Goal: Information Seeking & Learning: Compare options

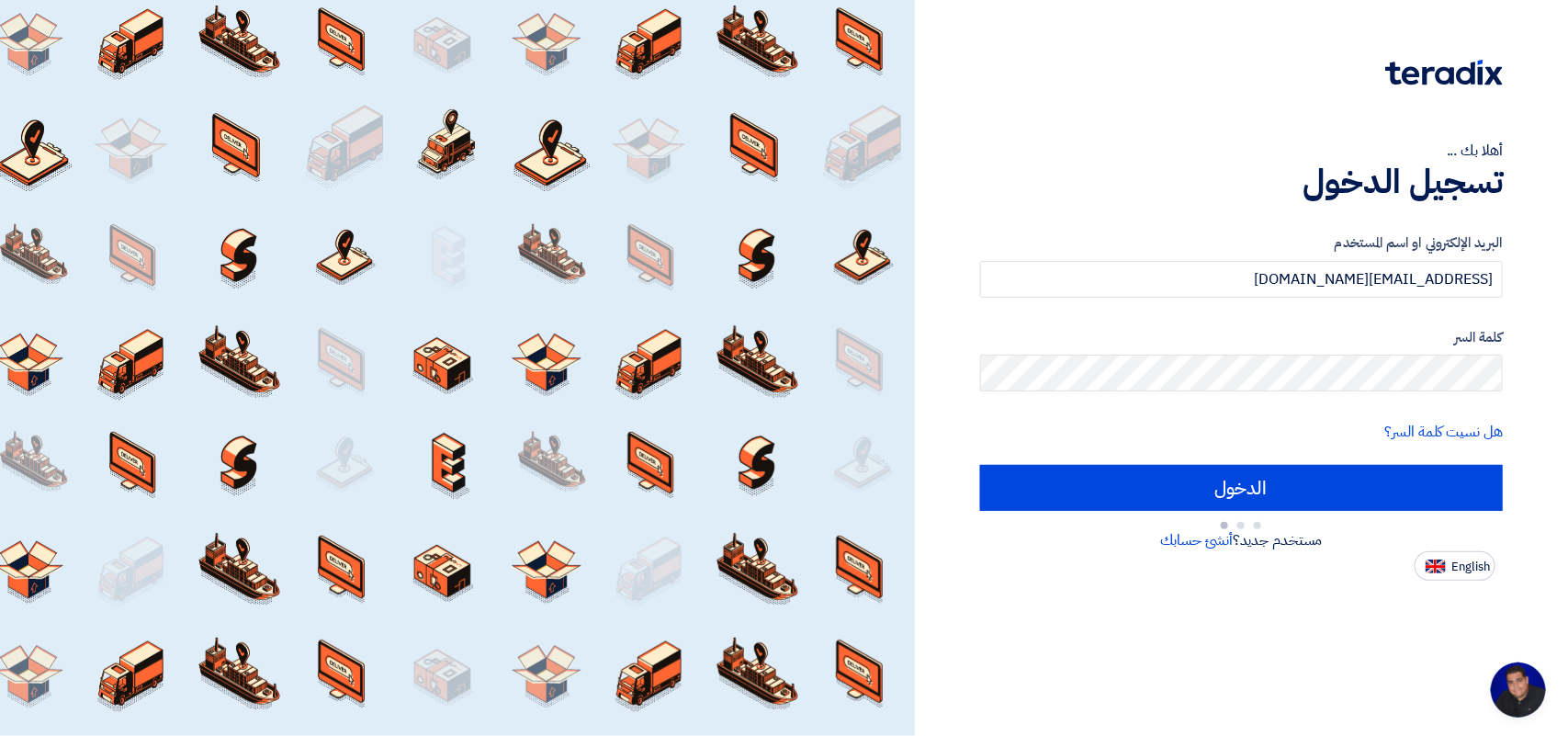
type input "Sign in"
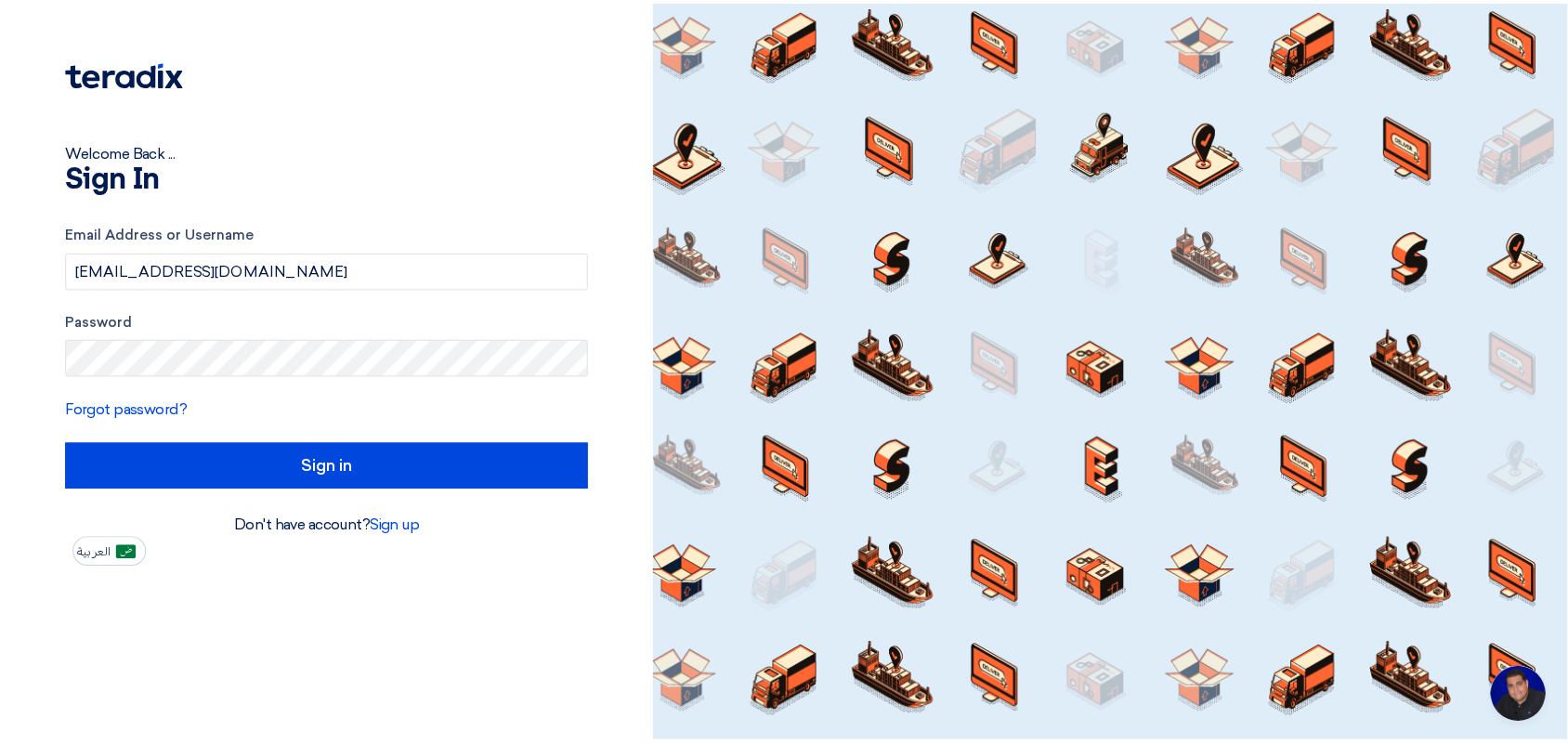
scroll to position [7, 0]
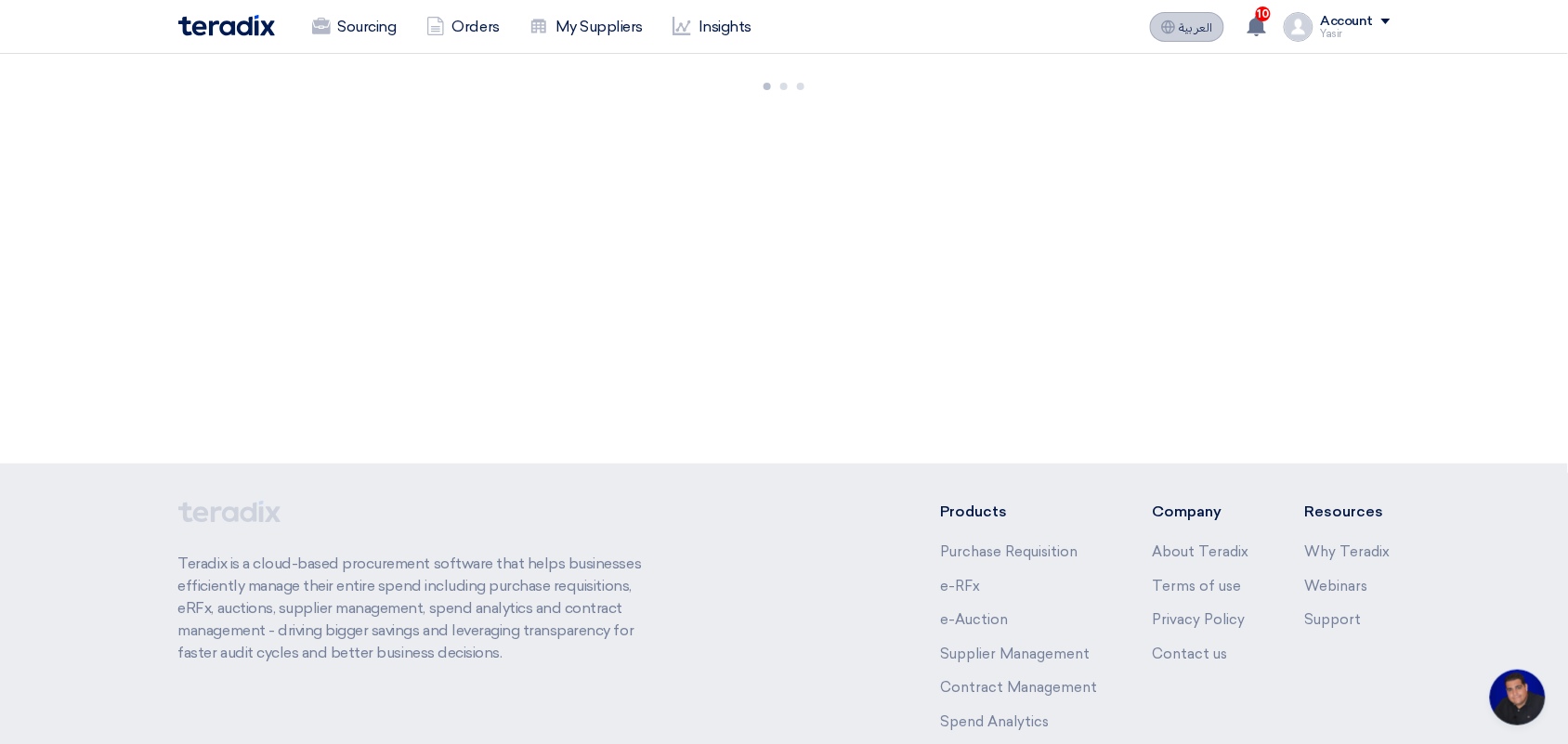
click at [1185, 19] on button "العربية ع" at bounding box center [1187, 27] width 75 height 29
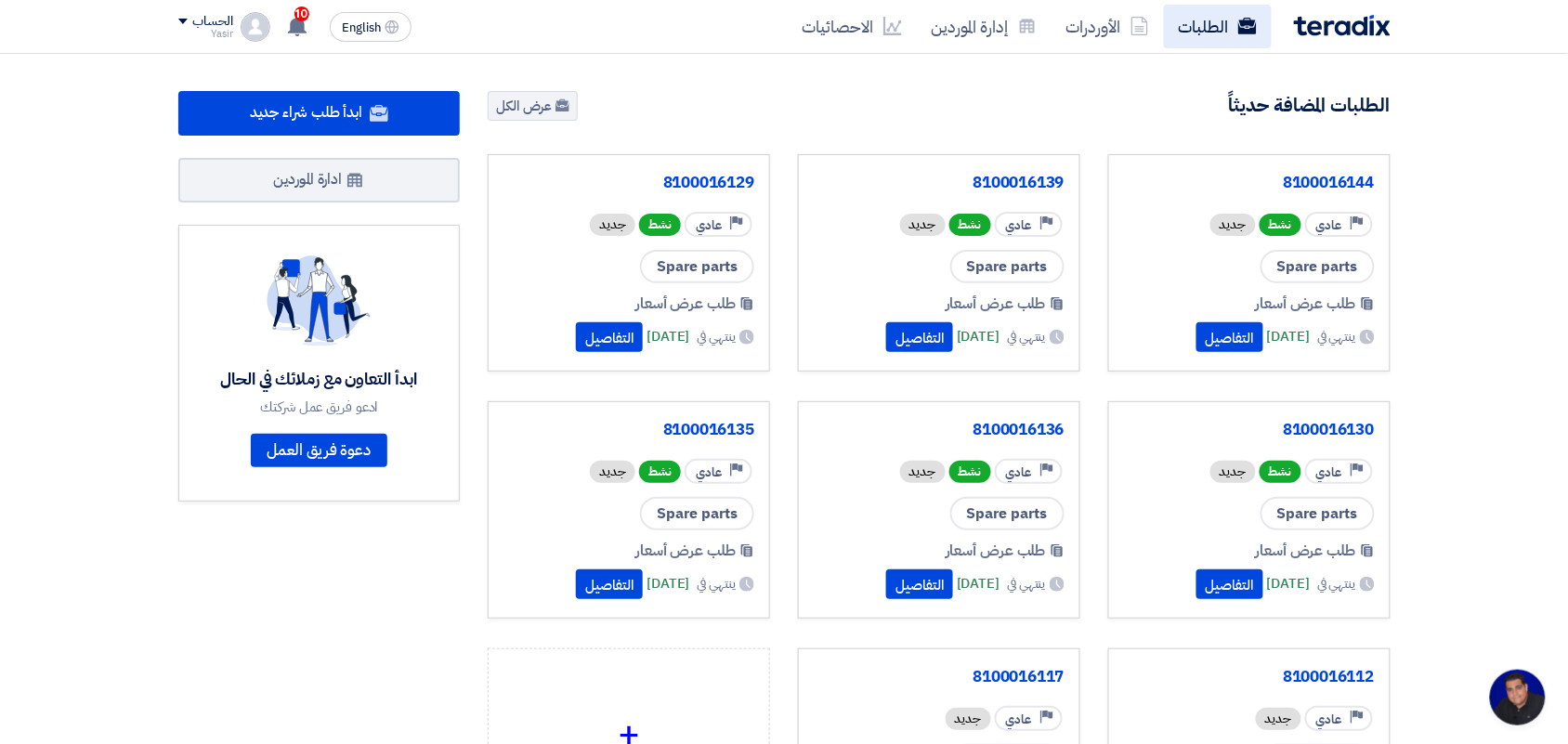
click at [1194, 29] on link "الطلبات" at bounding box center [1218, 27] width 108 height 44
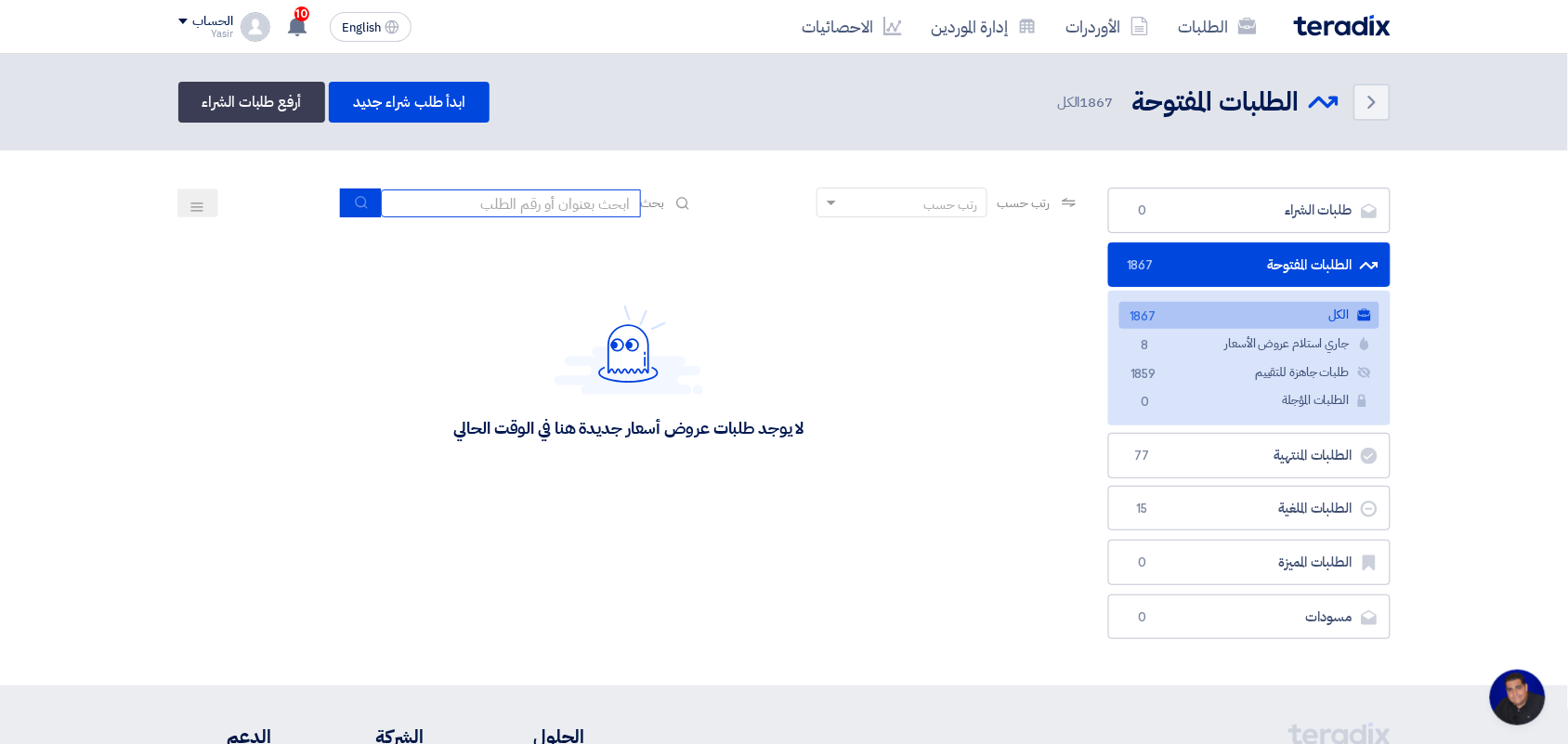
click at [536, 197] on input at bounding box center [510, 203] width 260 height 27
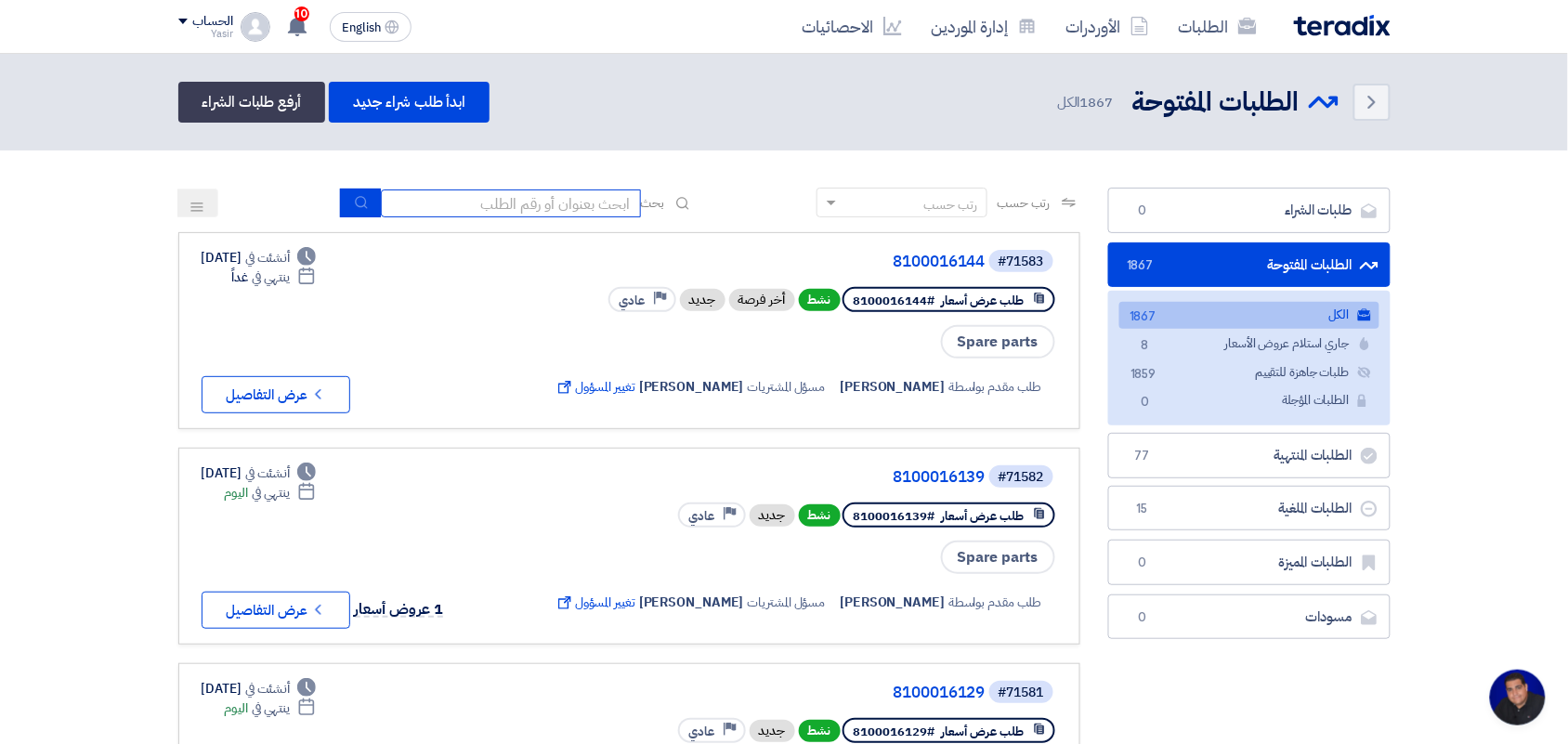
type input "new"
click at [348, 200] on button "submit" at bounding box center [360, 203] width 41 height 28
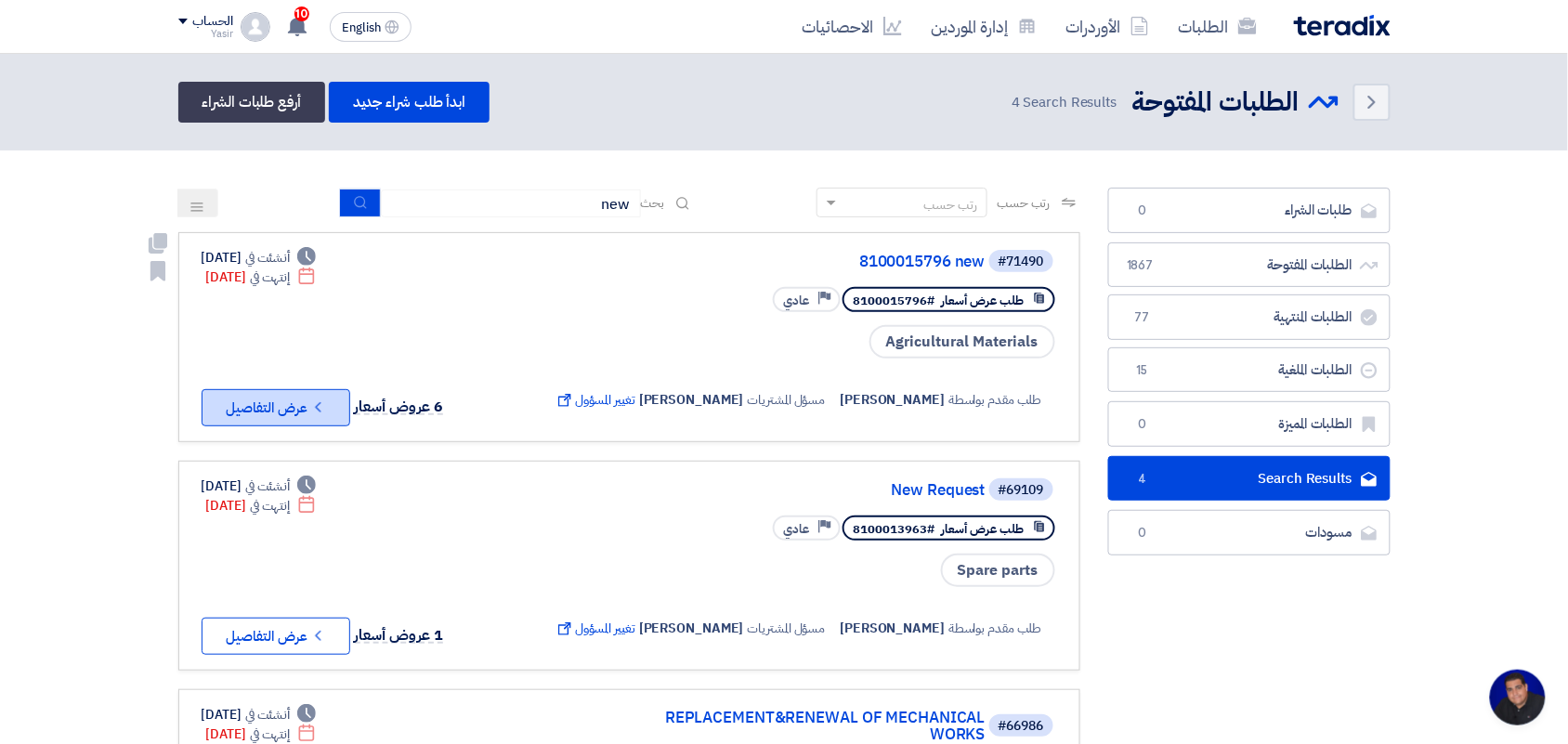
click at [308, 410] on button "Check details عرض التفاصيل" at bounding box center [275, 407] width 149 height 37
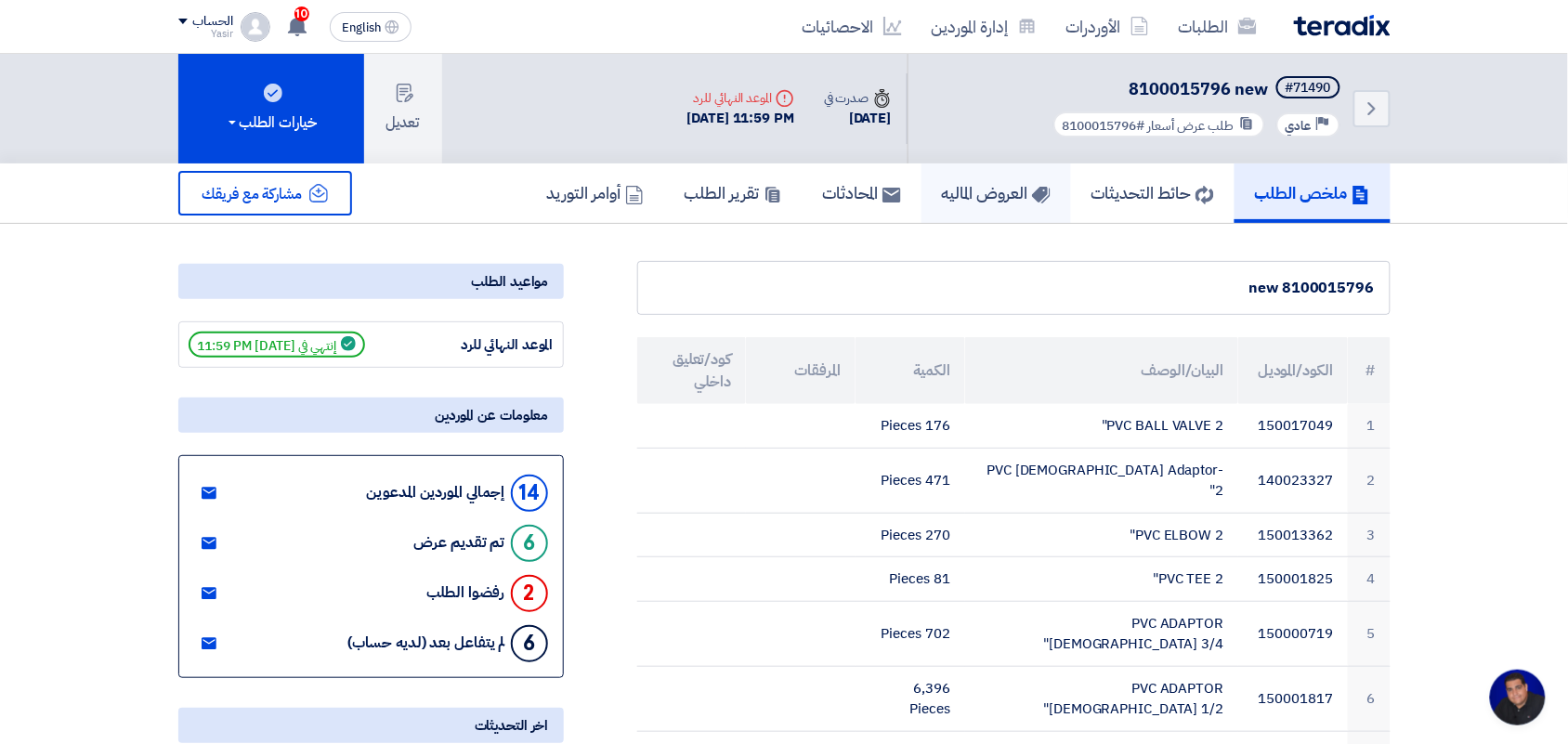
click at [961, 200] on h5 "العروض الماليه" at bounding box center [995, 192] width 109 height 22
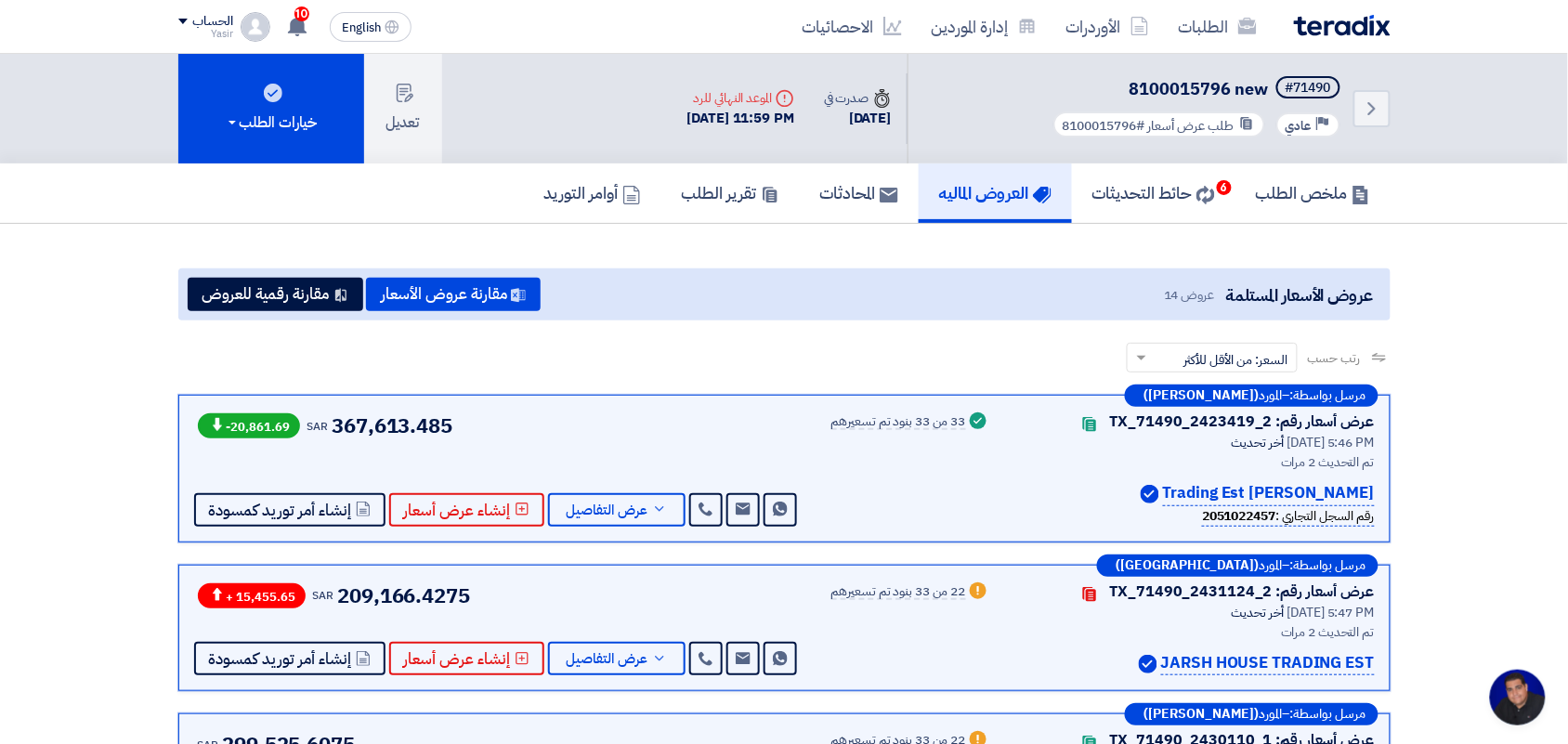
click at [952, 205] on link "العروض الماليه" at bounding box center [995, 193] width 153 height 60
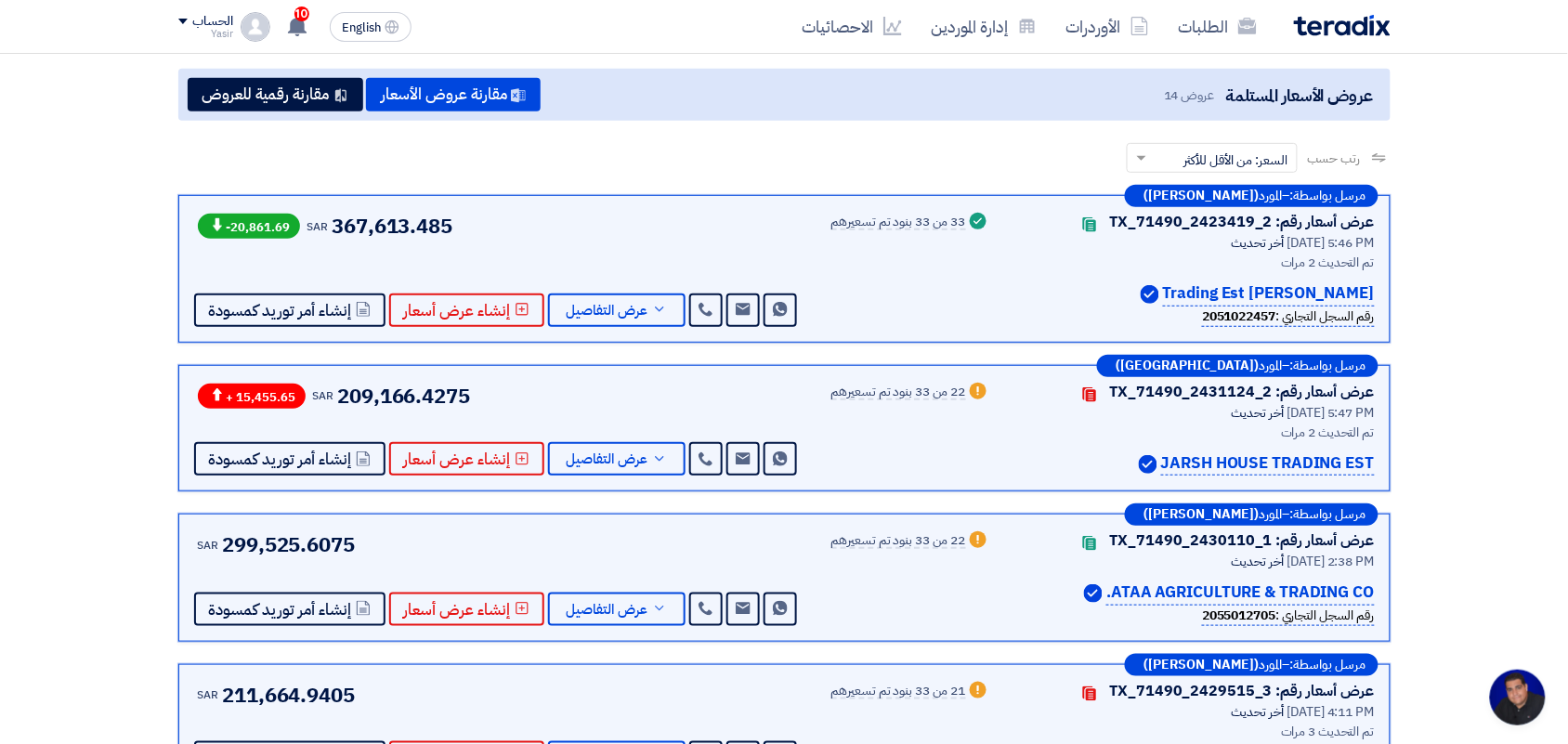
scroll to position [232, 0]
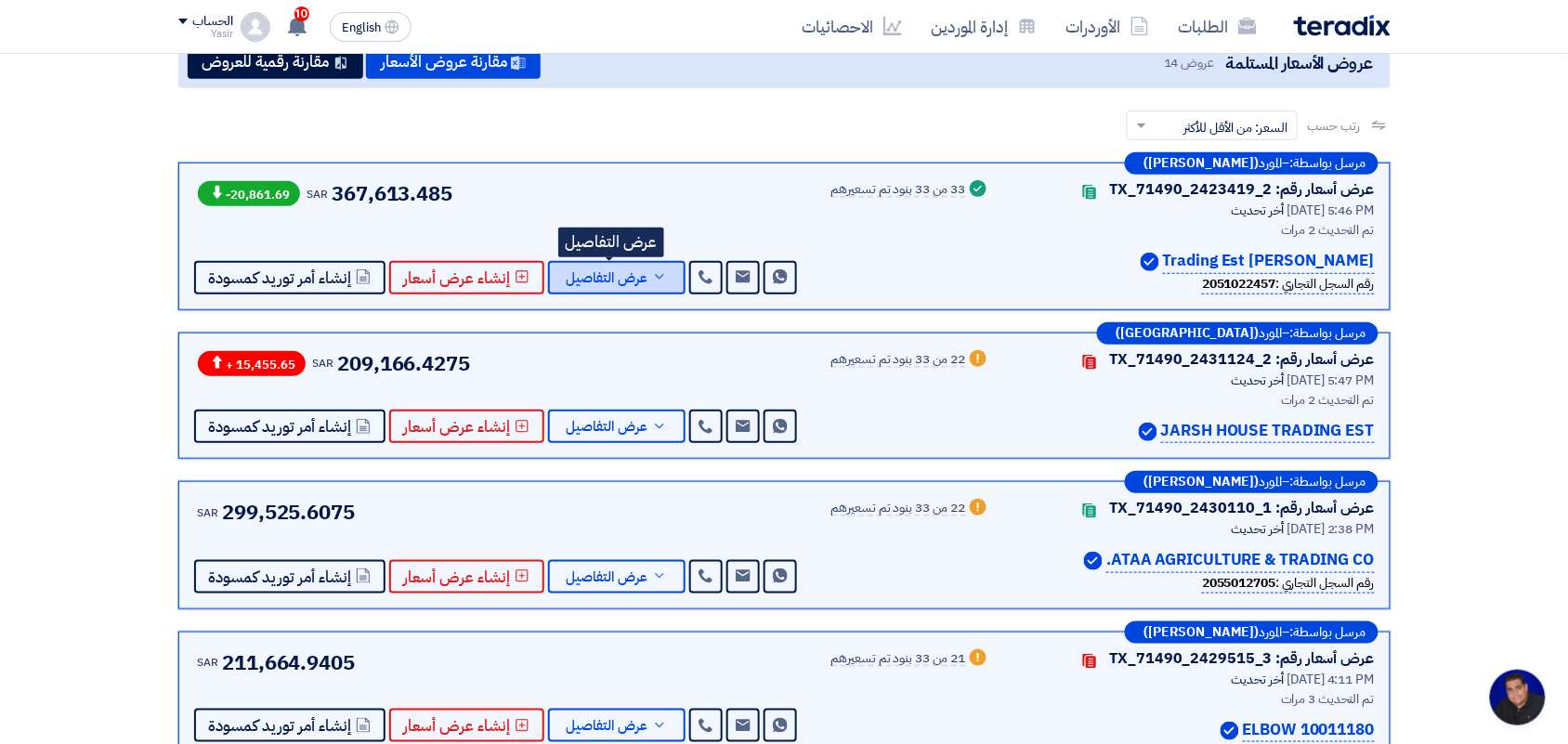
click at [606, 275] on span "عرض التفاصيل" at bounding box center [608, 278] width 81 height 14
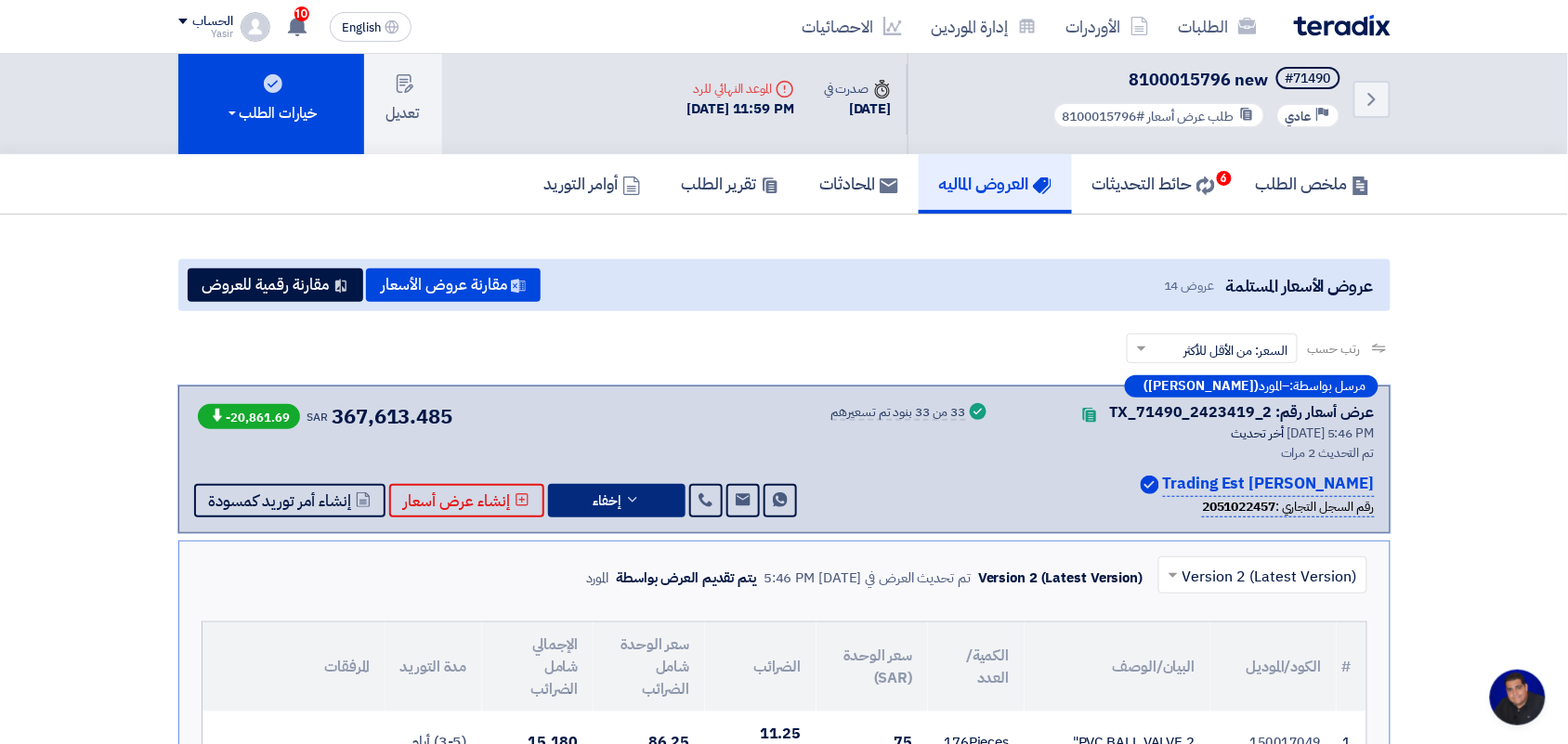
scroll to position [0, 0]
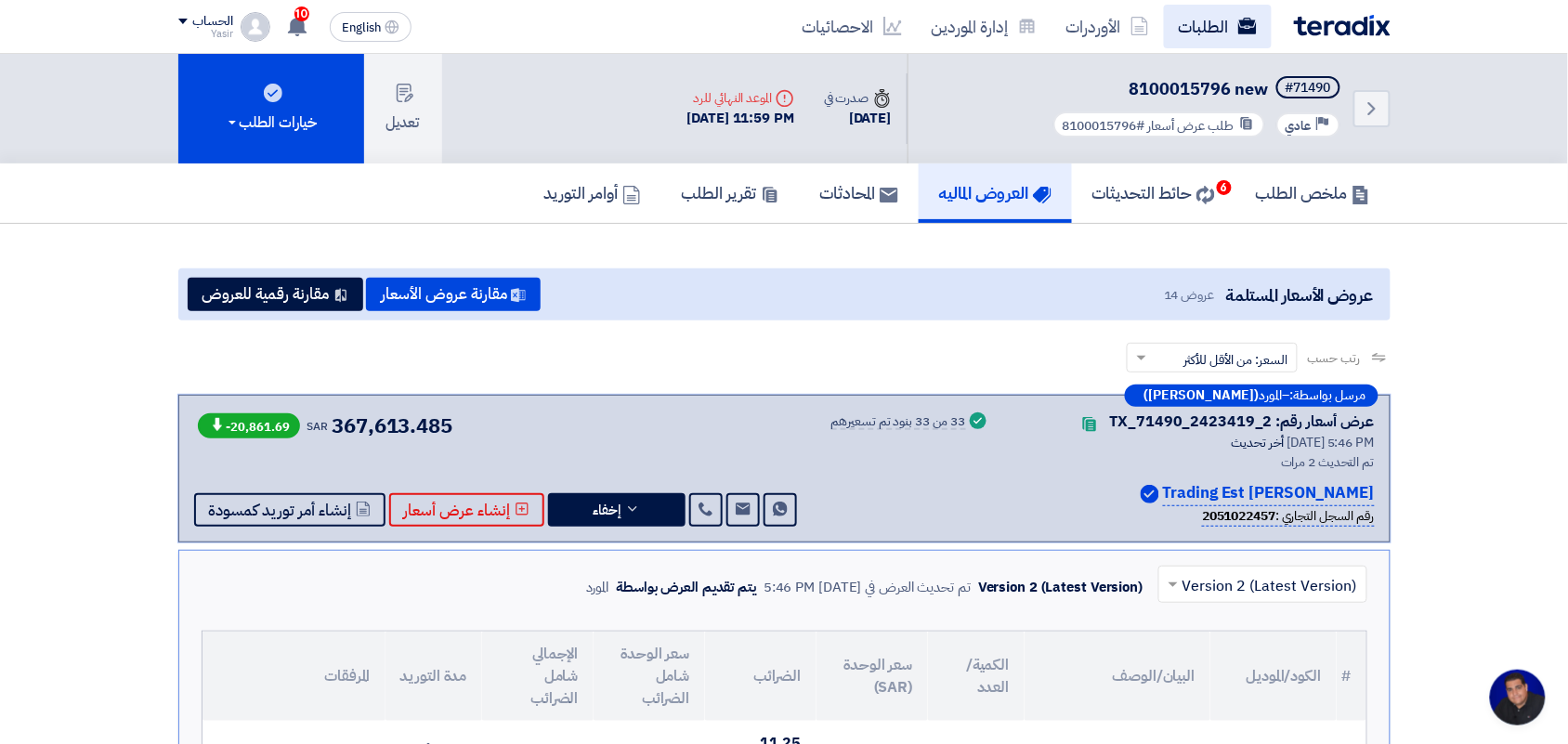
click at [1226, 19] on link "الطلبات" at bounding box center [1218, 27] width 108 height 44
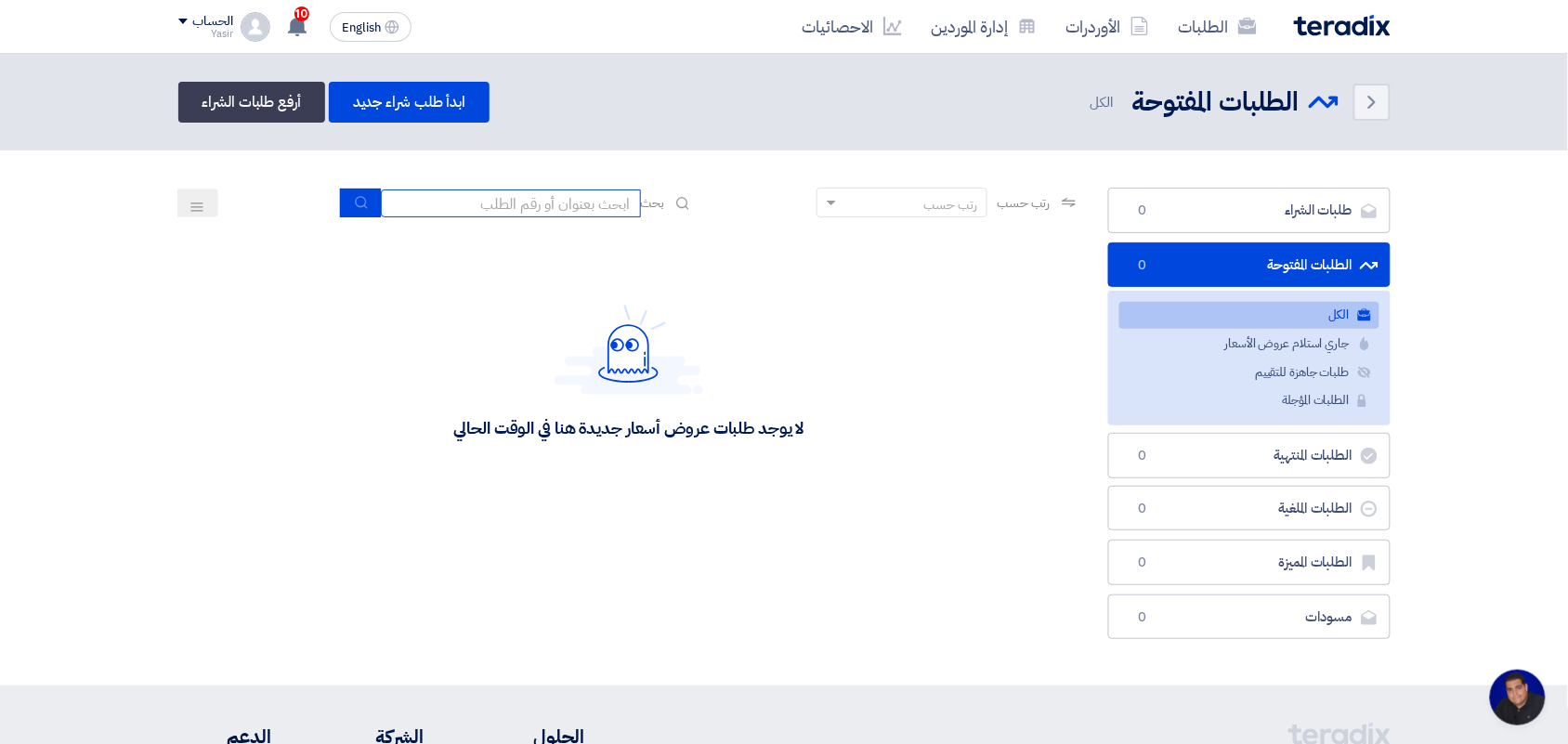
click at [508, 200] on input at bounding box center [510, 203] width 260 height 27
type input "8100015879"
click at [362, 203] on icon "submit" at bounding box center [361, 203] width 15 height 15
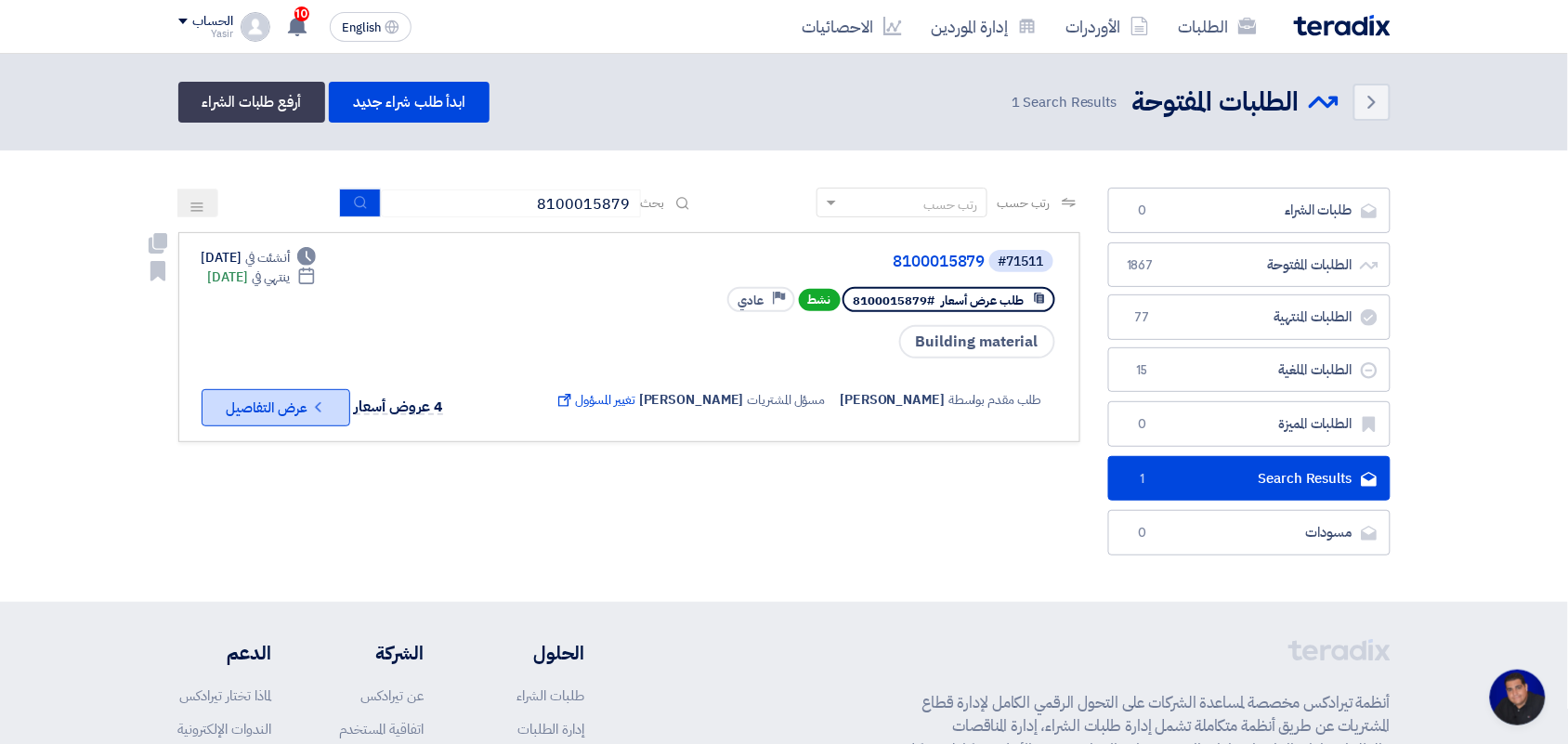
click at [305, 404] on button "Check details عرض التفاصيل" at bounding box center [275, 407] width 149 height 37
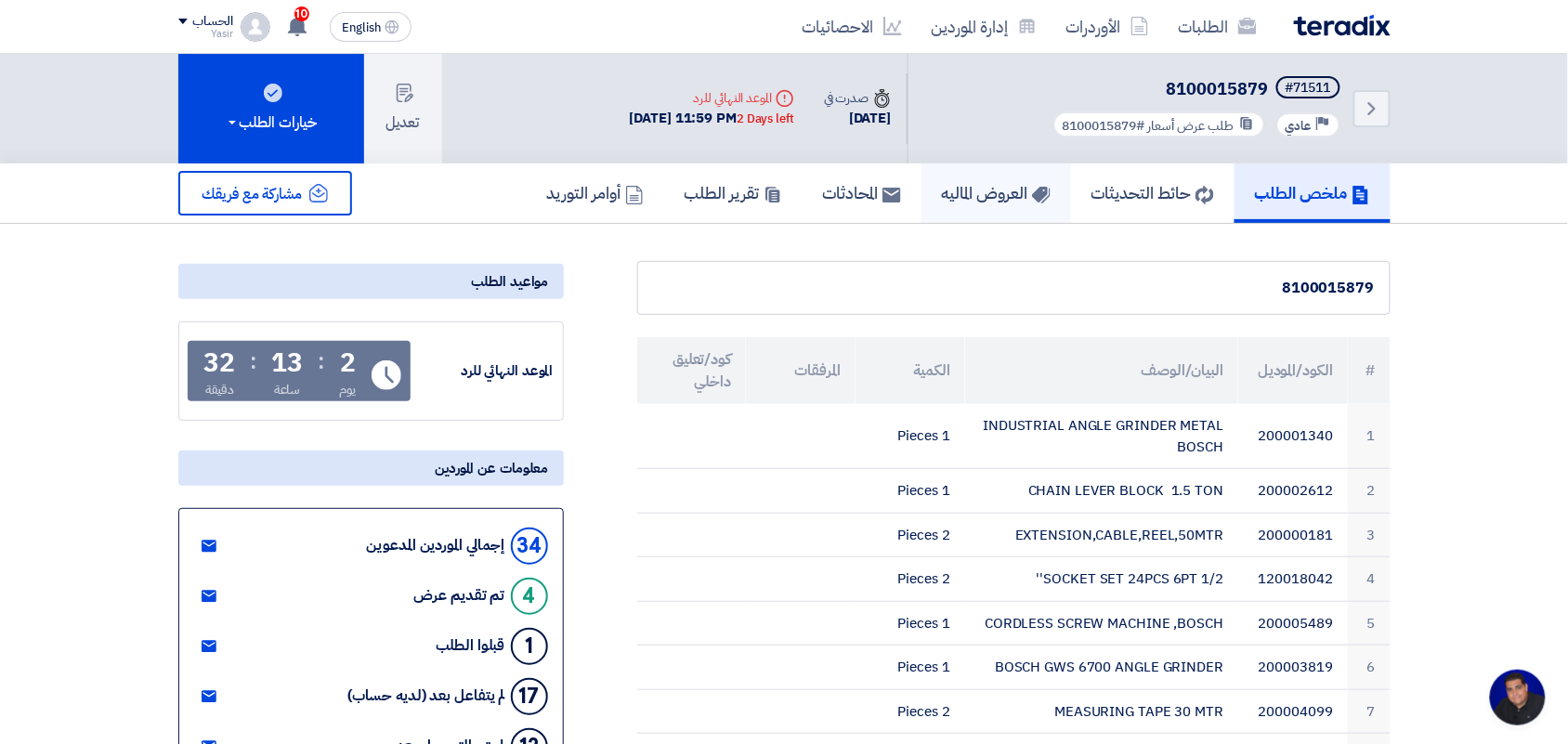
click at [948, 191] on h5 "العروض الماليه" at bounding box center [995, 192] width 109 height 22
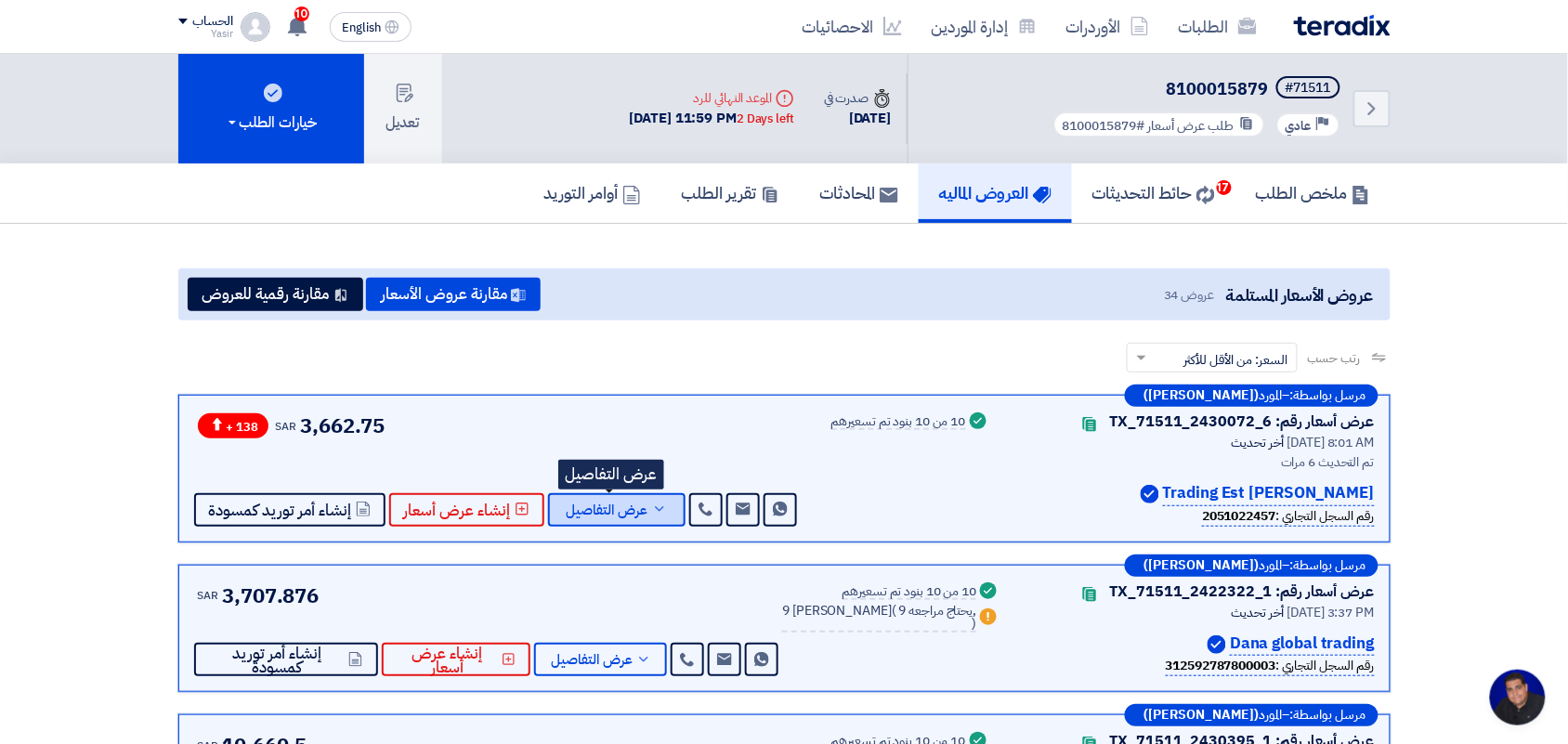
click at [613, 509] on span "عرض التفاصيل" at bounding box center [608, 510] width 81 height 14
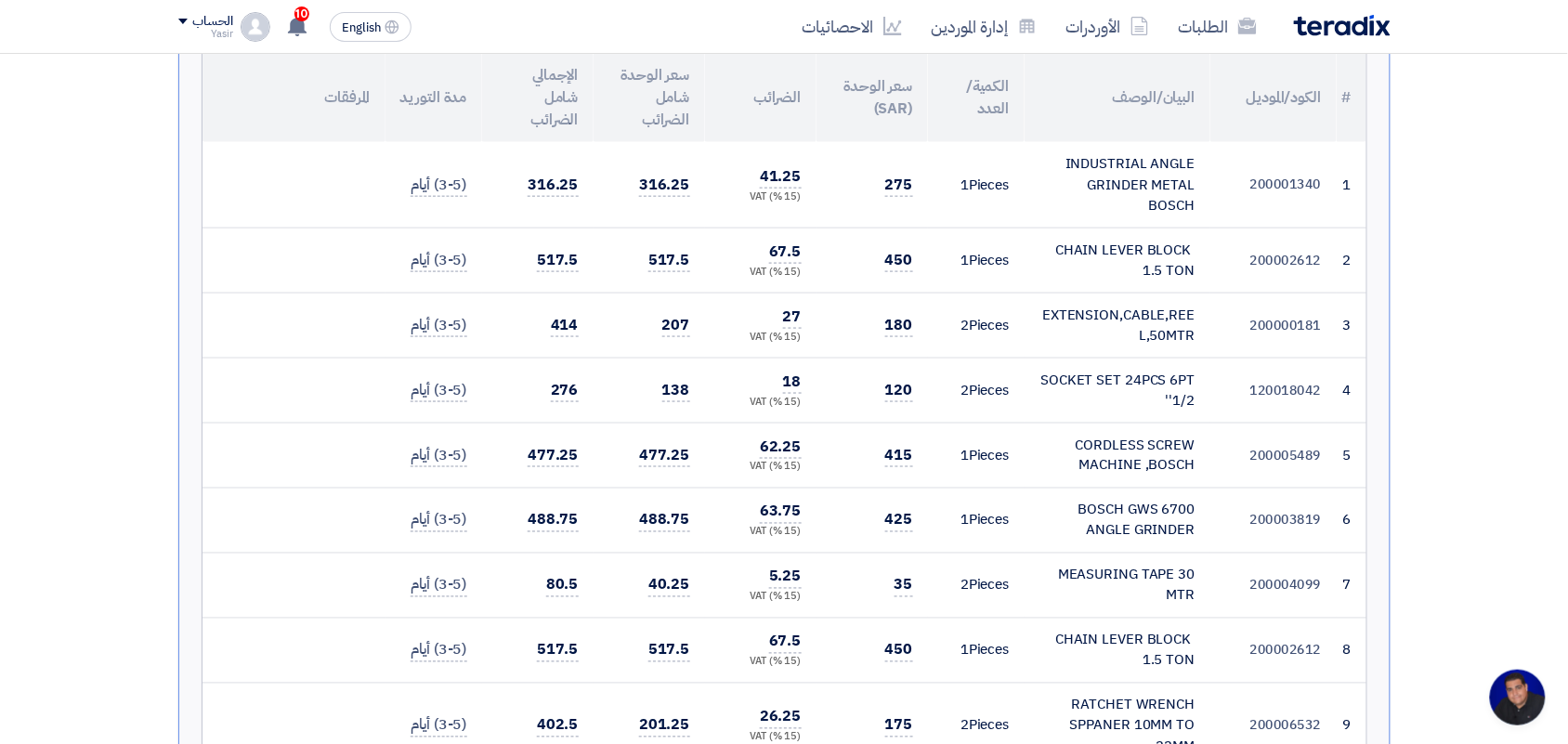
scroll to position [465, 0]
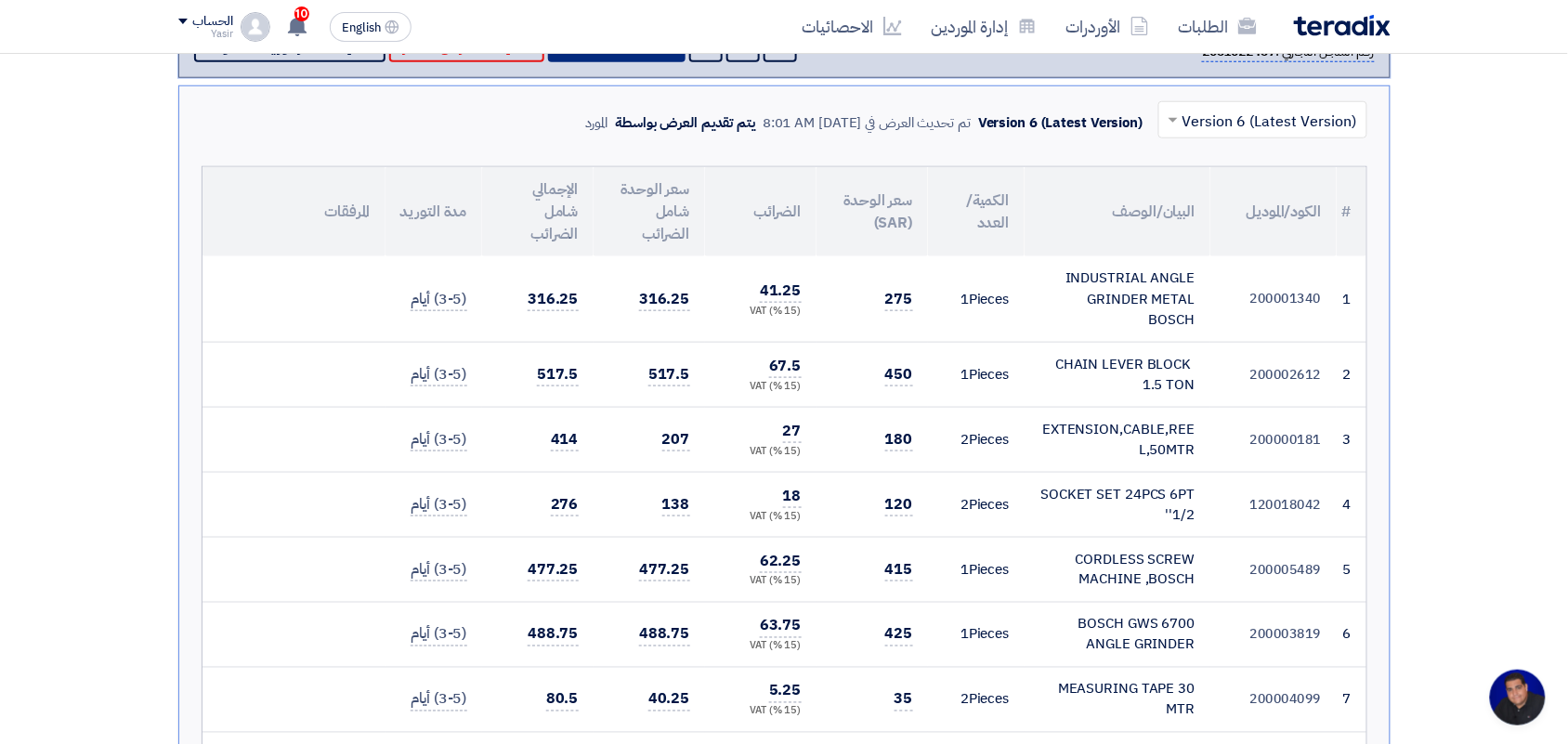
click at [1191, 118] on input "text" at bounding box center [1273, 121] width 172 height 30
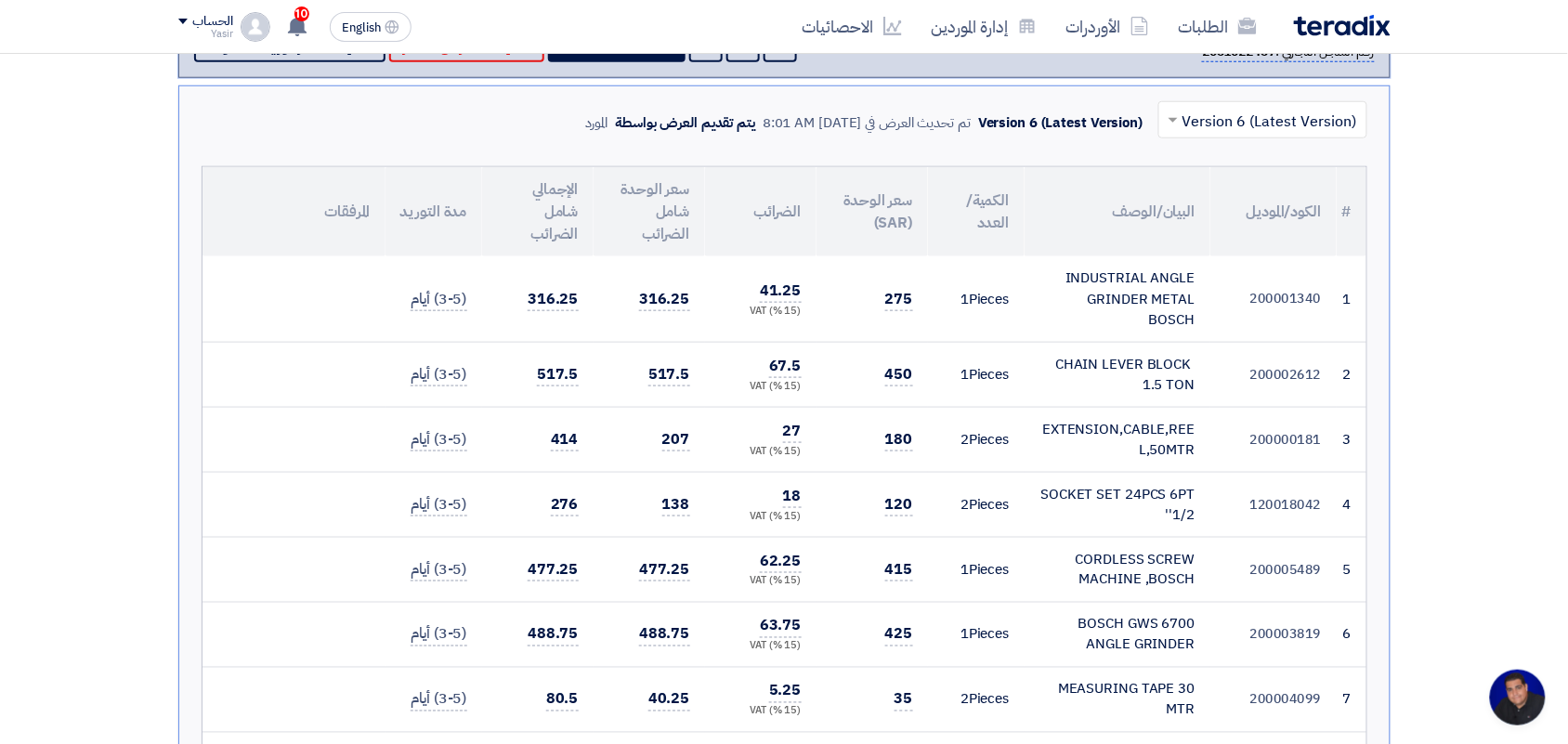
click at [1186, 114] on div at bounding box center [1262, 119] width 207 height 30
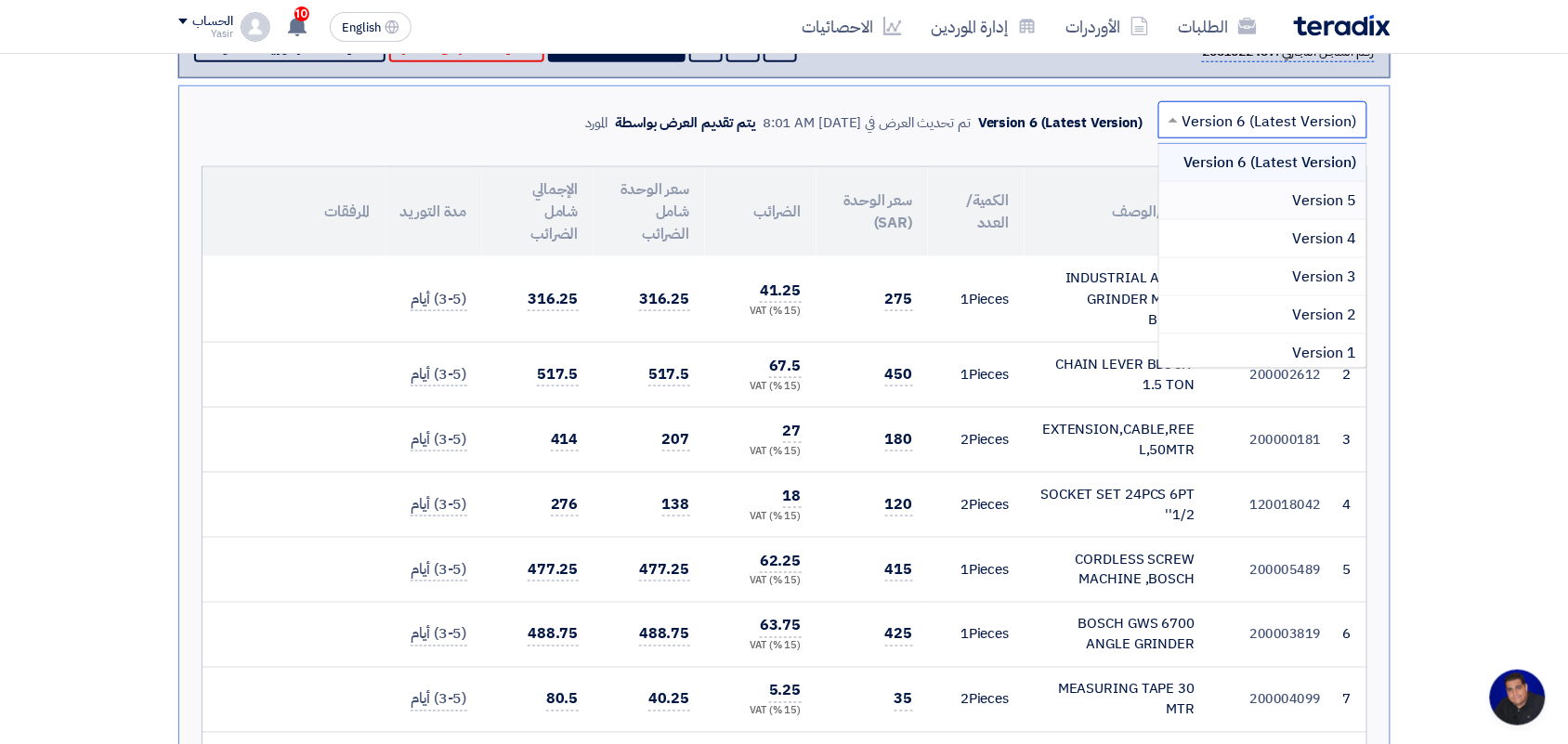
click at [1257, 200] on div "Version 5" at bounding box center [1262, 201] width 207 height 38
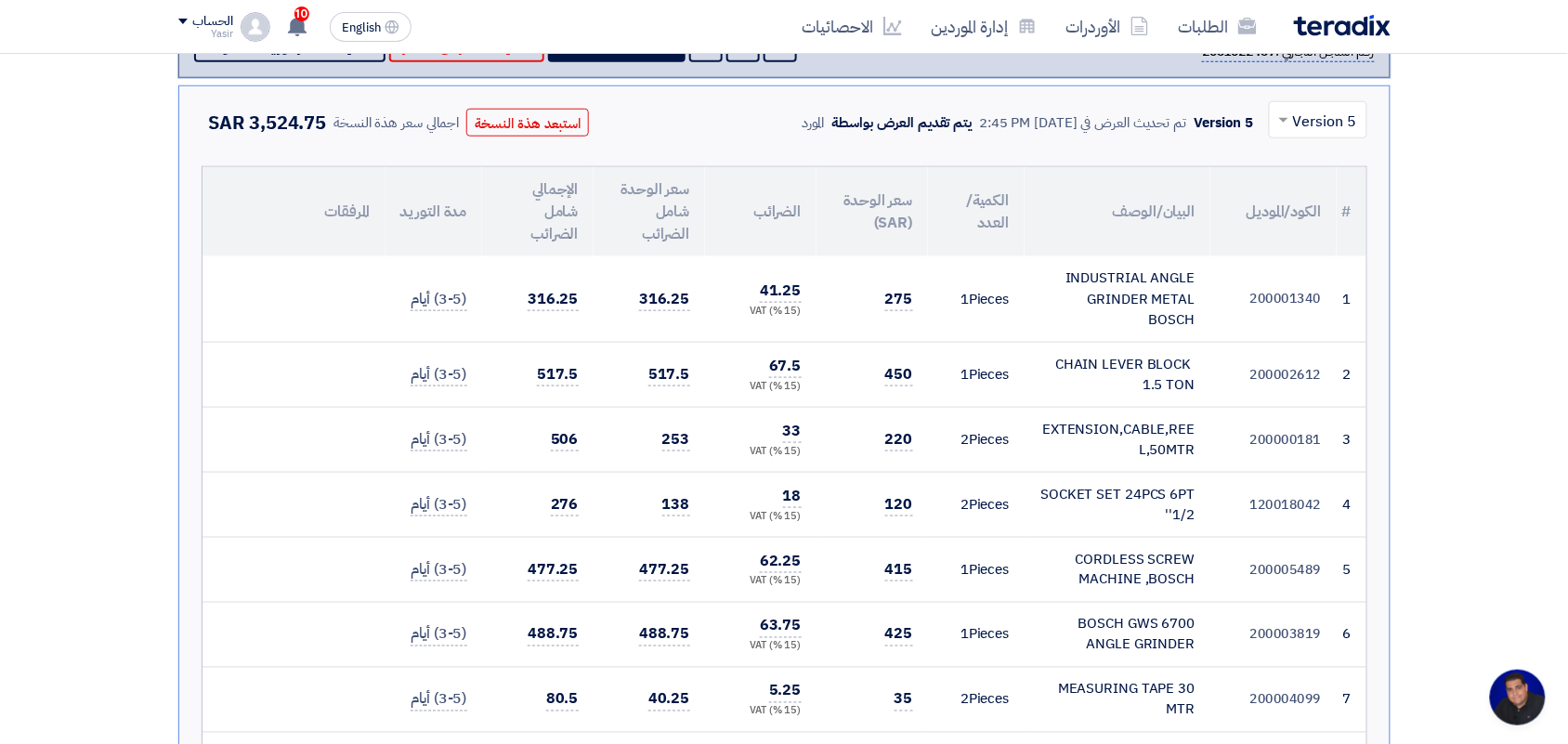
click at [1297, 121] on input "text" at bounding box center [1328, 121] width 62 height 30
click at [1296, 169] on span "Version 6 (Latest Version)" at bounding box center [1269, 163] width 175 height 23
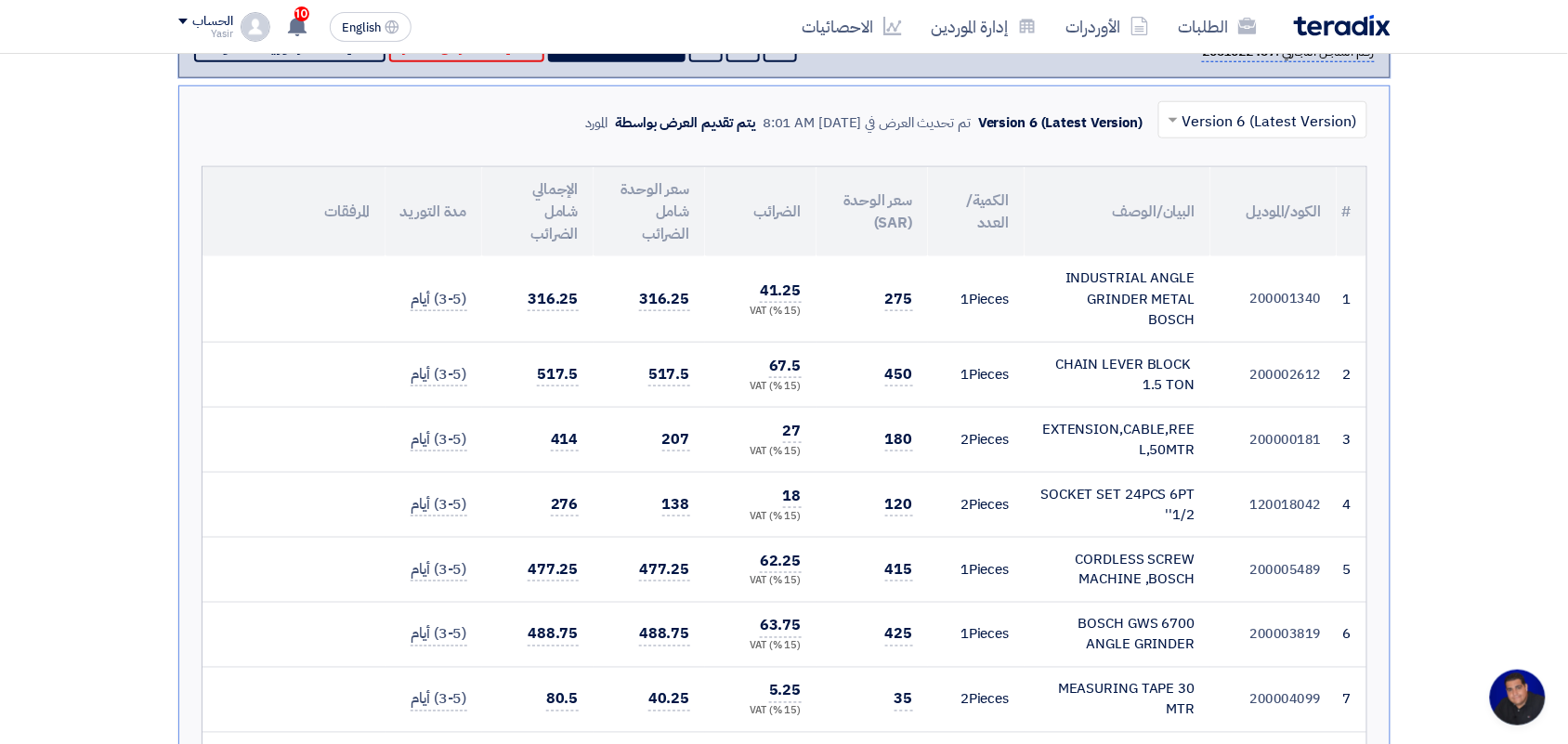
click at [1287, 118] on input "text" at bounding box center [1273, 121] width 172 height 30
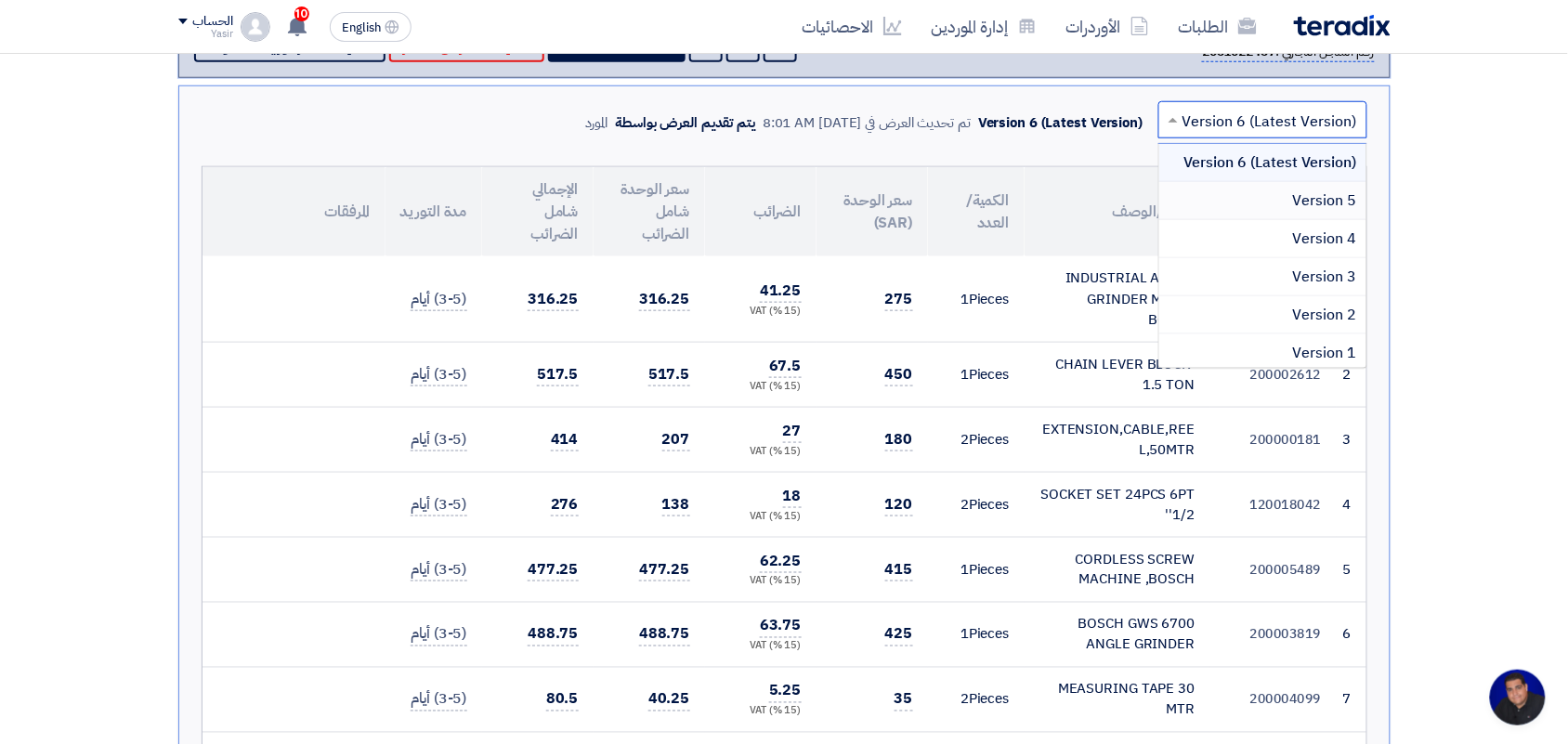
click at [1283, 202] on div "Version 5" at bounding box center [1262, 201] width 207 height 38
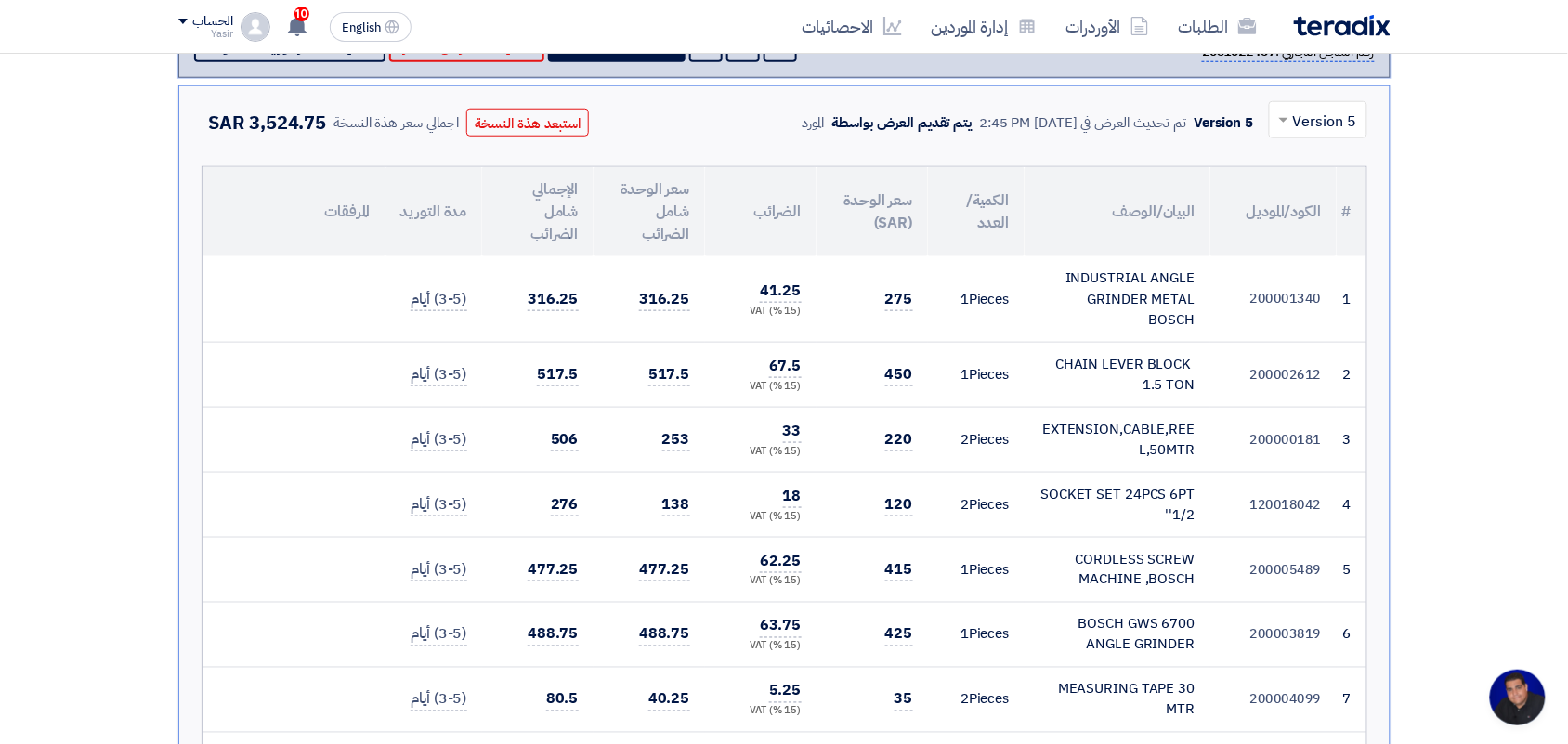
click at [1302, 118] on input "text" at bounding box center [1328, 121] width 62 height 30
click at [1301, 156] on span "Version 6 (Latest Version)" at bounding box center [1269, 163] width 175 height 23
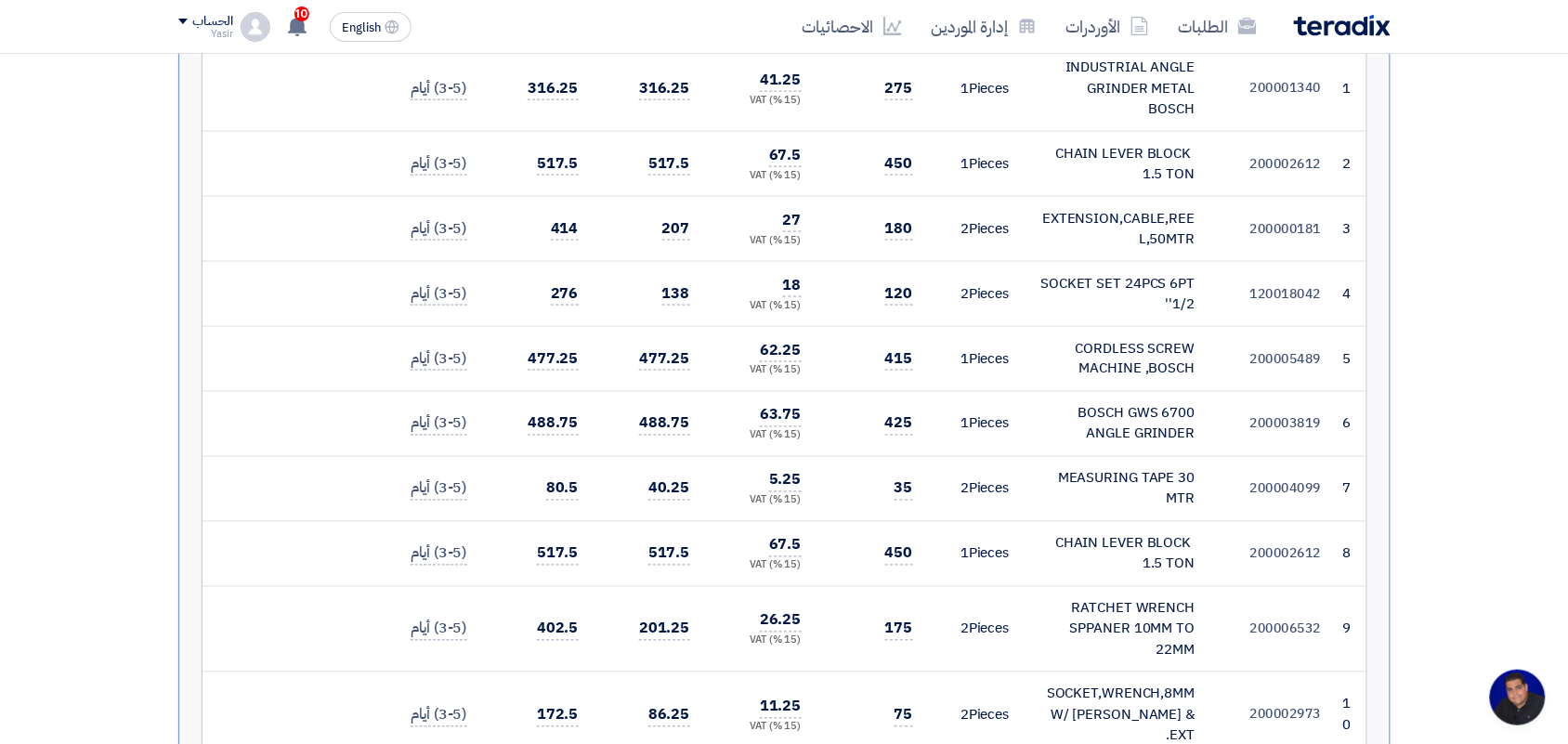
scroll to position [813, 0]
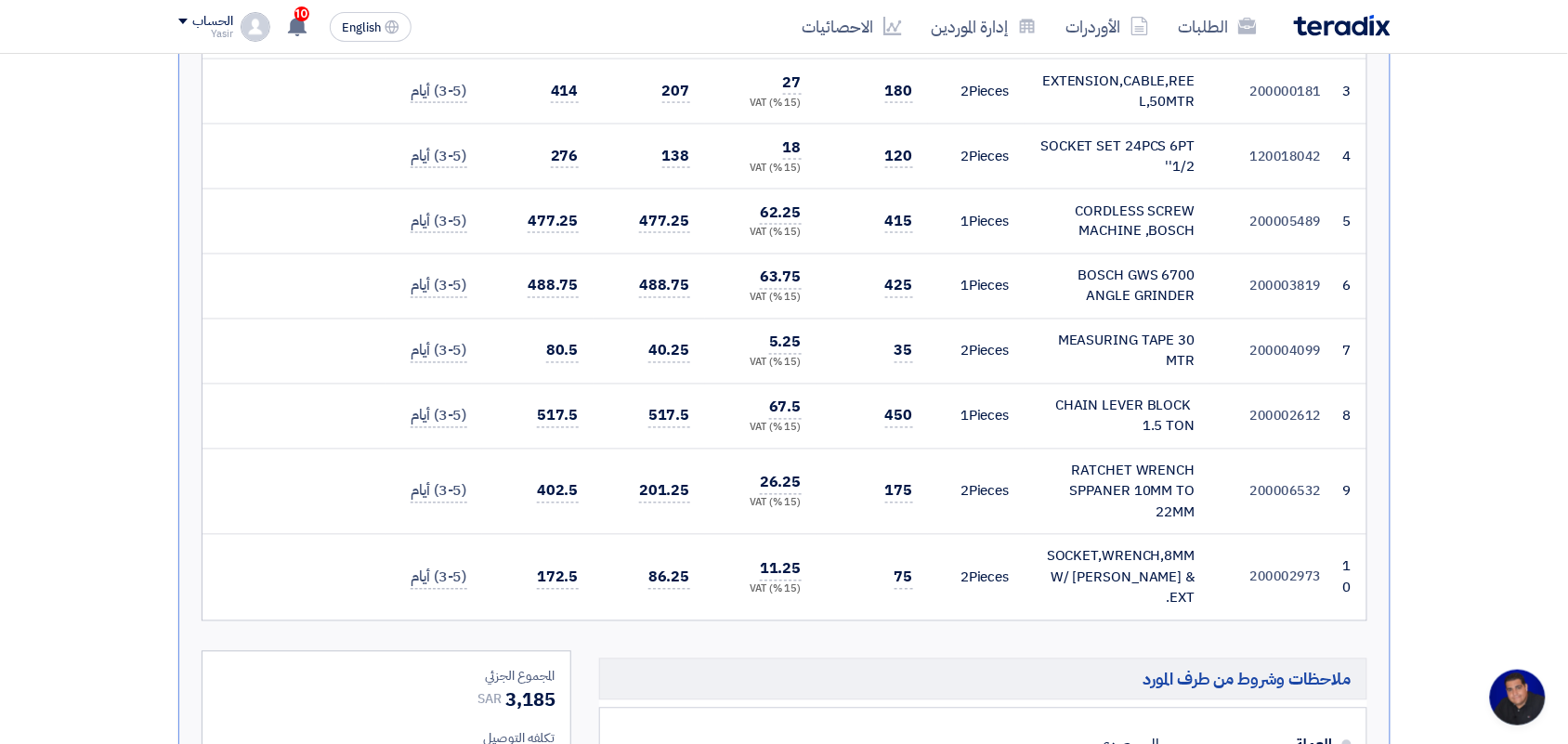
drag, startPoint x: 1182, startPoint y: 367, endPoint x: 1464, endPoint y: 286, distance: 293.4
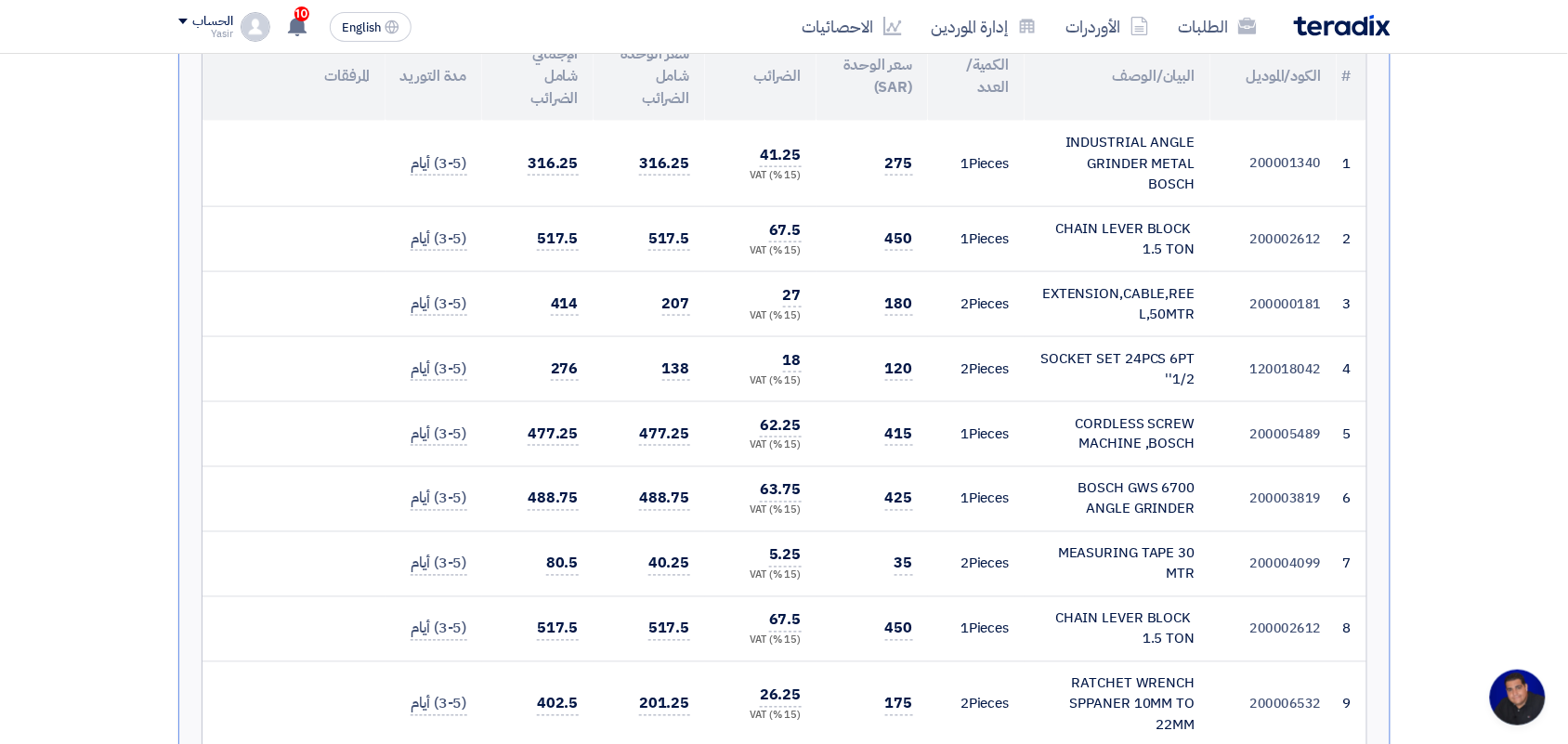
scroll to position [0, 0]
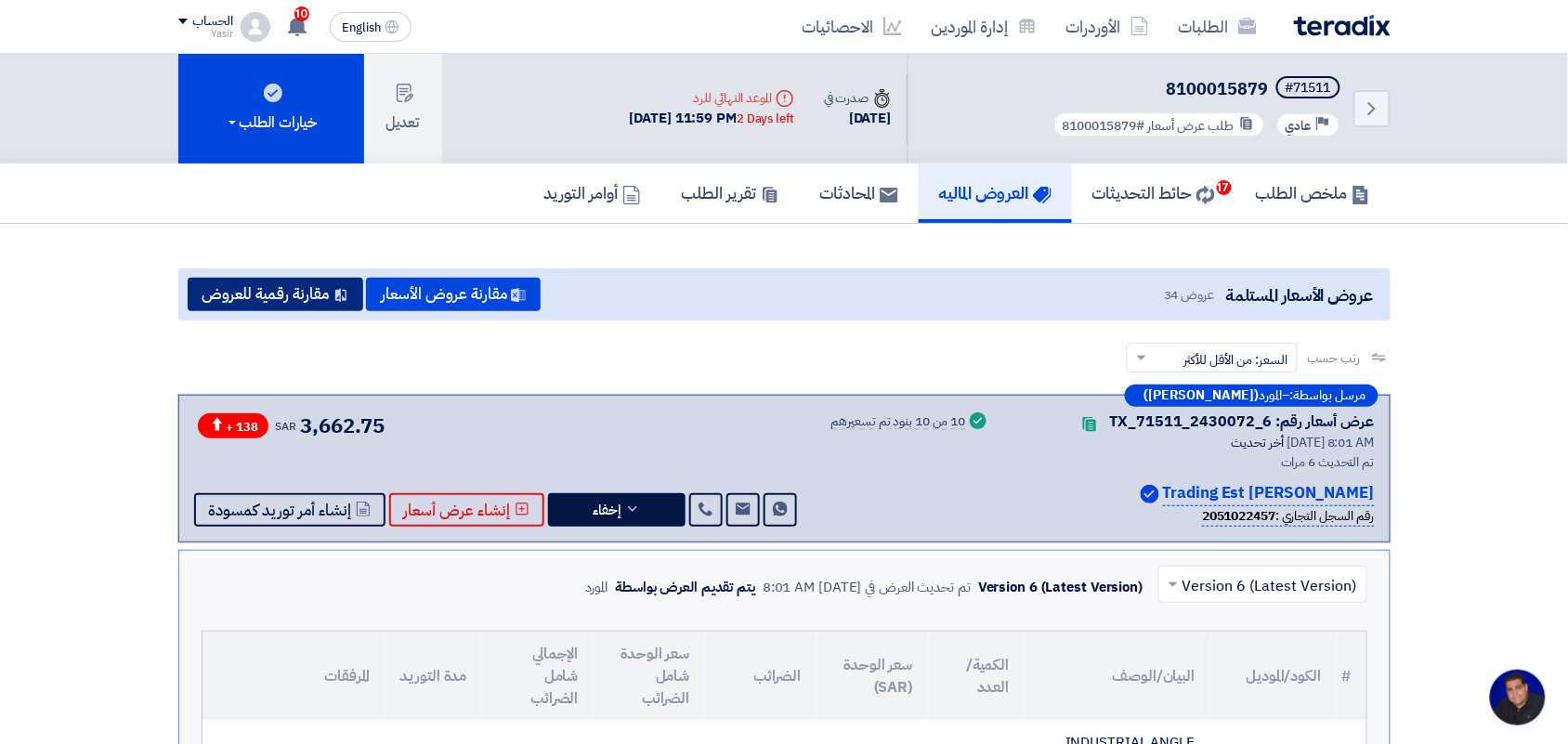
click at [241, 286] on button "مقارنة رقمية للعروض" at bounding box center [274, 293] width 175 height 33
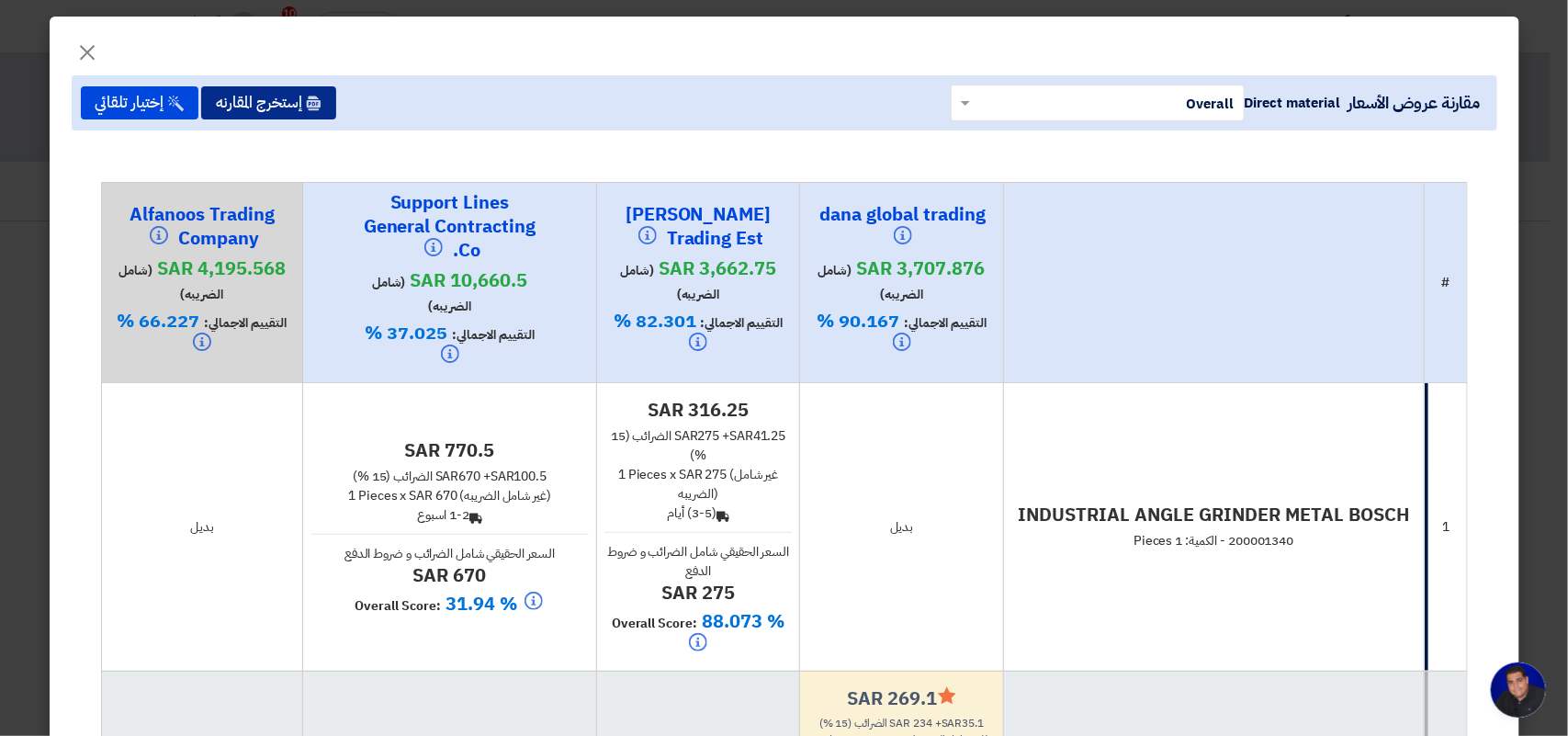
click at [309, 103] on button "إستخرج المقارنه" at bounding box center [269, 102] width 135 height 33
click at [94, 49] on span "×" at bounding box center [88, 52] width 22 height 55
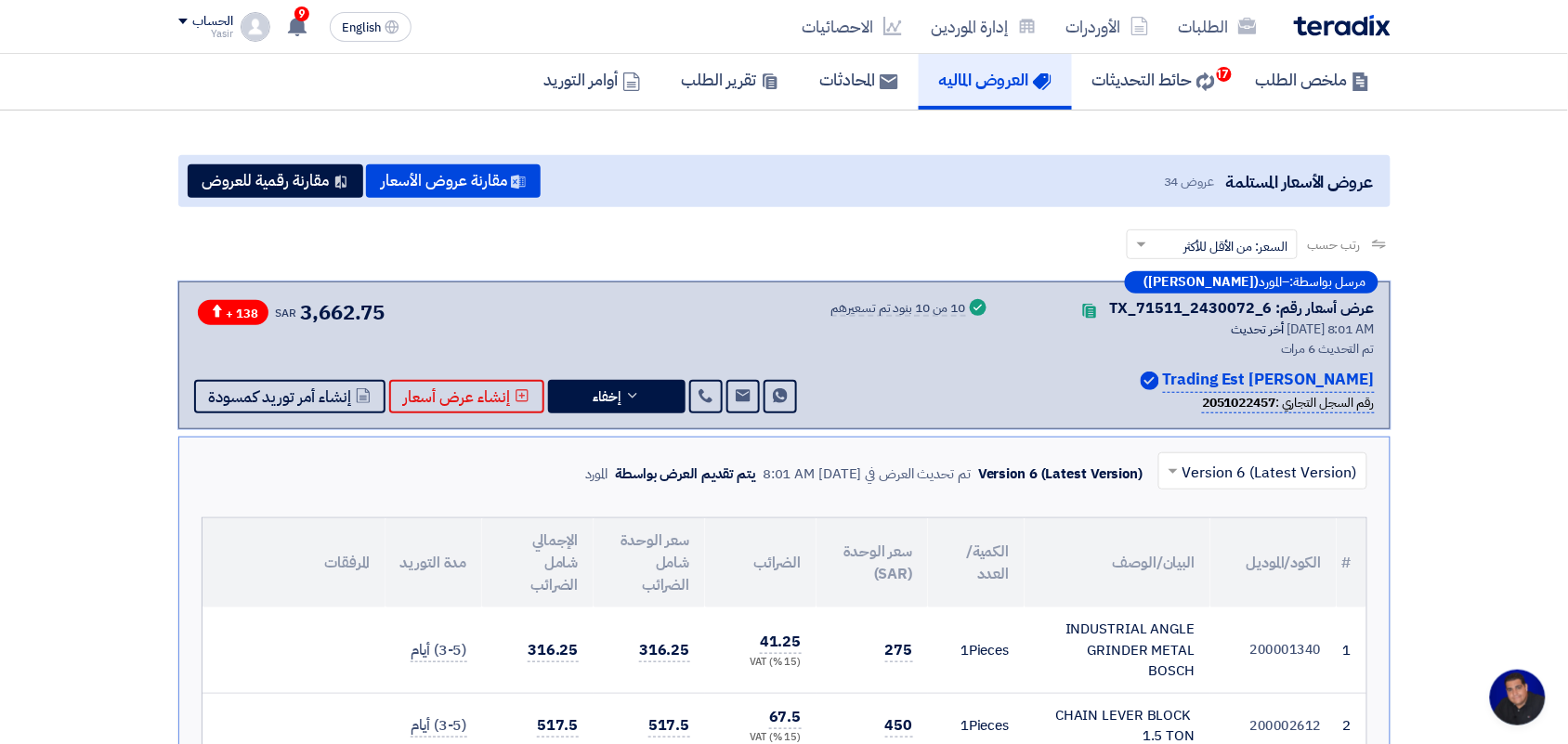
scroll to position [104, 0]
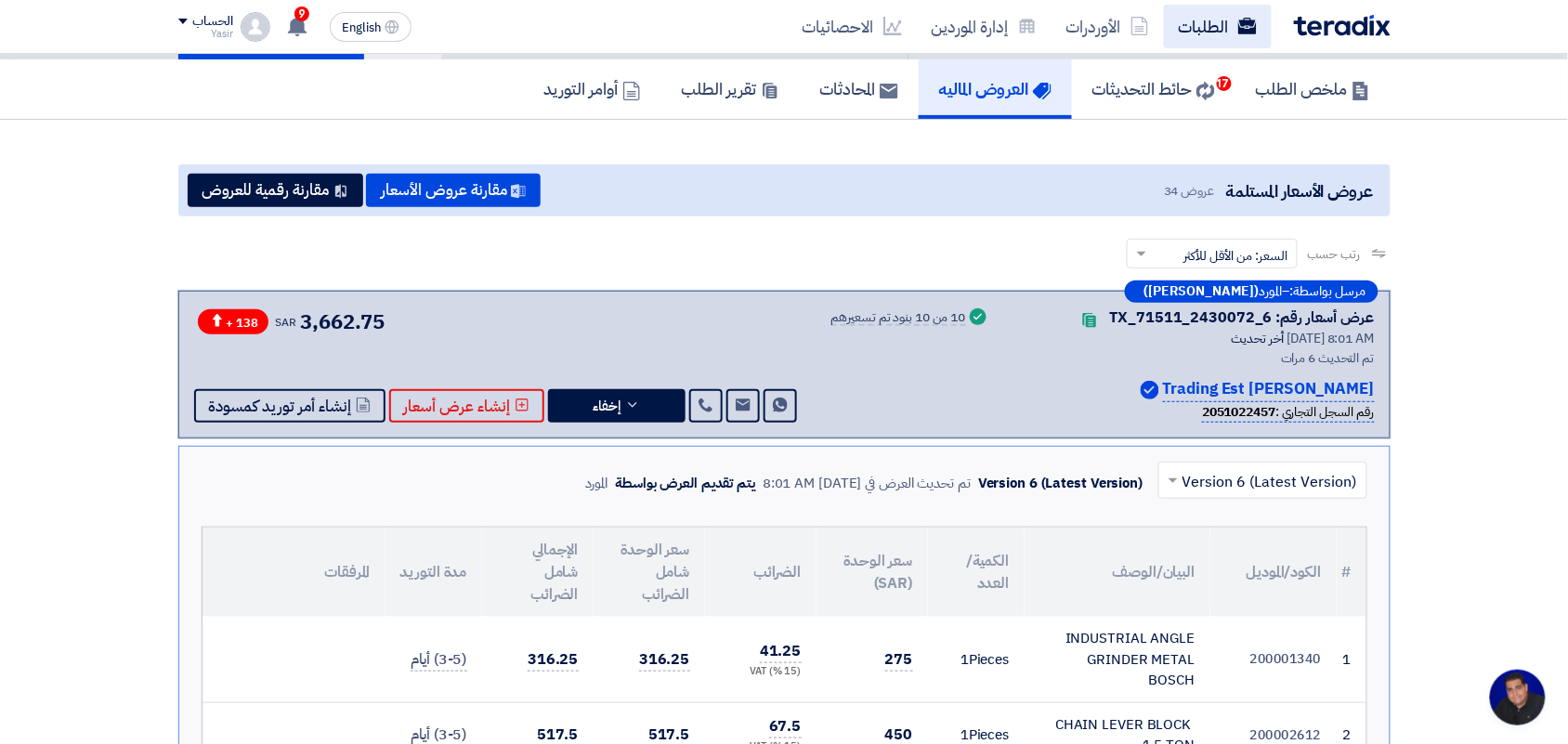
click at [1231, 25] on link "الطلبات" at bounding box center [1218, 27] width 108 height 44
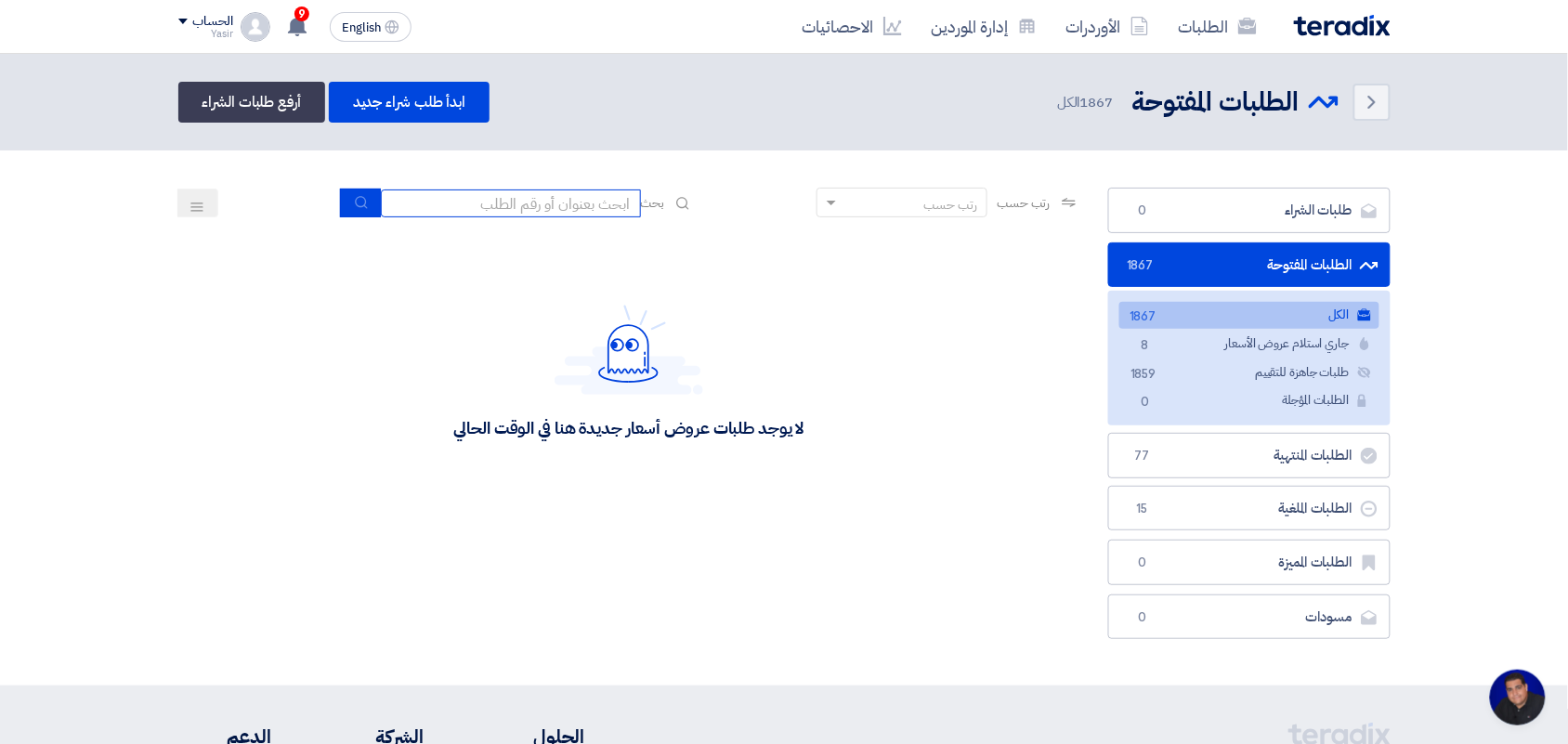
click at [577, 201] on input at bounding box center [510, 203] width 260 height 27
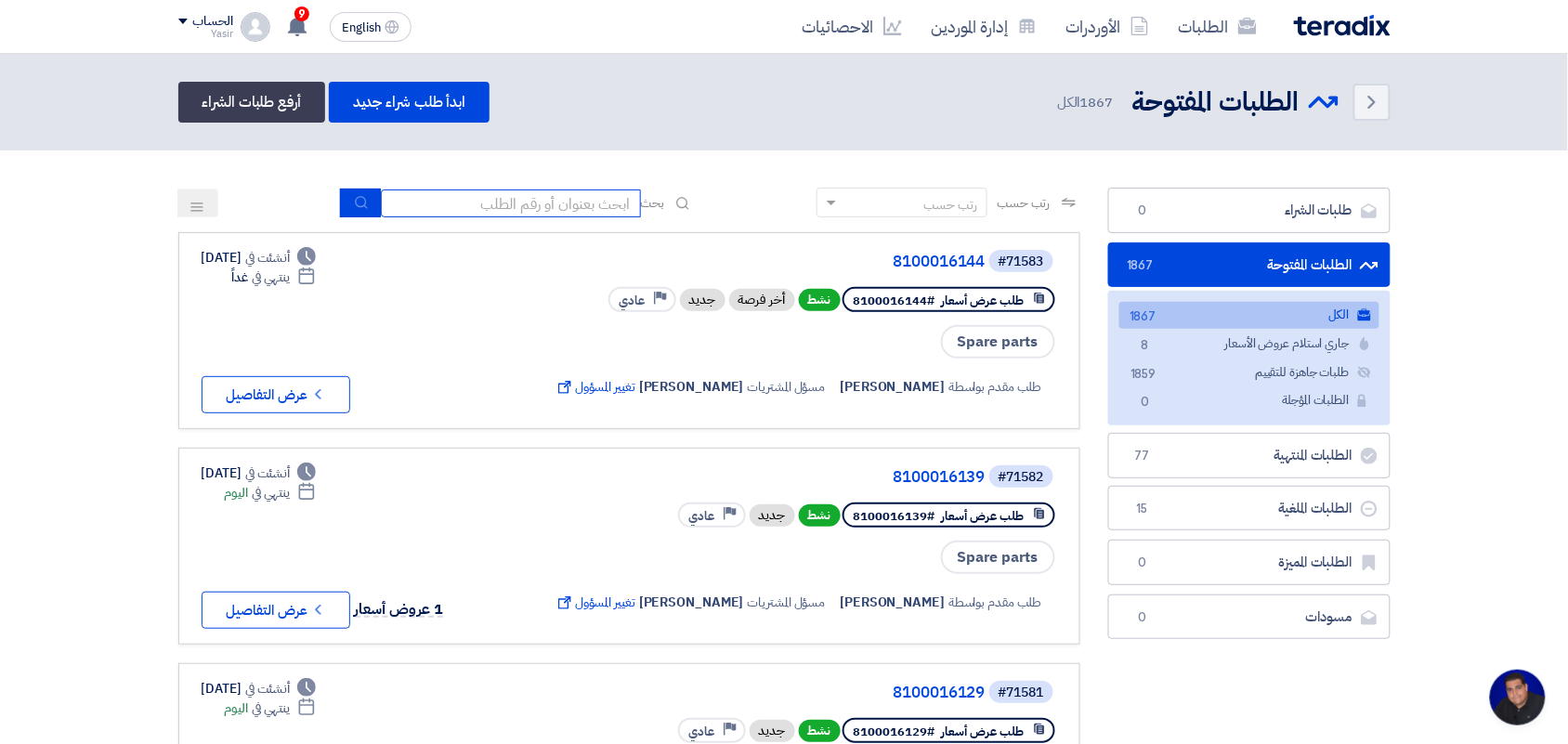
type input "new"
click at [345, 204] on button "submit" at bounding box center [360, 203] width 41 height 28
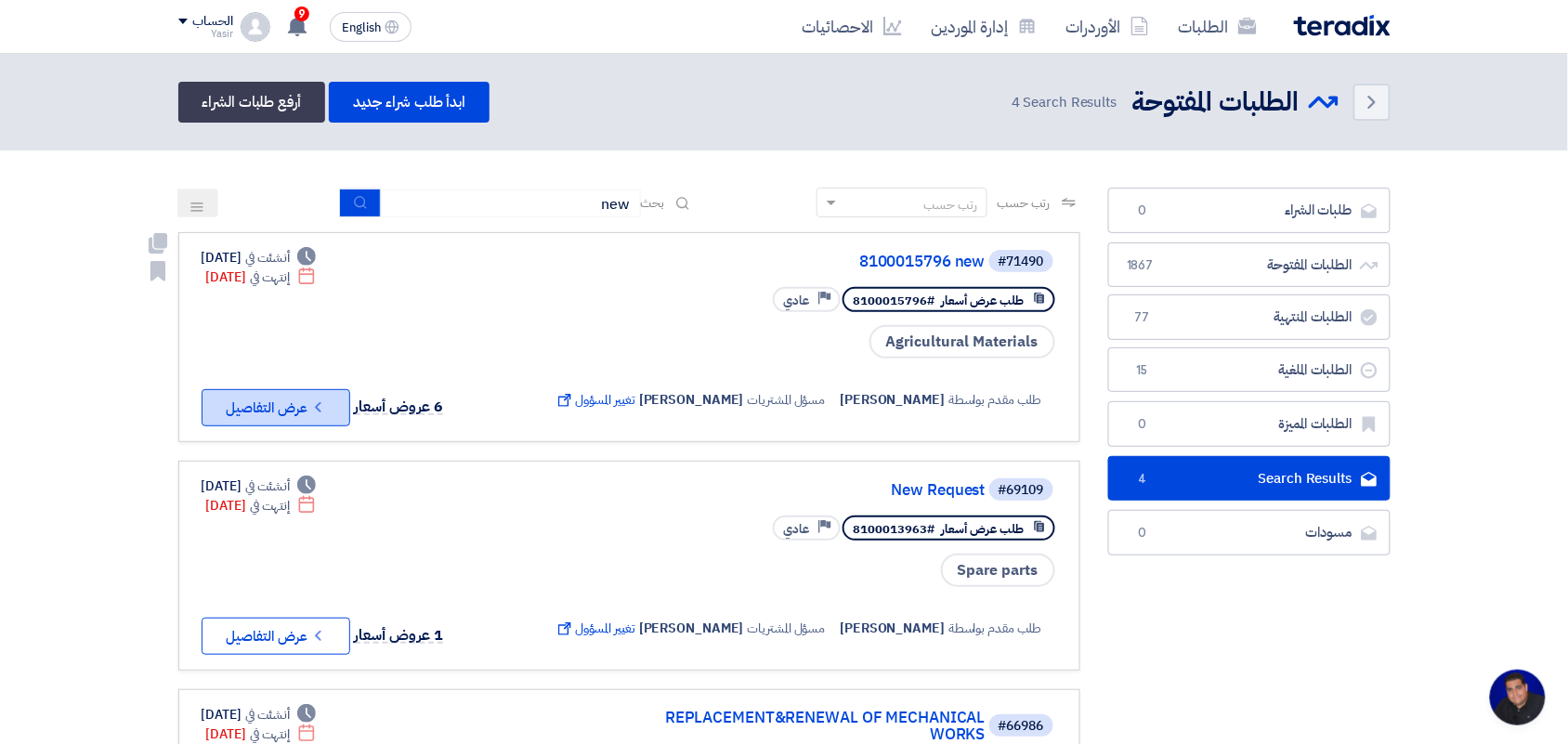
click at [326, 399] on icon "Check details" at bounding box center [318, 407] width 18 height 18
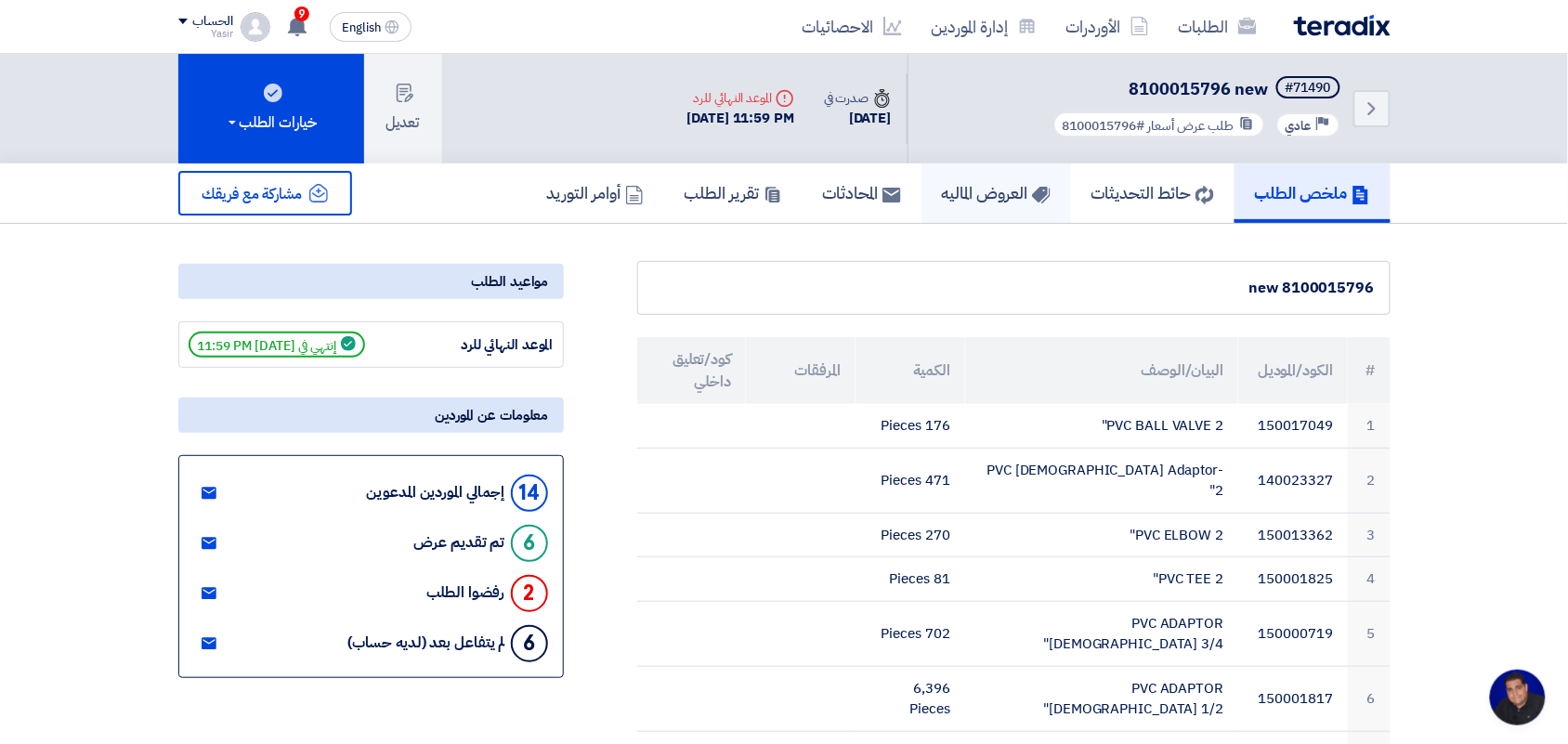
click at [959, 192] on h5 "العروض الماليه" at bounding box center [995, 192] width 109 height 22
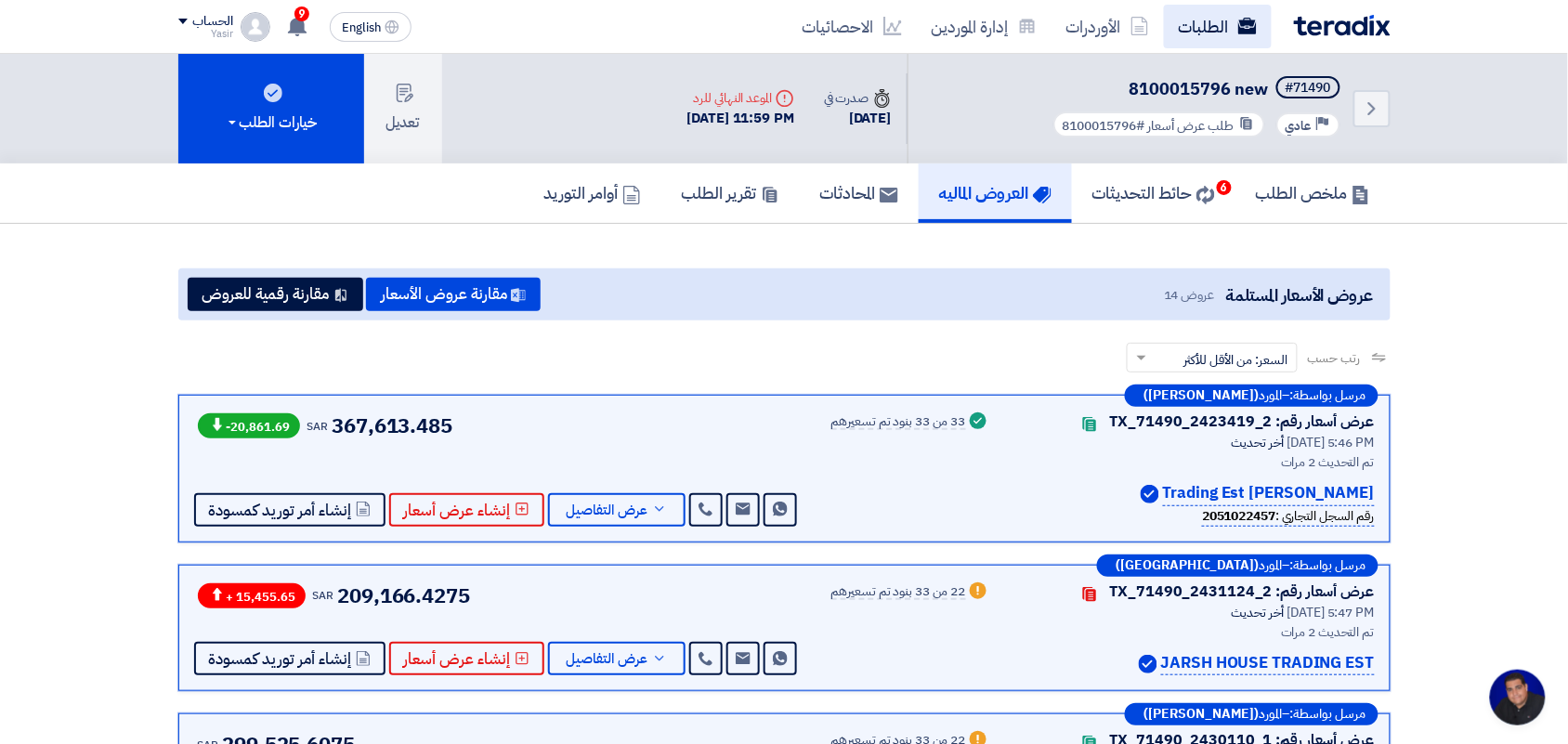
click at [1232, 26] on link "الطلبات" at bounding box center [1218, 27] width 108 height 44
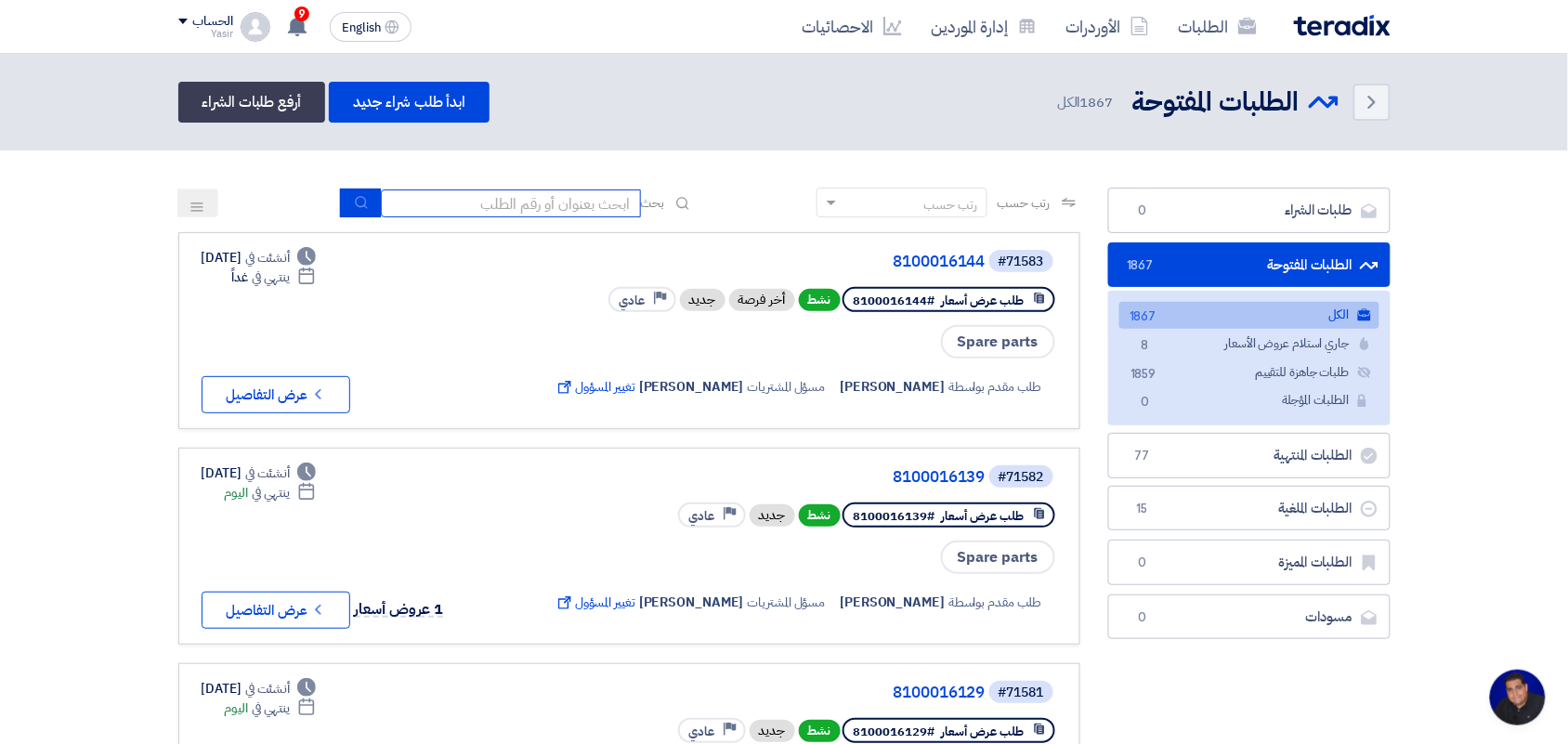
click at [526, 211] on input at bounding box center [510, 203] width 260 height 27
type input "new"
click at [354, 205] on icon "submit" at bounding box center [361, 203] width 15 height 15
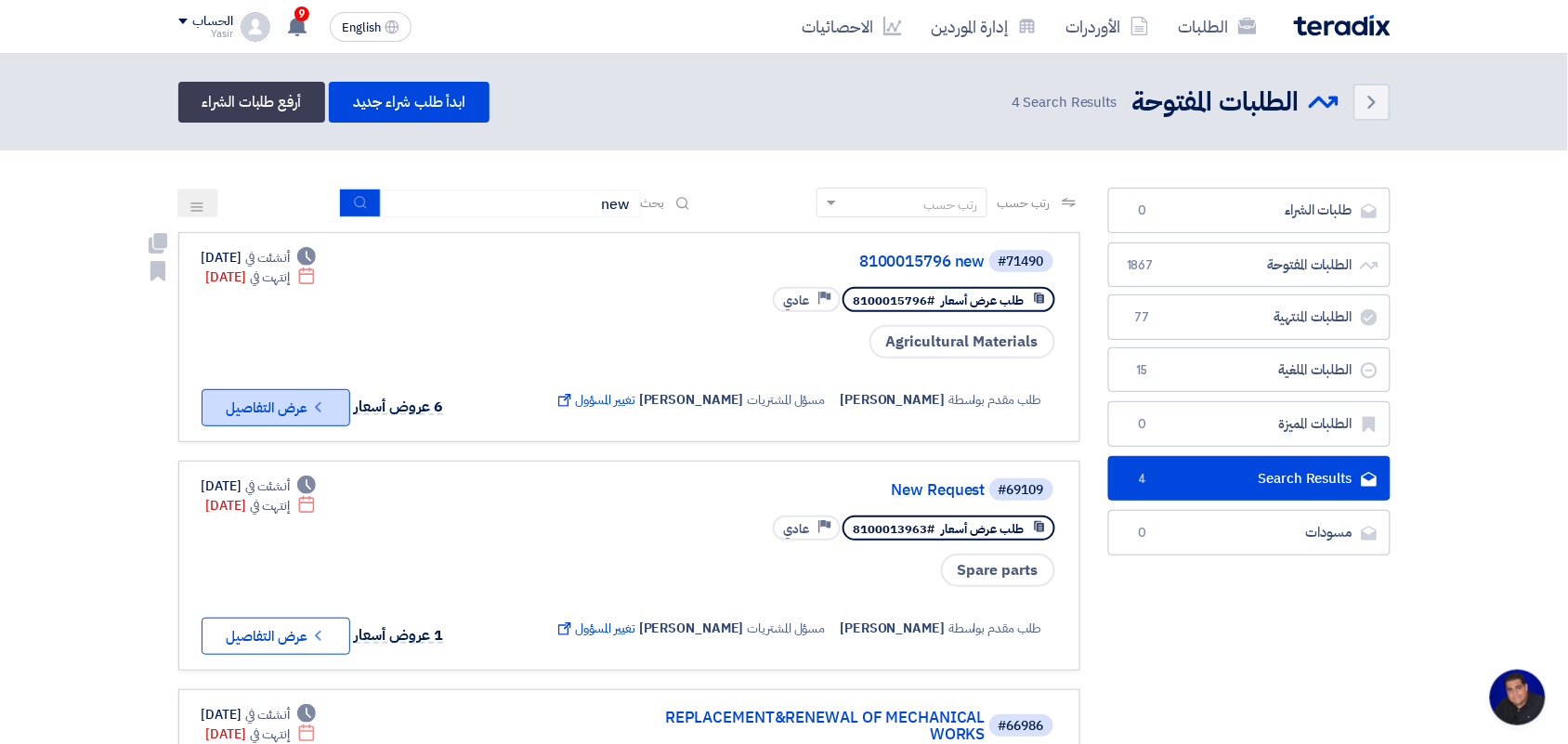
click at [271, 409] on button "Check details عرض التفاصيل" at bounding box center [275, 407] width 149 height 37
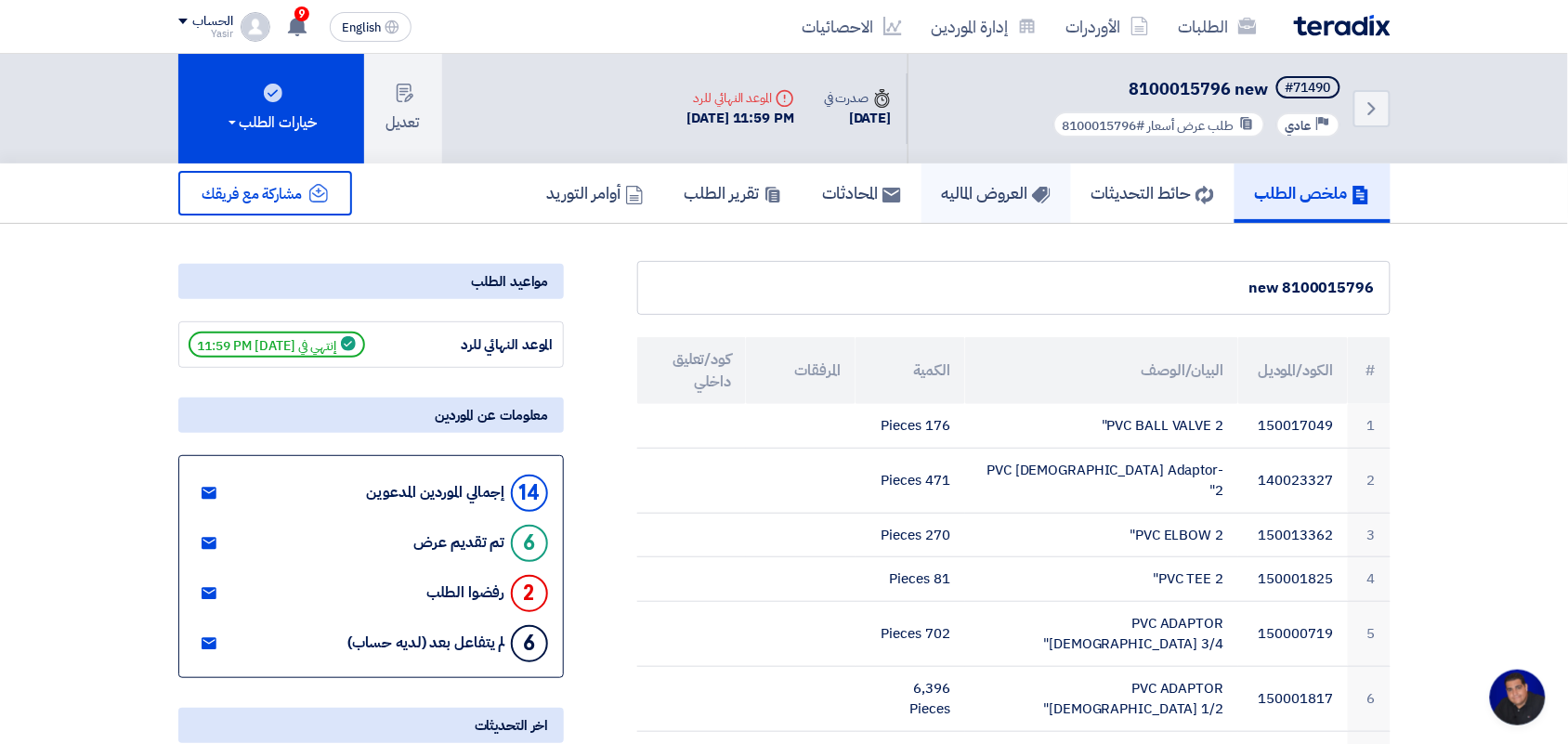
click at [995, 182] on h5 "العروض الماليه" at bounding box center [995, 192] width 109 height 22
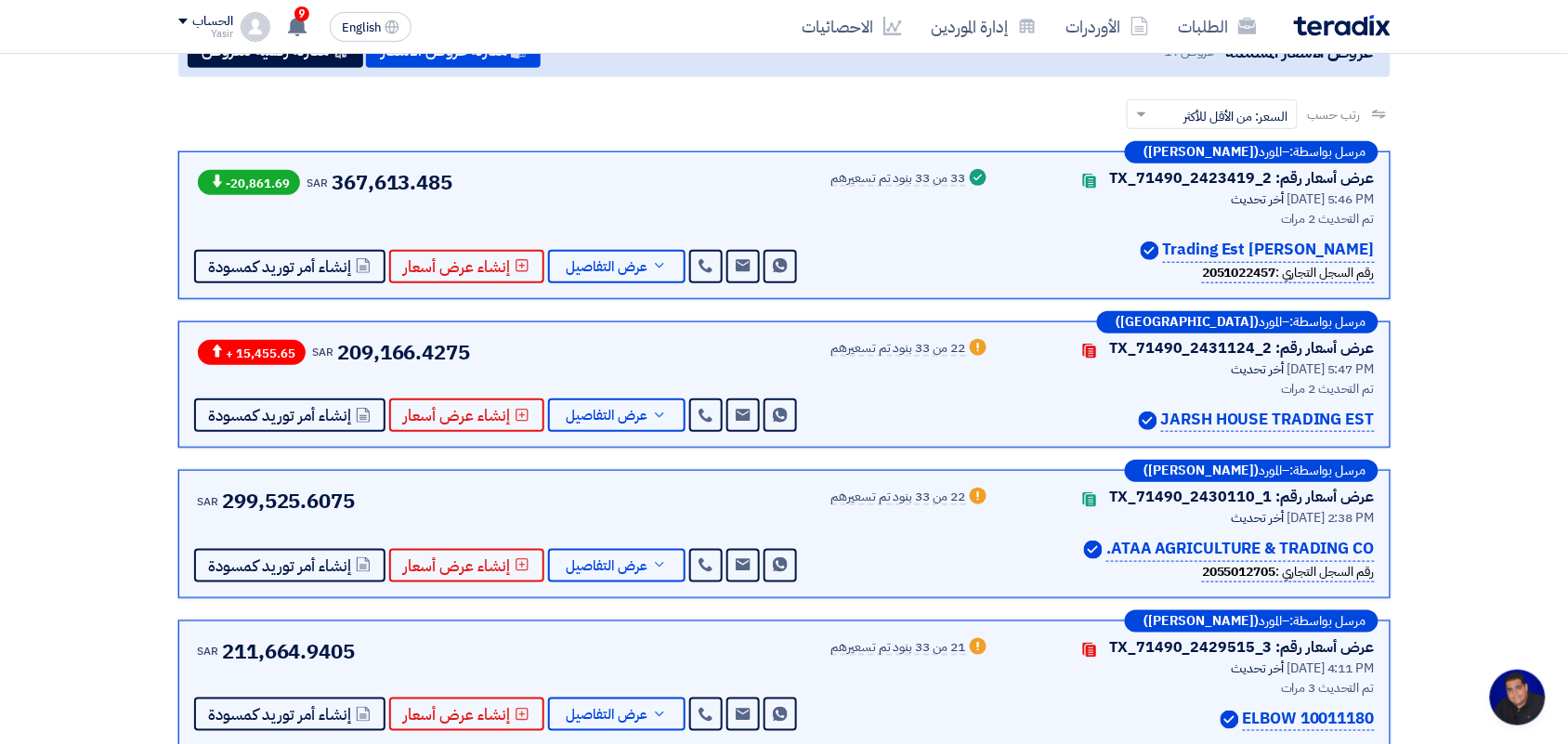
scroll to position [248, 0]
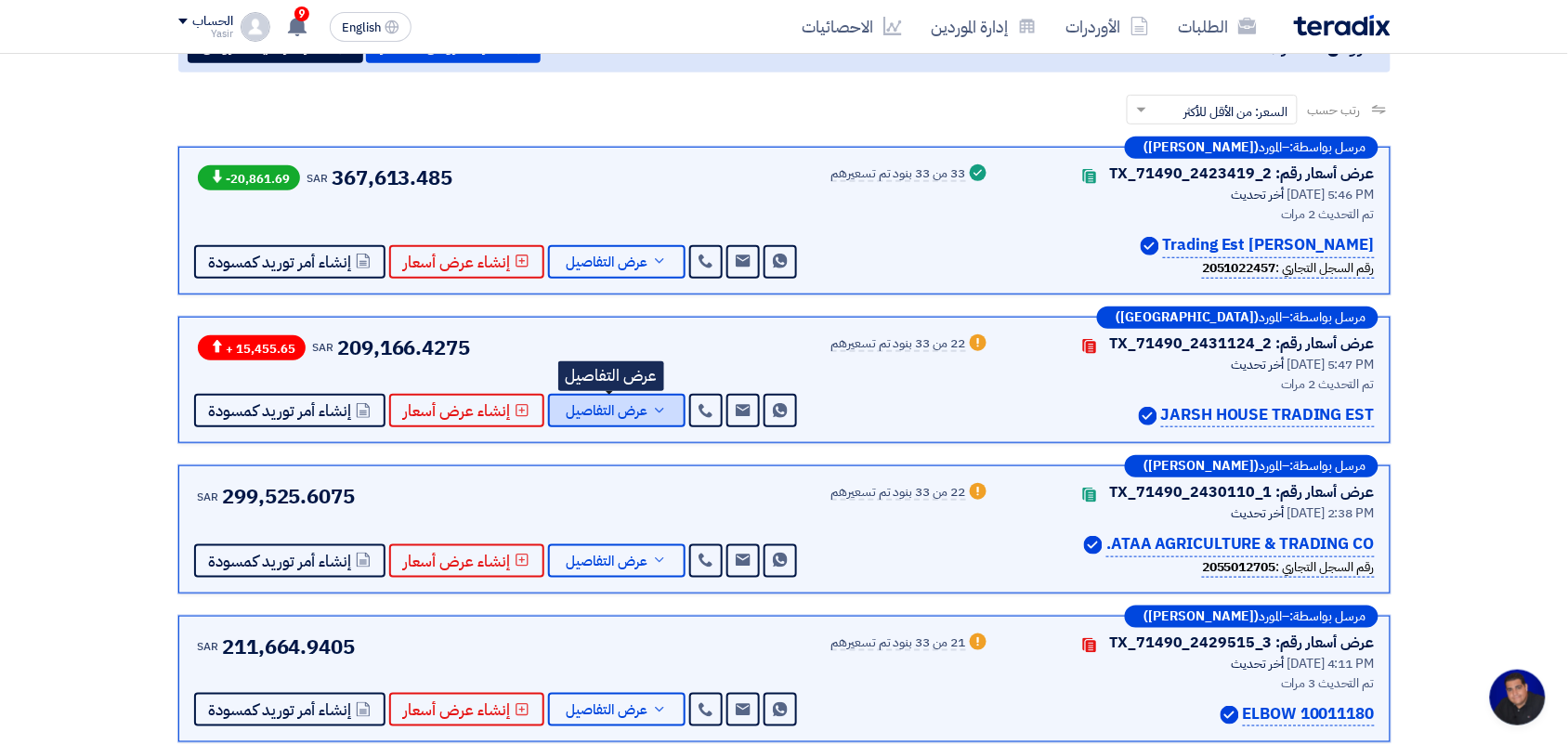
click at [638, 406] on span "عرض التفاصيل" at bounding box center [608, 411] width 81 height 14
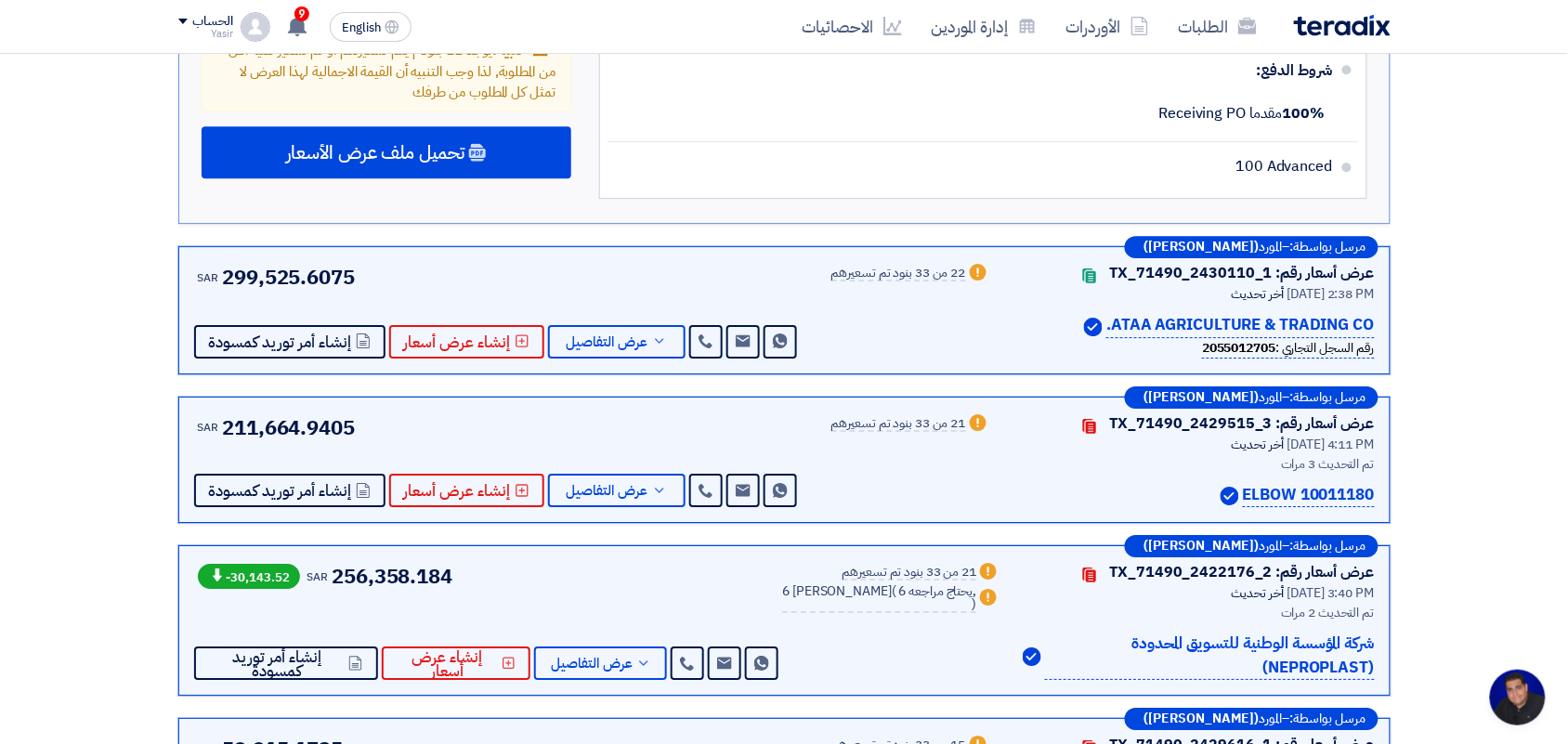
scroll to position [3716, 0]
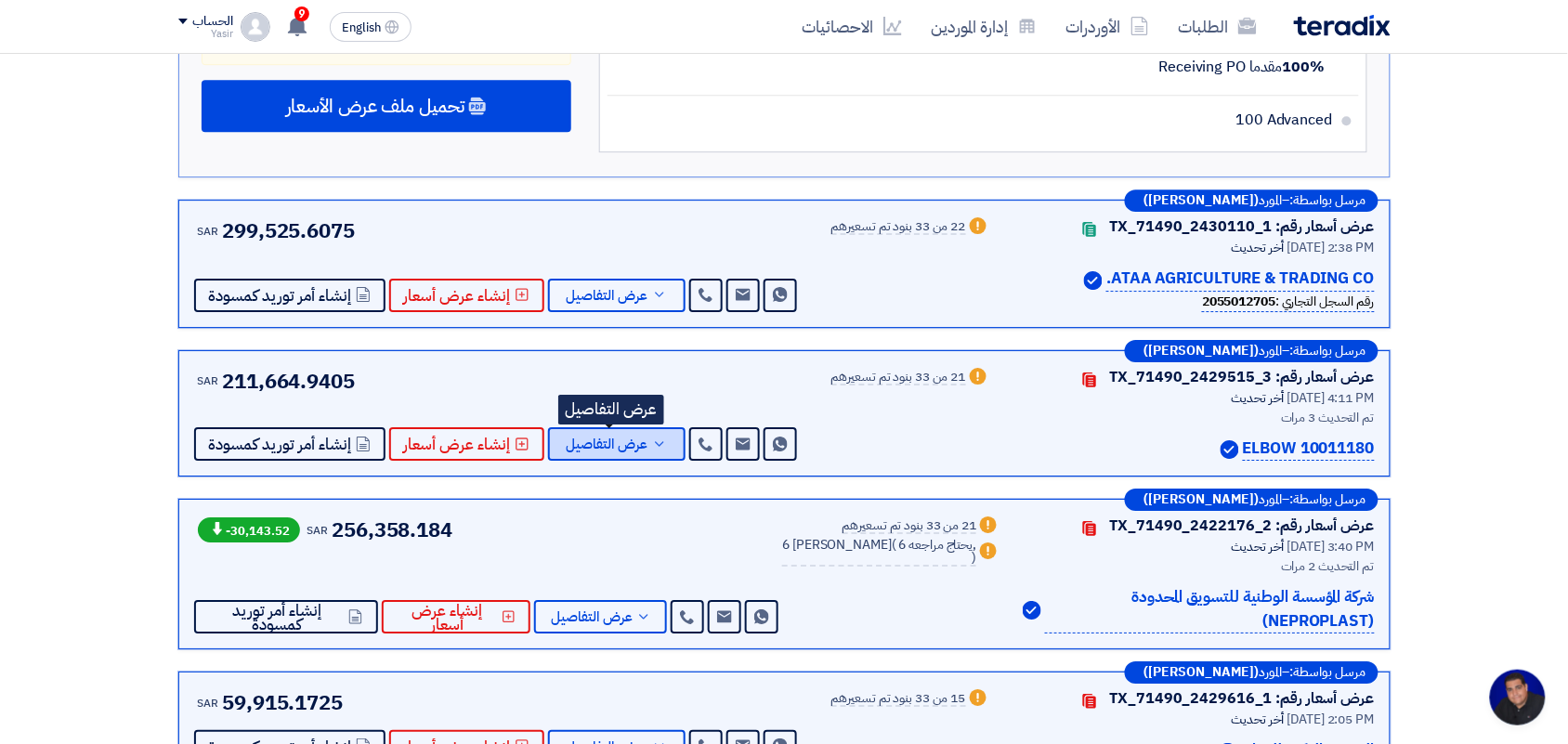
click at [625, 437] on span "عرض التفاصيل" at bounding box center [608, 444] width 81 height 14
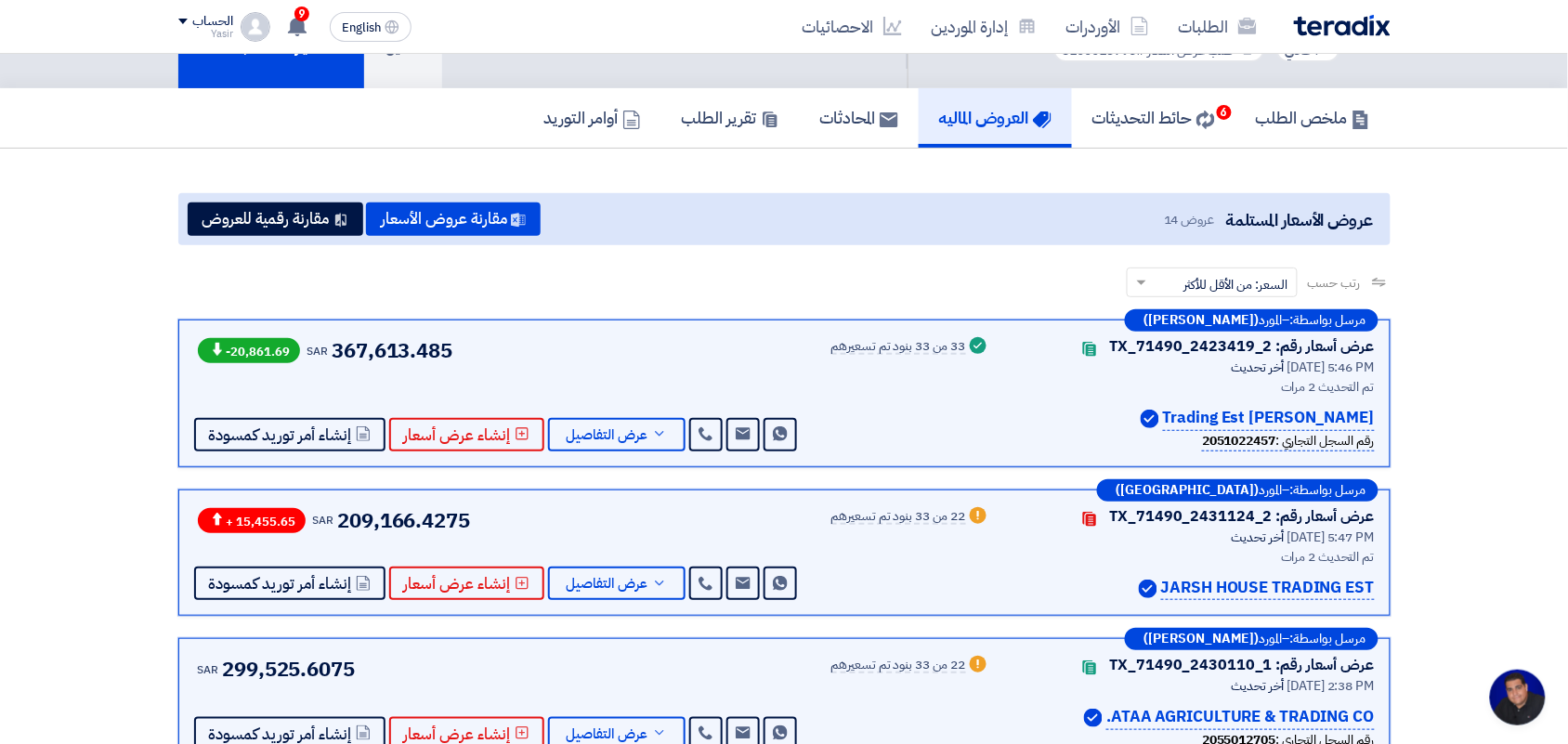
scroll to position [116, 0]
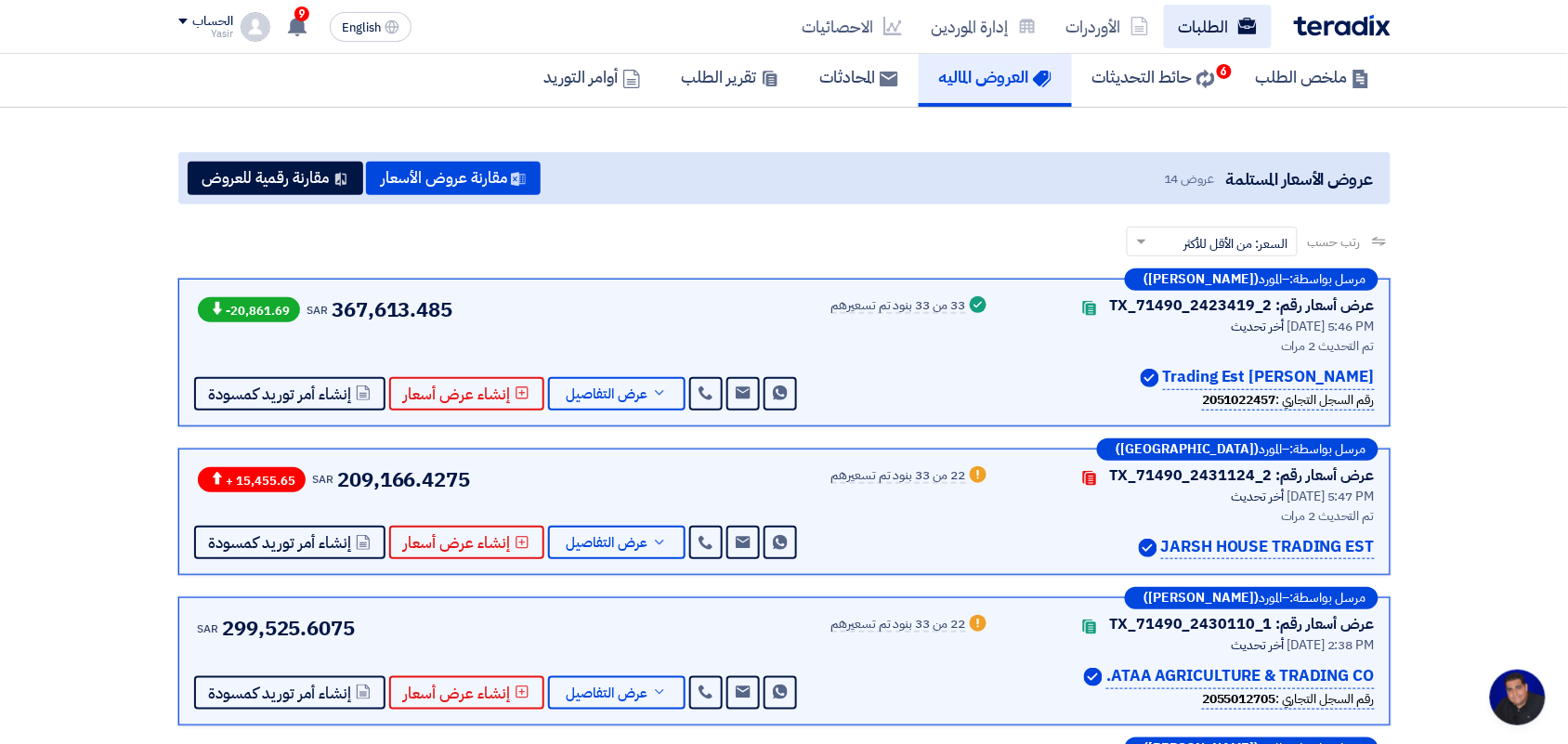
click at [1244, 30] on use at bounding box center [1246, 27] width 19 height 17
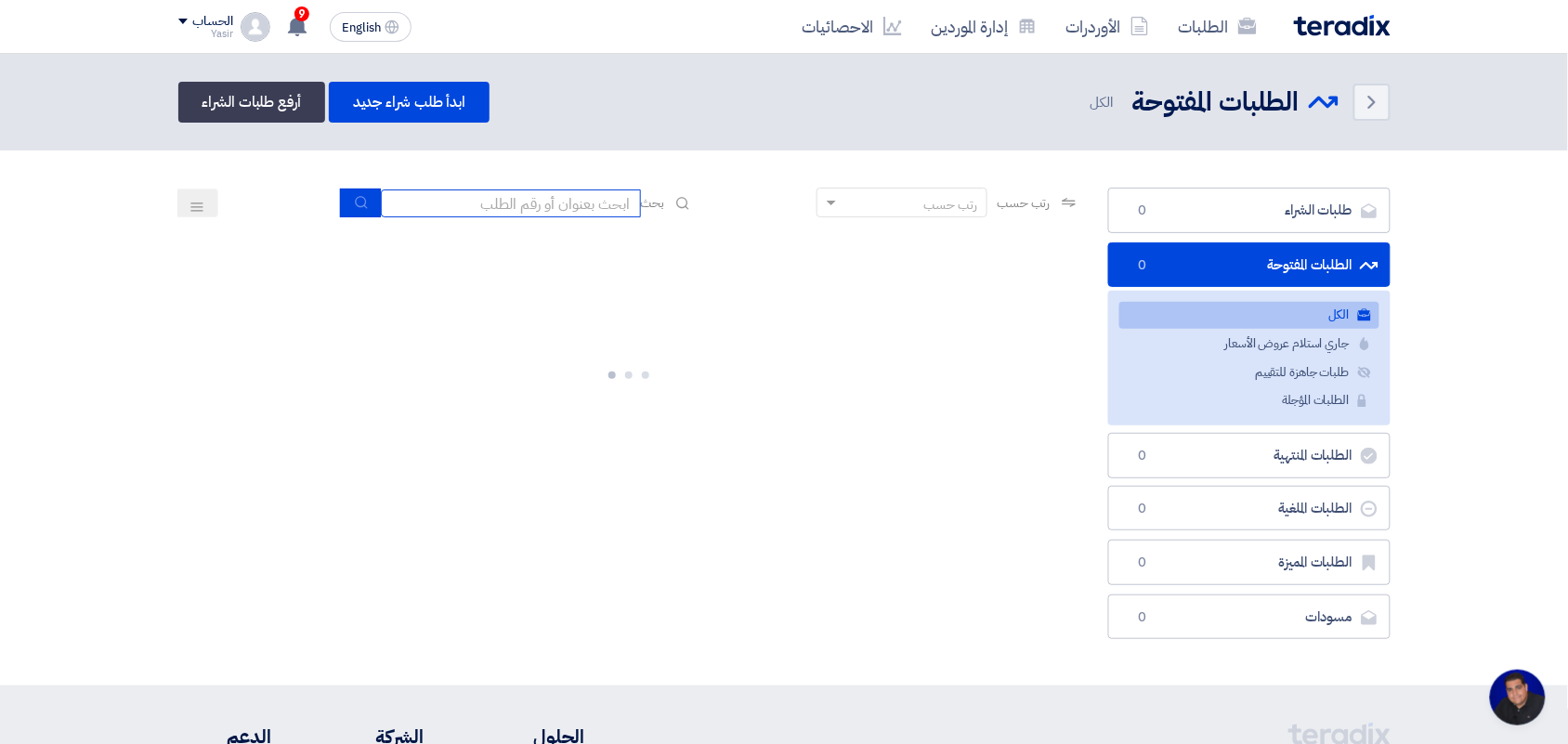
click at [568, 207] on input at bounding box center [510, 203] width 260 height 27
type input "new"
click at [368, 201] on button "submit" at bounding box center [360, 203] width 41 height 28
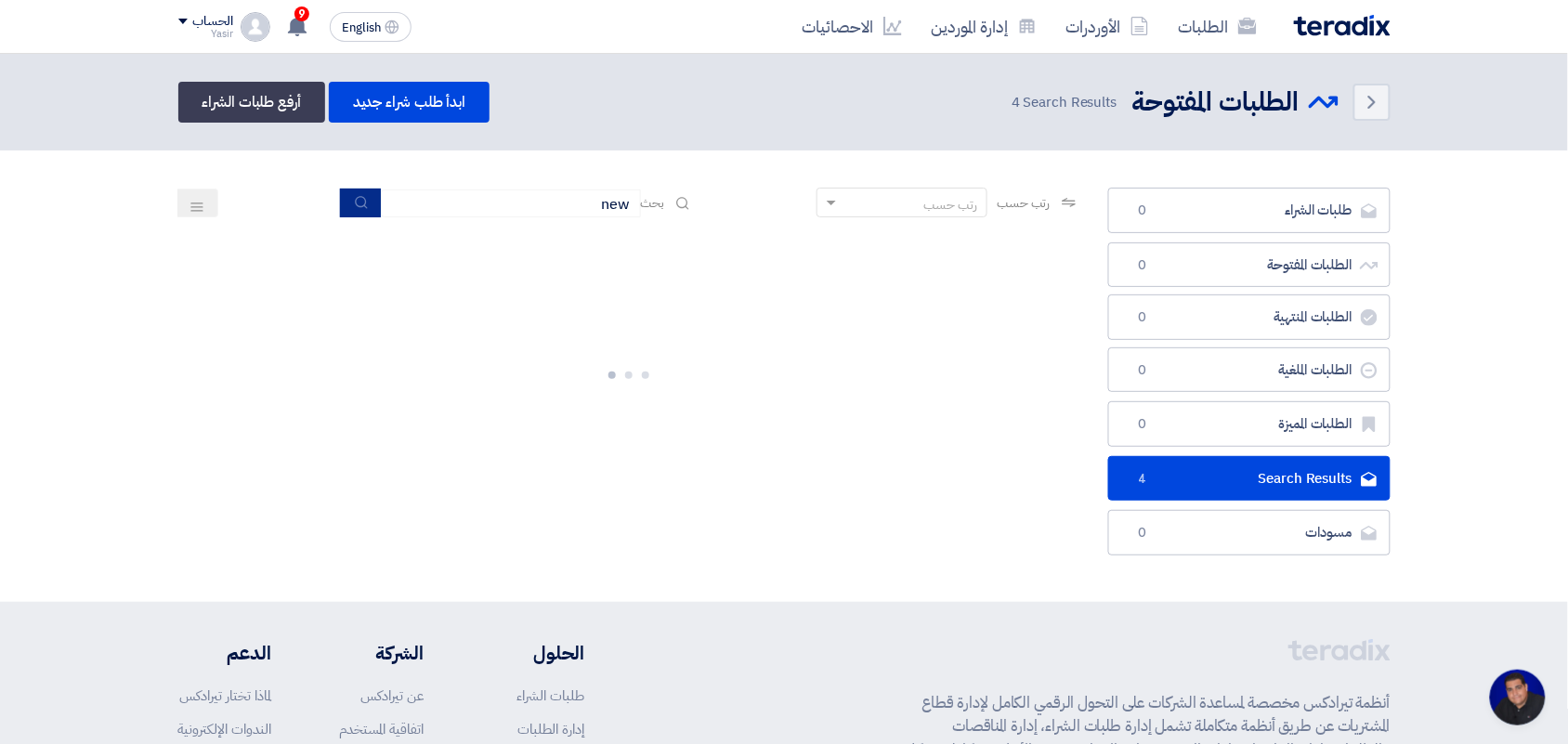
drag, startPoint x: 368, startPoint y: 200, endPoint x: 727, endPoint y: 410, distance: 415.9
click at [727, 410] on app-rfq-listing-content "رتب حسب رتب حسب بحث new مجال الطلب مسؤول المشتريات نوع الطلب" at bounding box center [628, 349] width 902 height 324
click at [551, 203] on input "new" at bounding box center [510, 203] width 260 height 27
click at [529, 299] on div at bounding box center [628, 371] width 902 height 278
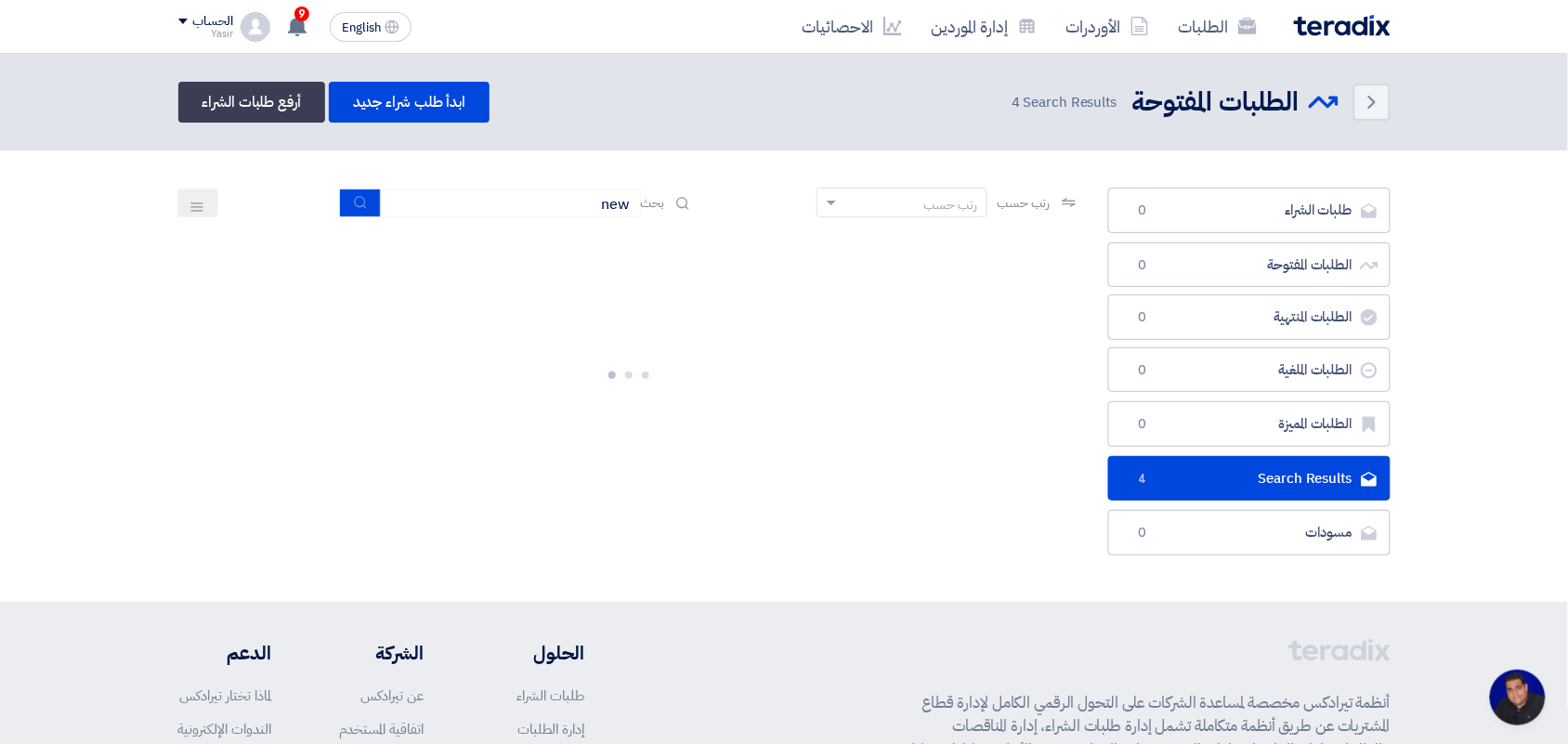
click at [160, 349] on section "طلبات الشراء طلبات الشراء 0 الطلبات المفتوحة الطلبات المفتوحة 0 الطلبات المنتهي…" at bounding box center [784, 376] width 1568 height 452
click at [367, 210] on button "submit" at bounding box center [360, 203] width 41 height 28
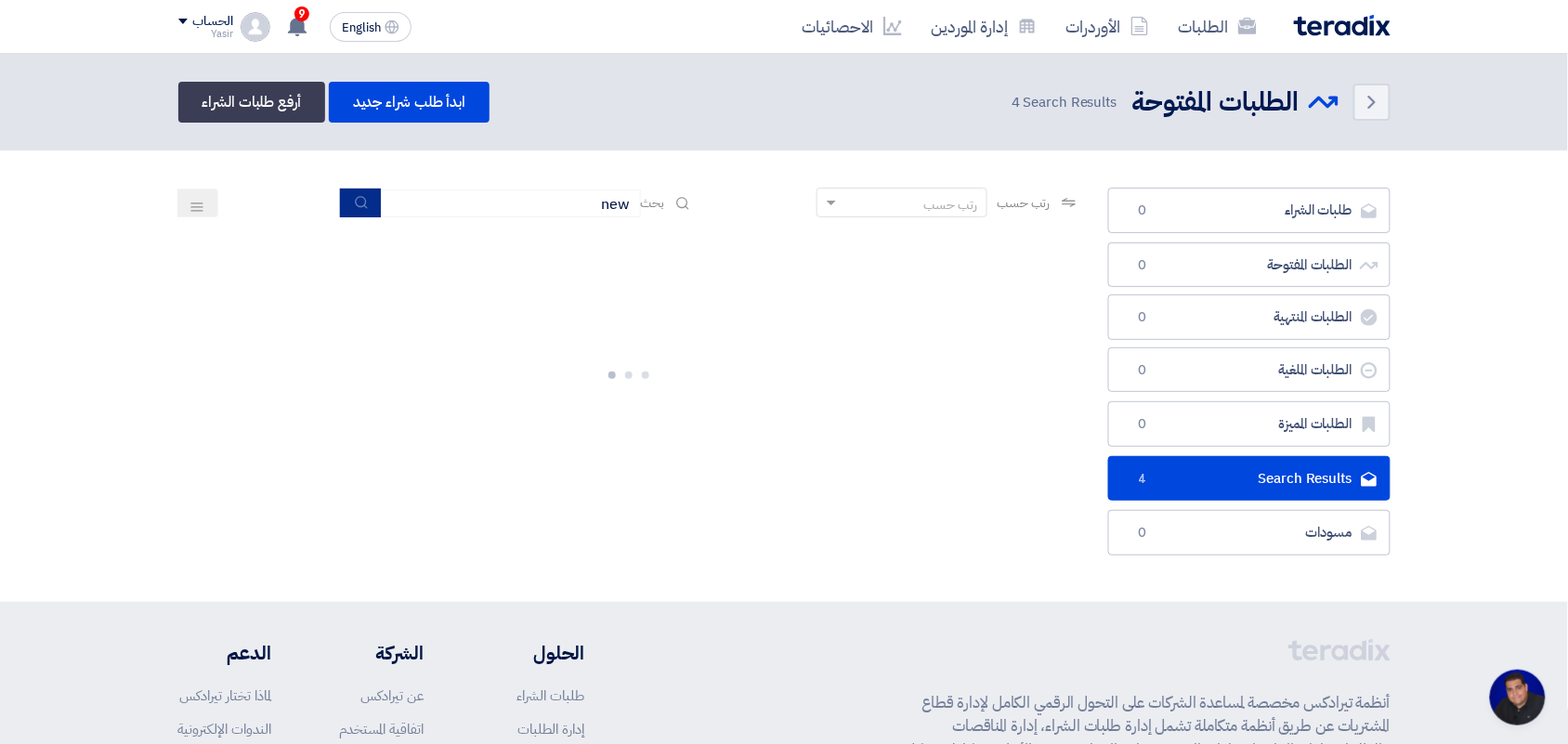
click at [367, 210] on button "submit" at bounding box center [360, 203] width 41 height 28
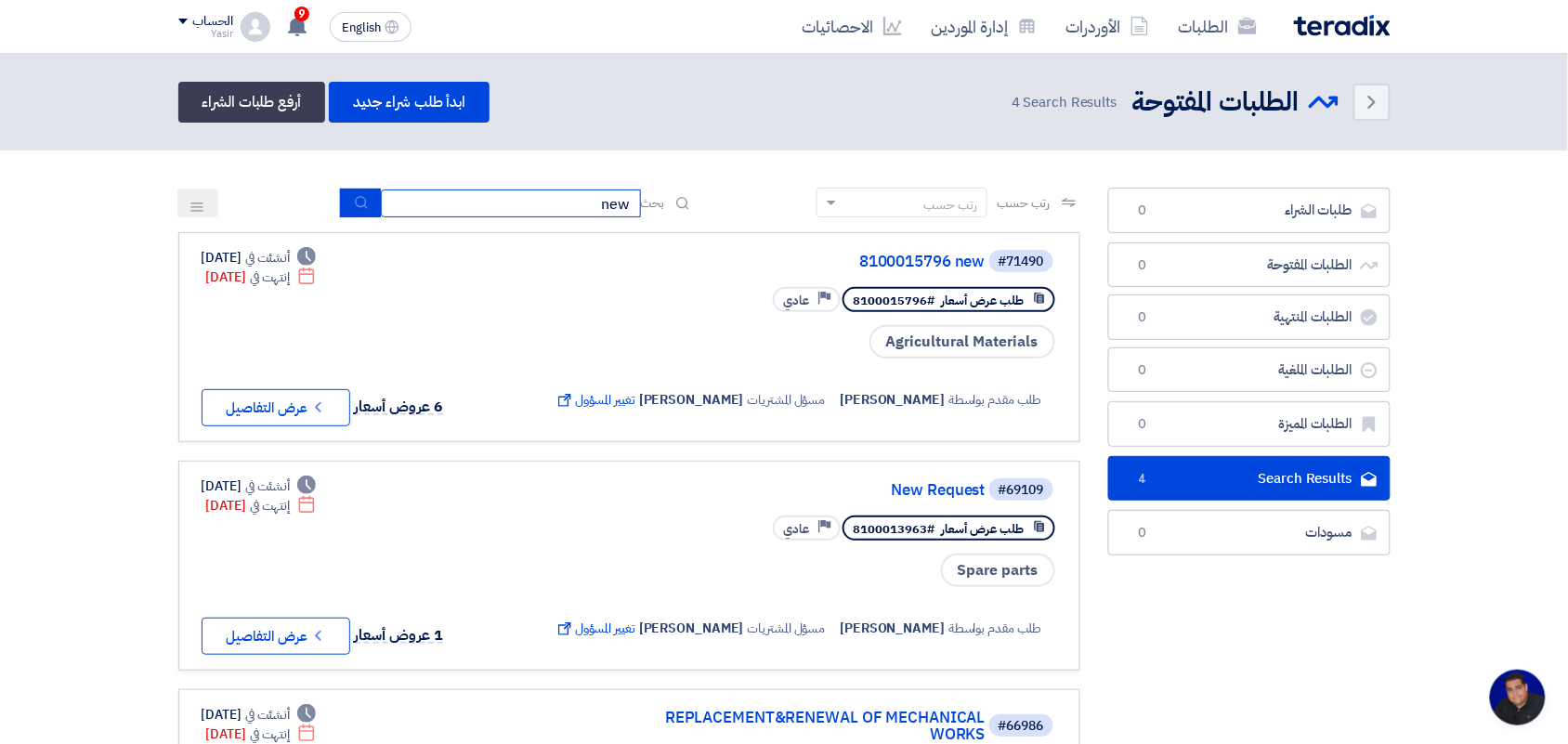
drag, startPoint x: 538, startPoint y: 203, endPoint x: 739, endPoint y: 224, distance: 202.1
click at [739, 224] on div "رتب حسب رتب حسب بحث new" at bounding box center [628, 209] width 902 height 44
type input "8100015879"
click at [363, 210] on button "submit" at bounding box center [360, 203] width 41 height 28
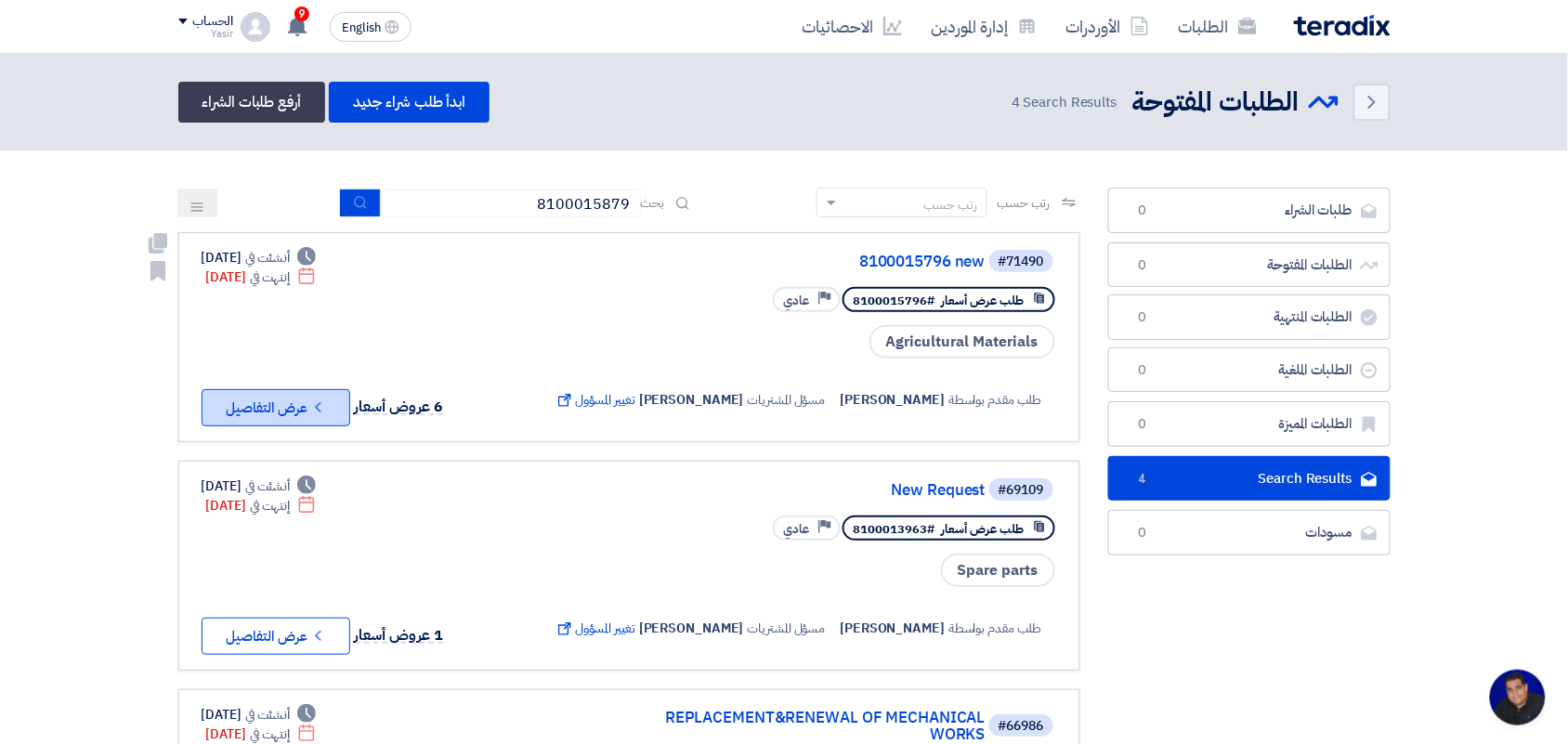
click at [261, 400] on button "Check details عرض التفاصيل" at bounding box center [275, 407] width 149 height 37
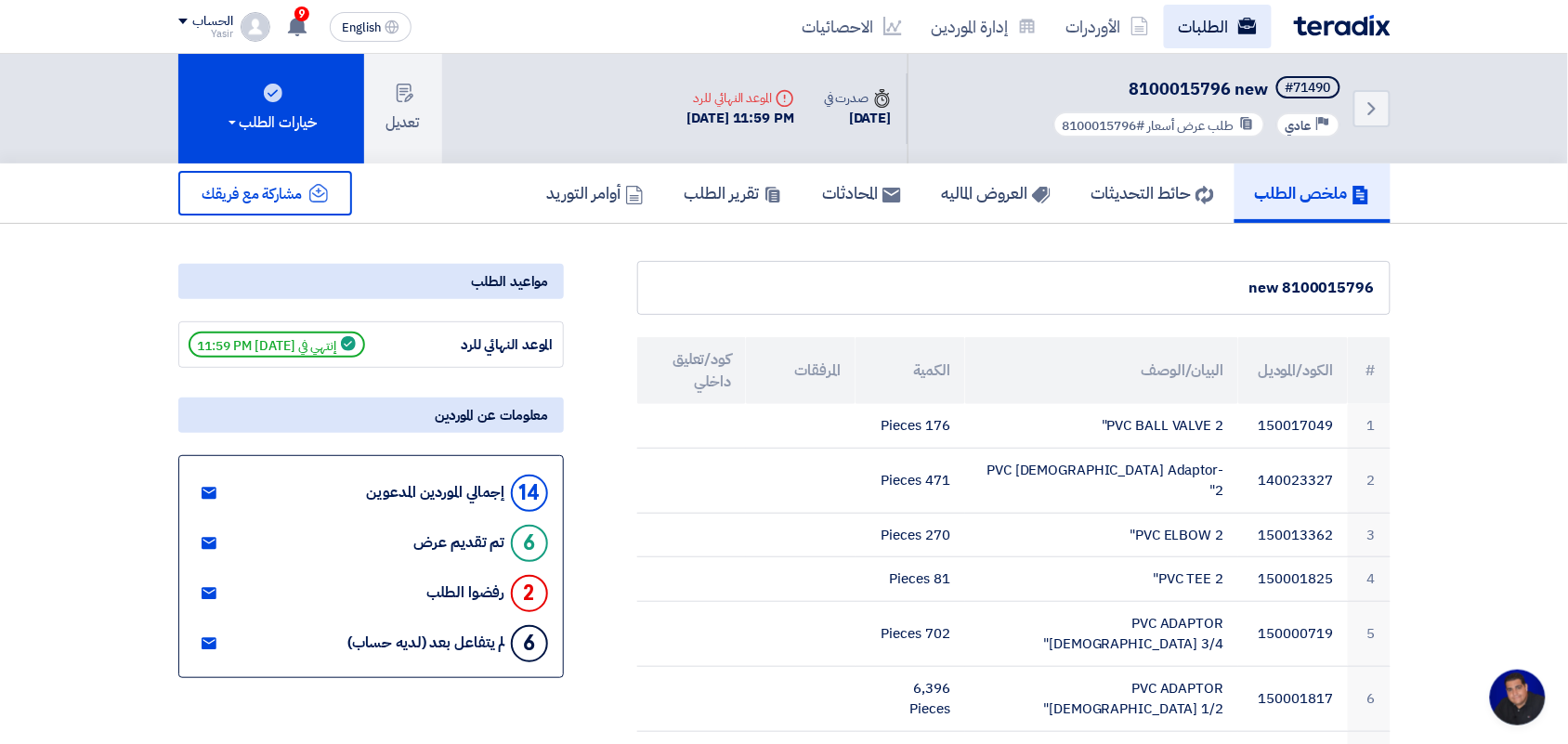
click at [1196, 28] on link "الطلبات" at bounding box center [1218, 27] width 108 height 44
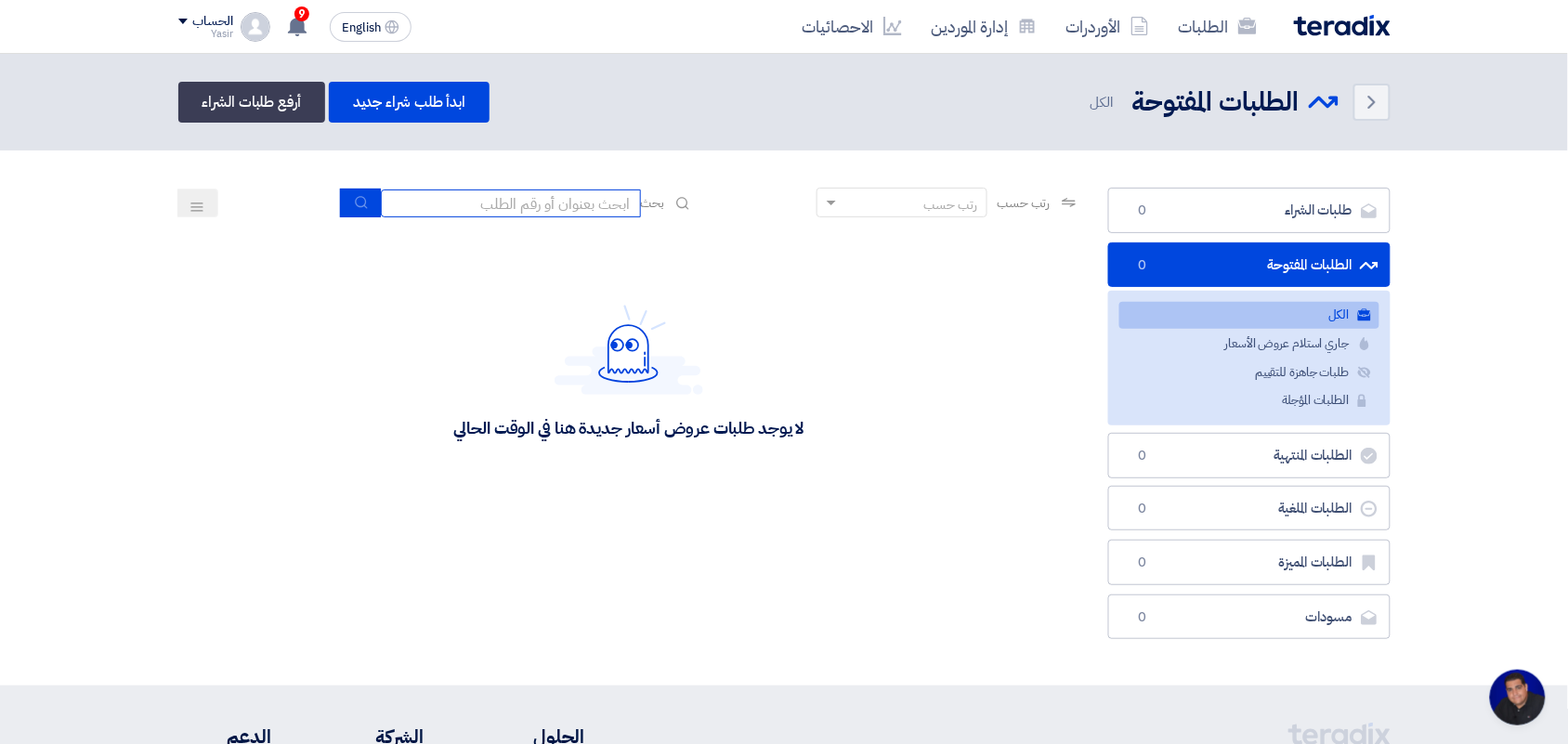
click at [498, 209] on input at bounding box center [510, 203] width 260 height 27
type input "8100015879"
click at [354, 191] on button "submit" at bounding box center [360, 203] width 41 height 28
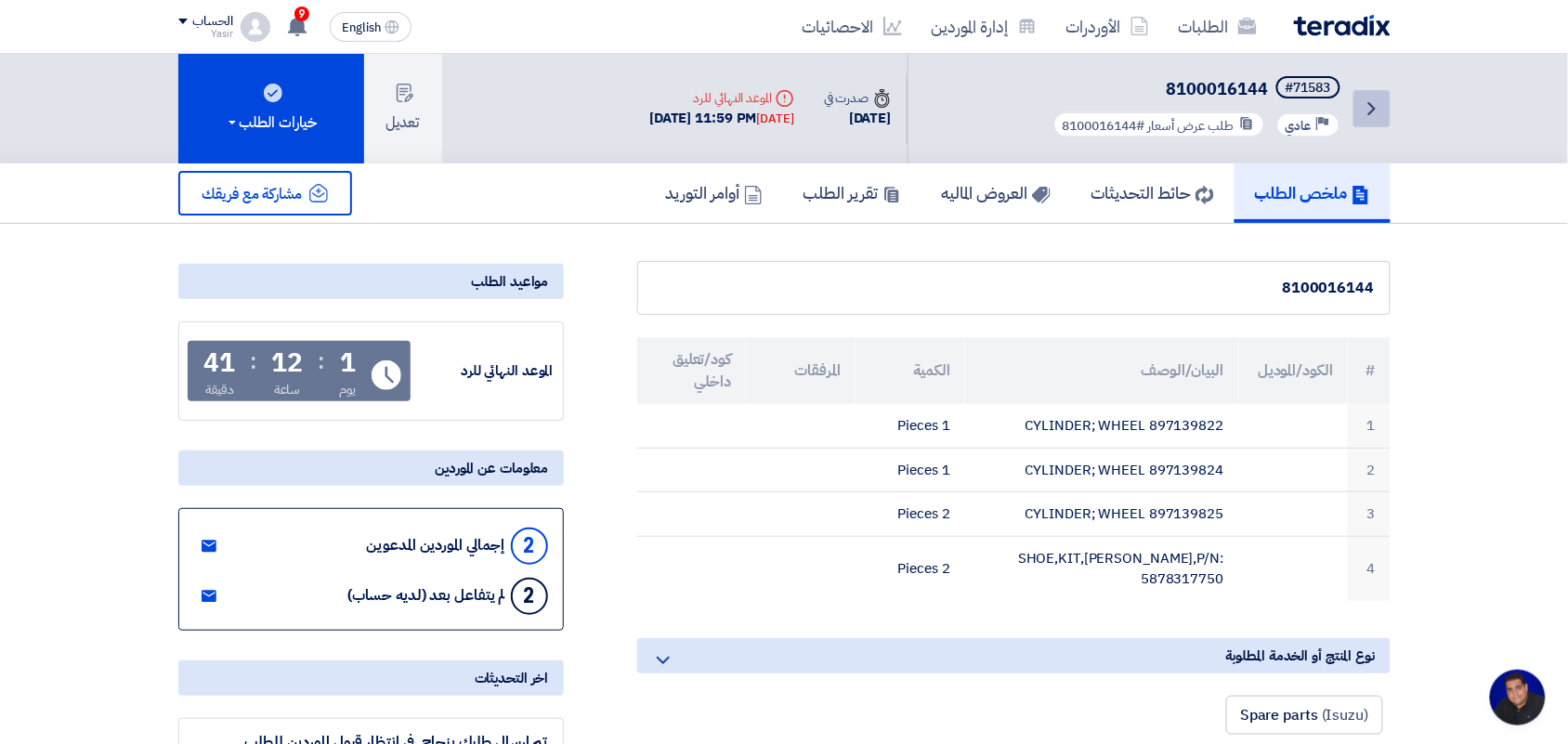
click at [1367, 100] on icon "Back" at bounding box center [1372, 109] width 23 height 23
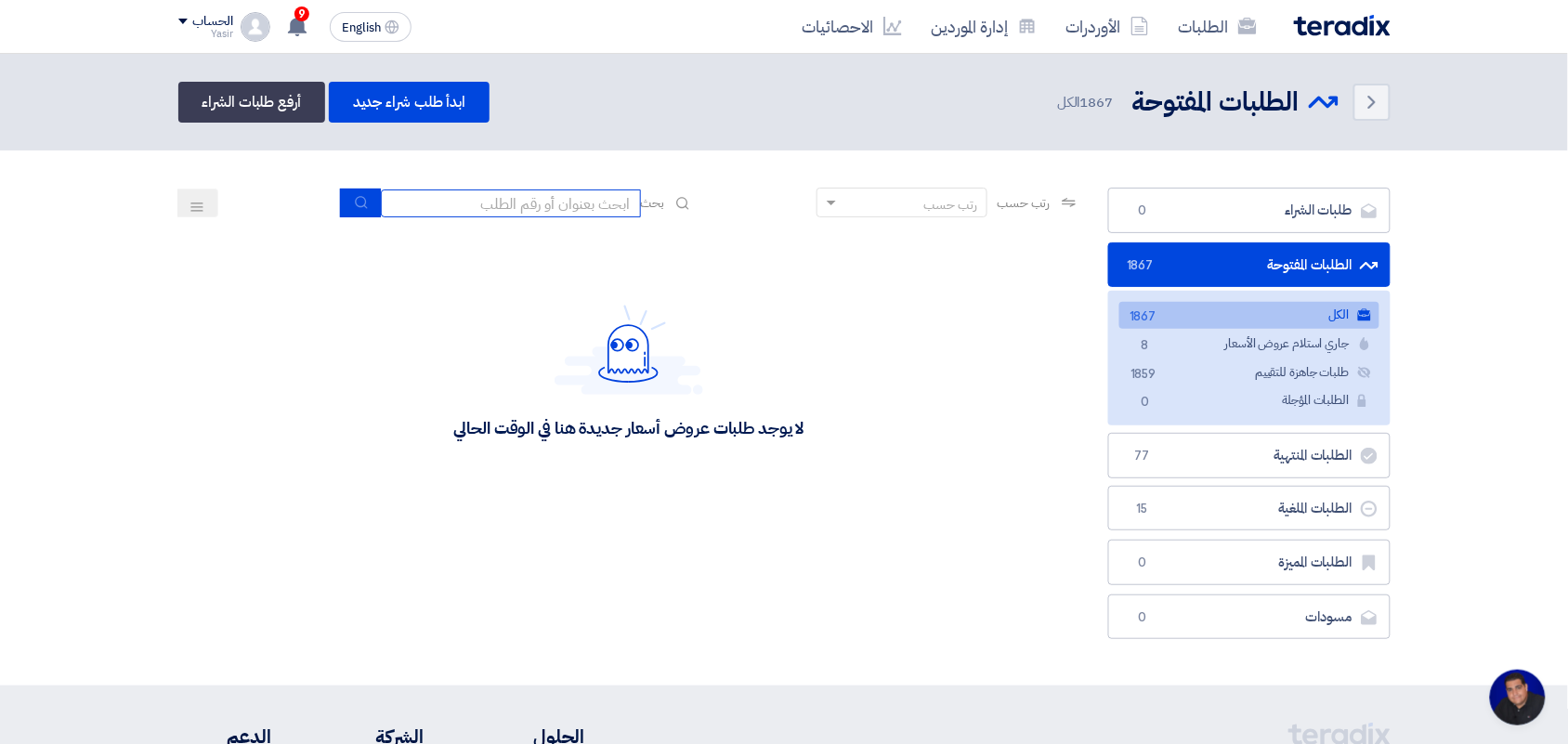
click at [546, 191] on input at bounding box center [510, 203] width 260 height 27
drag, startPoint x: 537, startPoint y: 197, endPoint x: 527, endPoint y: 203, distance: 11.7
click at [534, 200] on input at bounding box center [510, 203] width 260 height 27
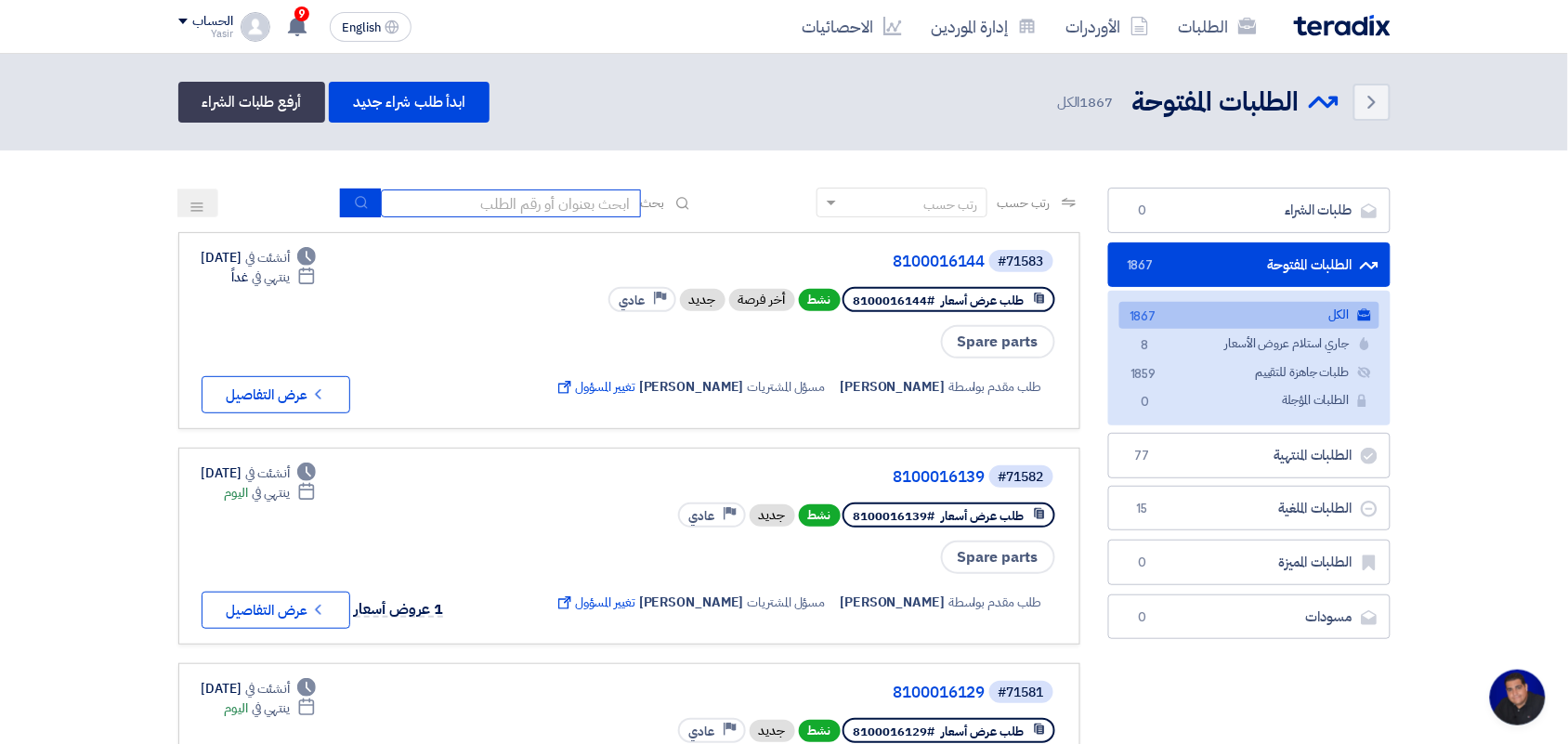
type input "8100015879"
click at [361, 200] on use "submit" at bounding box center [361, 202] width 12 height 12
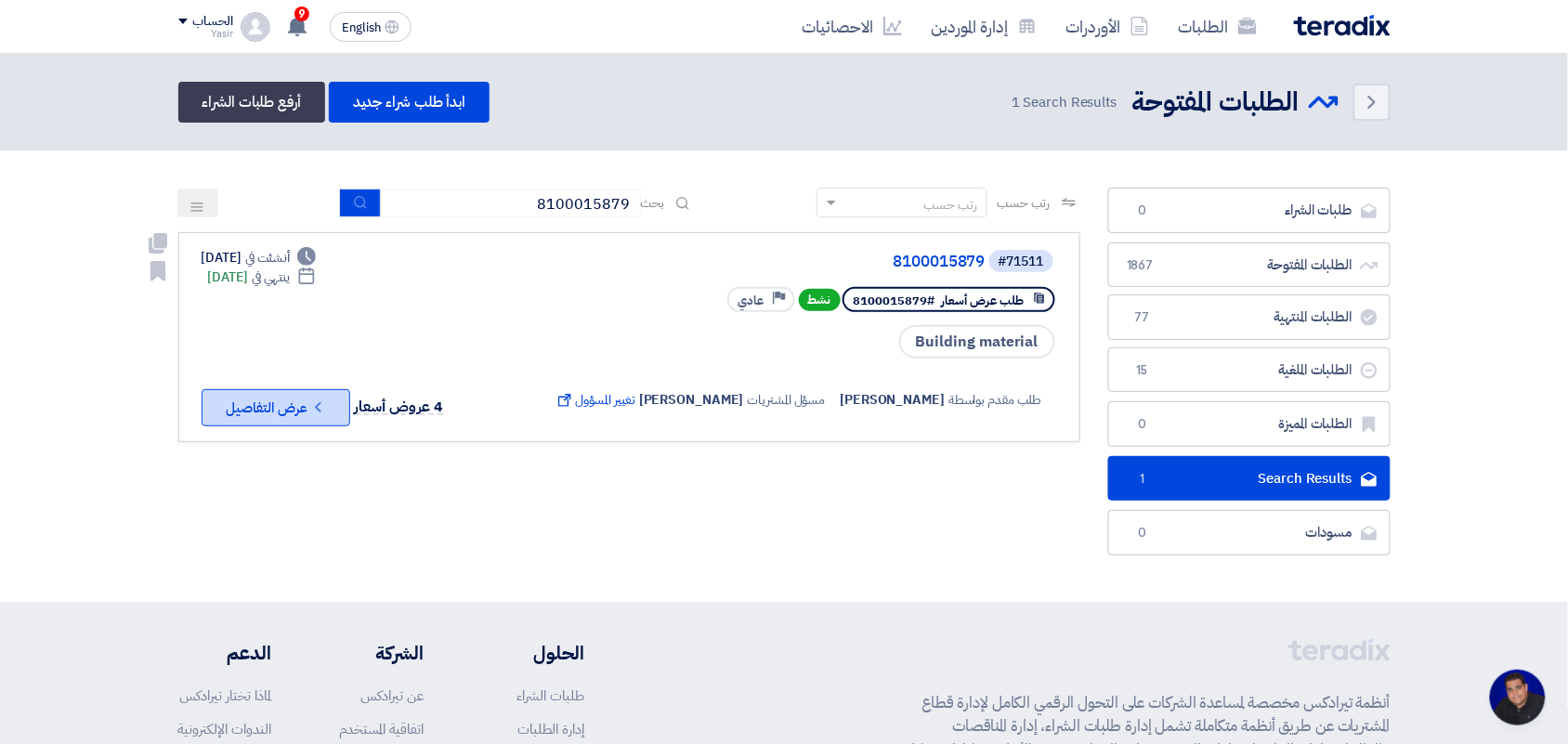
click at [298, 411] on button "Check details عرض التفاصيل" at bounding box center [275, 407] width 149 height 37
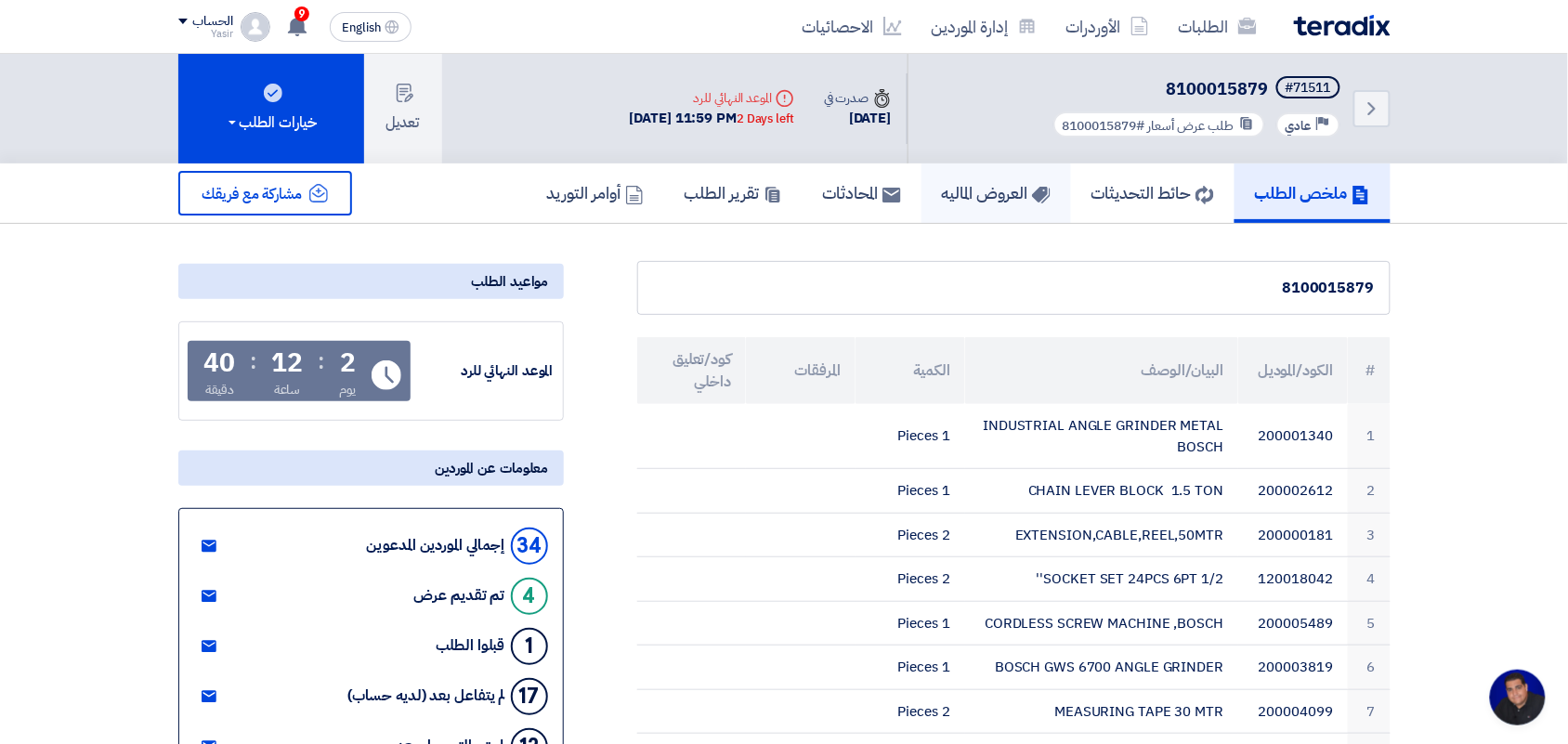
click at [979, 188] on h5 "العروض الماليه" at bounding box center [995, 192] width 109 height 22
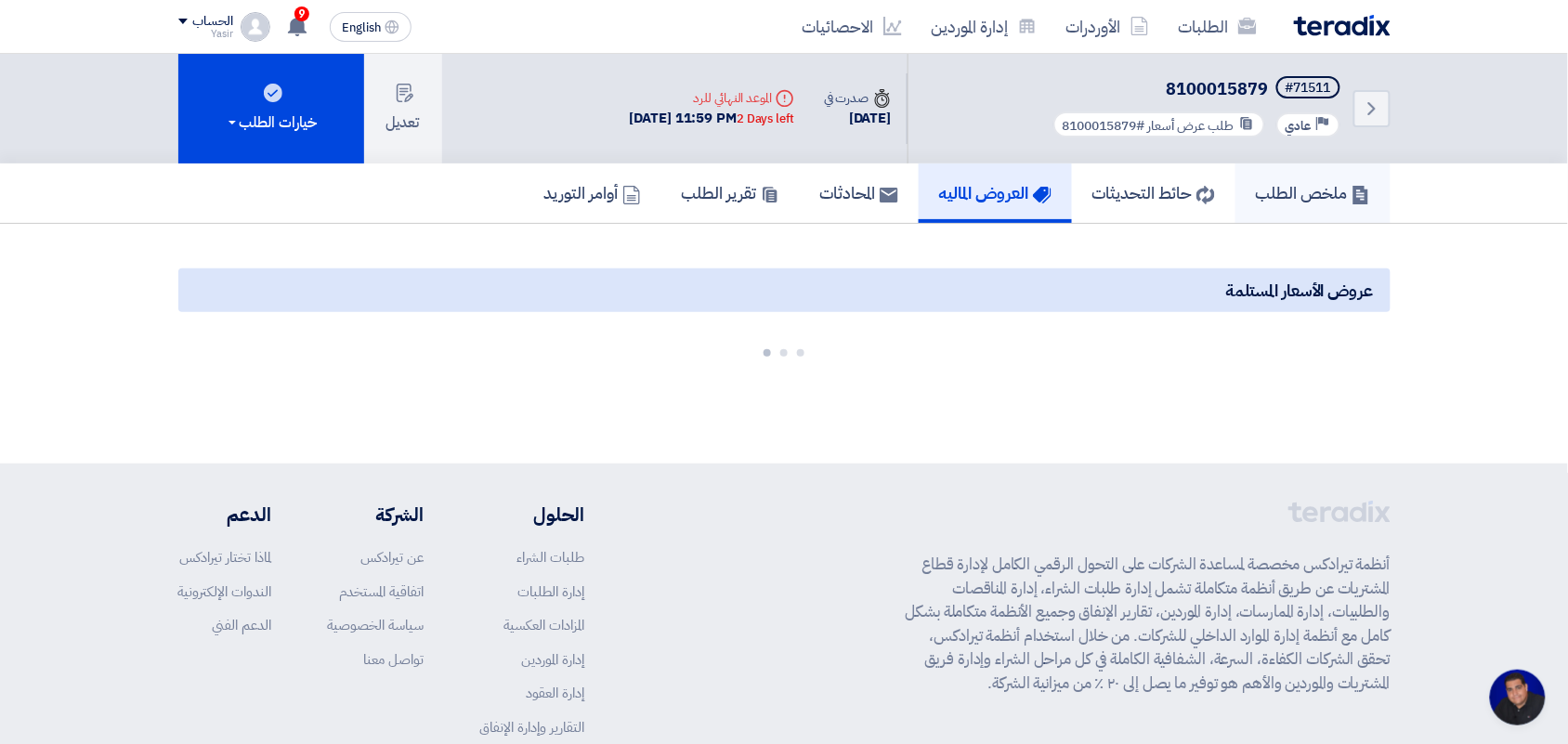
click at [1259, 184] on h5 "ملخص الطلب" at bounding box center [1313, 192] width 115 height 22
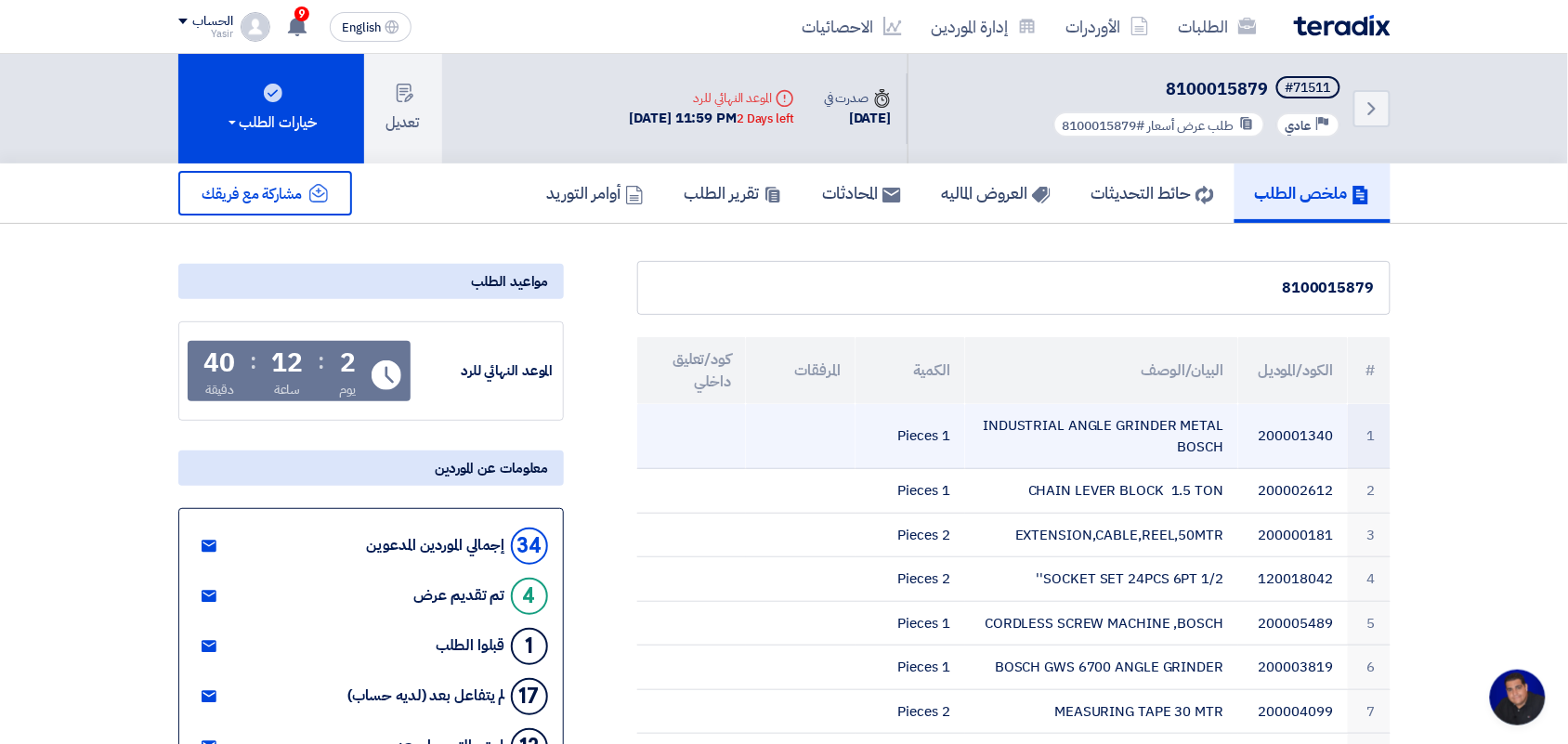
click at [1004, 423] on td "INDUSTRIAL ANGLE GRINDER METAL BOSCH" at bounding box center [1101, 436] width 273 height 65
click at [1020, 423] on td "INDUSTRIAL ANGLE GRINDER METAL BOSCH" at bounding box center [1101, 436] width 273 height 65
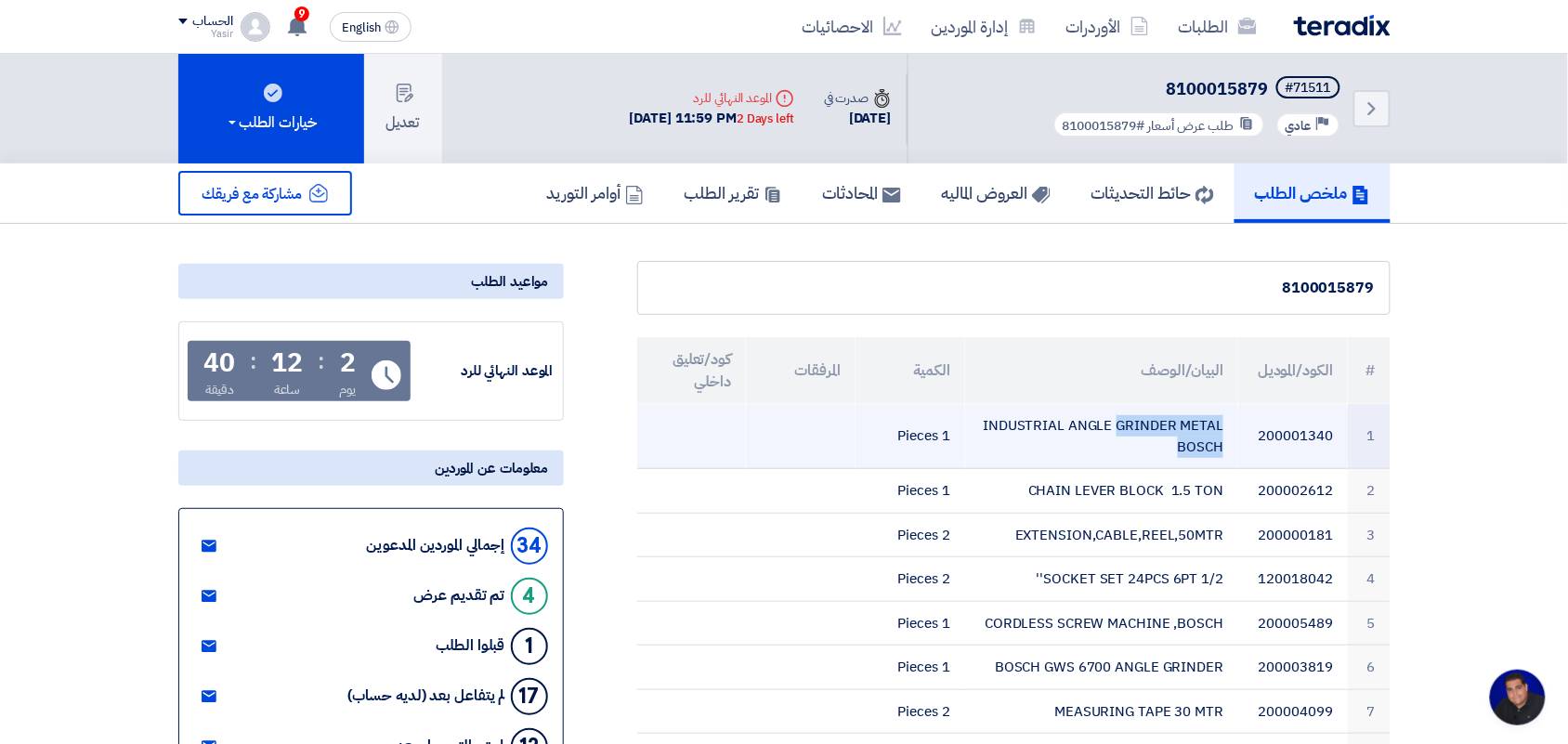
click at [1020, 423] on td "INDUSTRIAL ANGLE GRINDER METAL BOSCH" at bounding box center [1101, 436] width 273 height 65
copy tr "INDUSTRIAL ANGLE GRINDER METAL BOSCH"
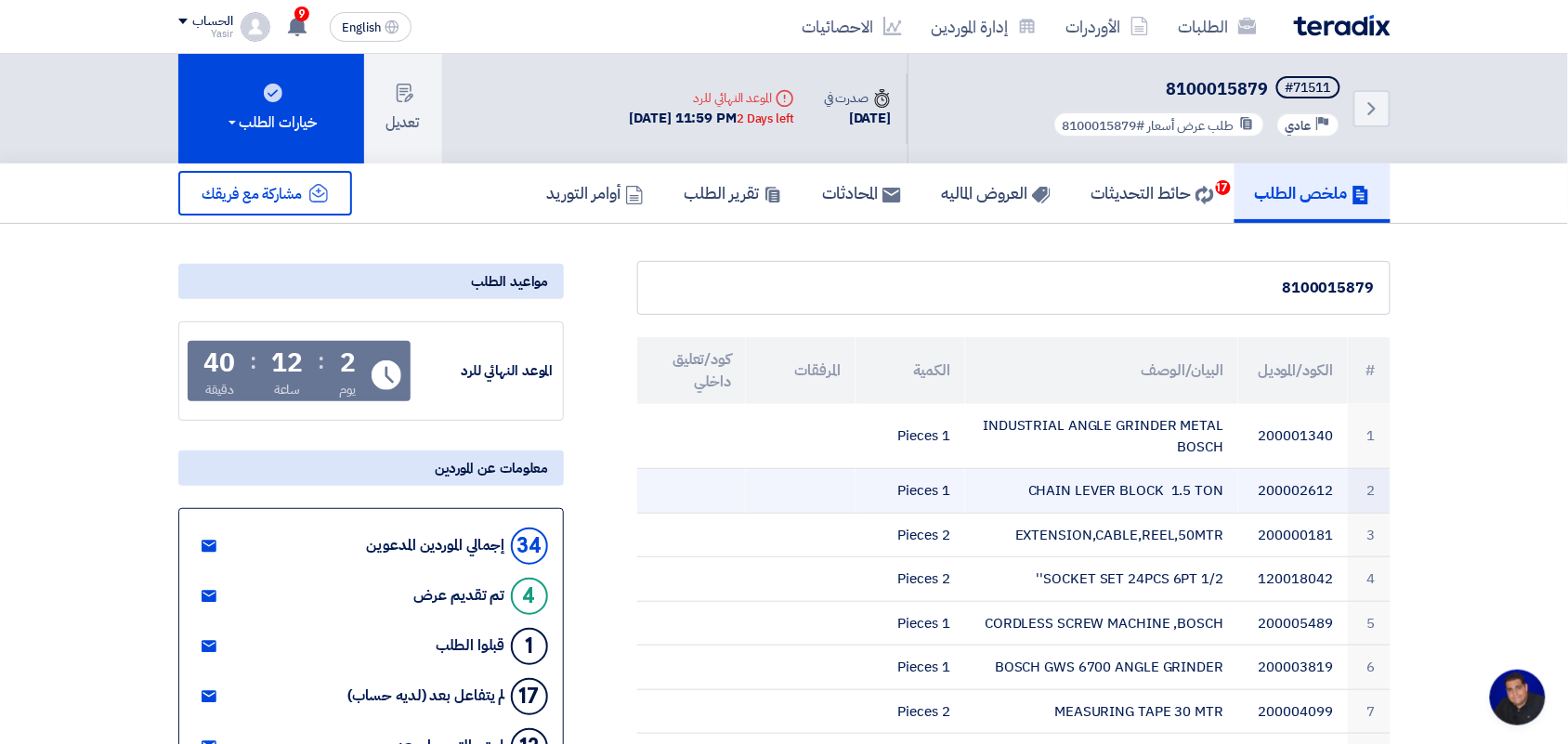
click at [1112, 493] on td "CHAIN LEVER BLOCK 1.5 TON" at bounding box center [1101, 491] width 273 height 44
copy tr "CHAIN LEVER BLOCK 1.5 TON"
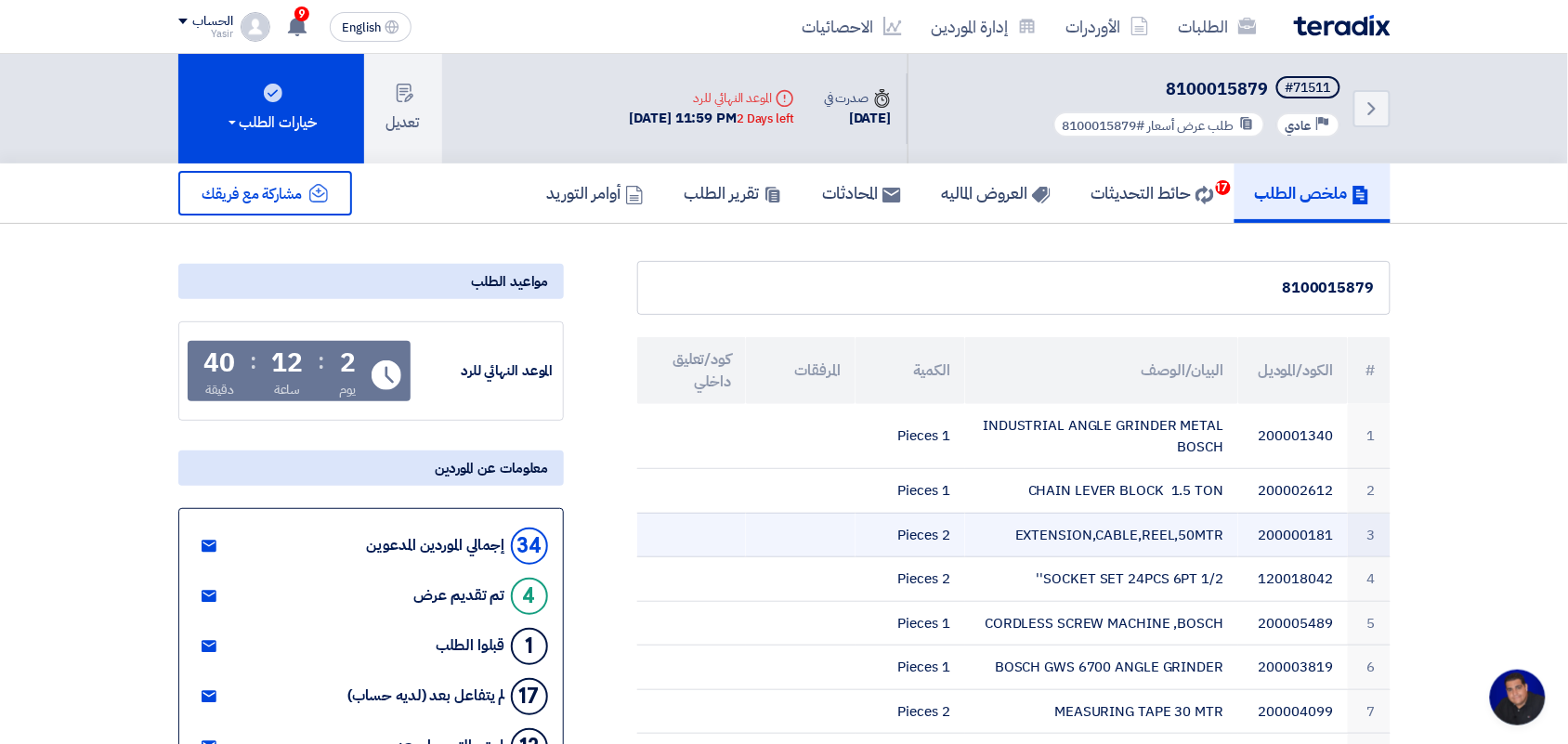
click at [1101, 539] on td "EXTENSION,CABLE,REEL,50MTR" at bounding box center [1101, 535] width 273 height 44
copy tr "EXTENSION,CABLE,REEL,50MTR"
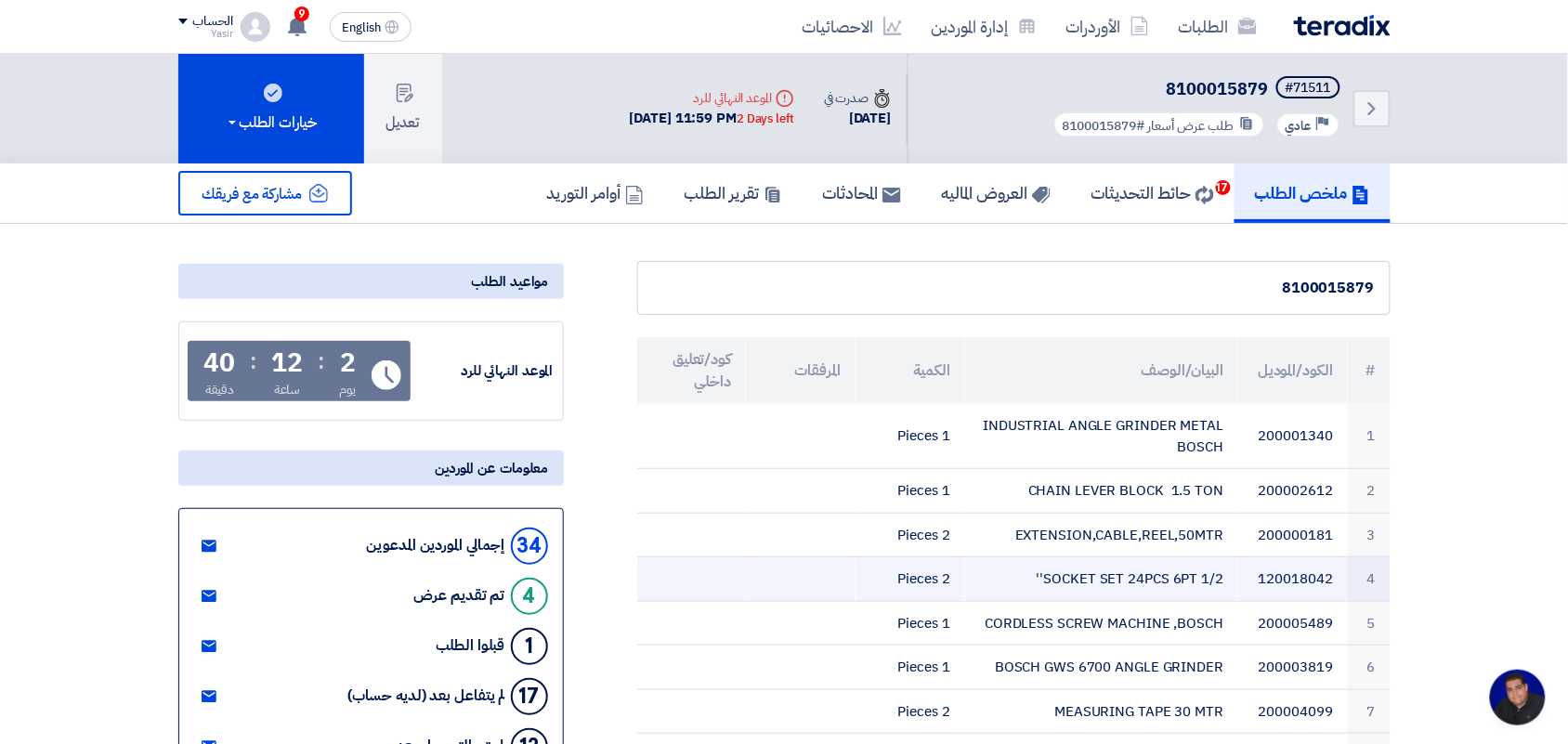
click at [1156, 574] on td "SOCKET SET 24PCS 6PT 1/2''" at bounding box center [1101, 579] width 273 height 44
copy tr "SOCKET SET 24PCS 6PT 1/2''"
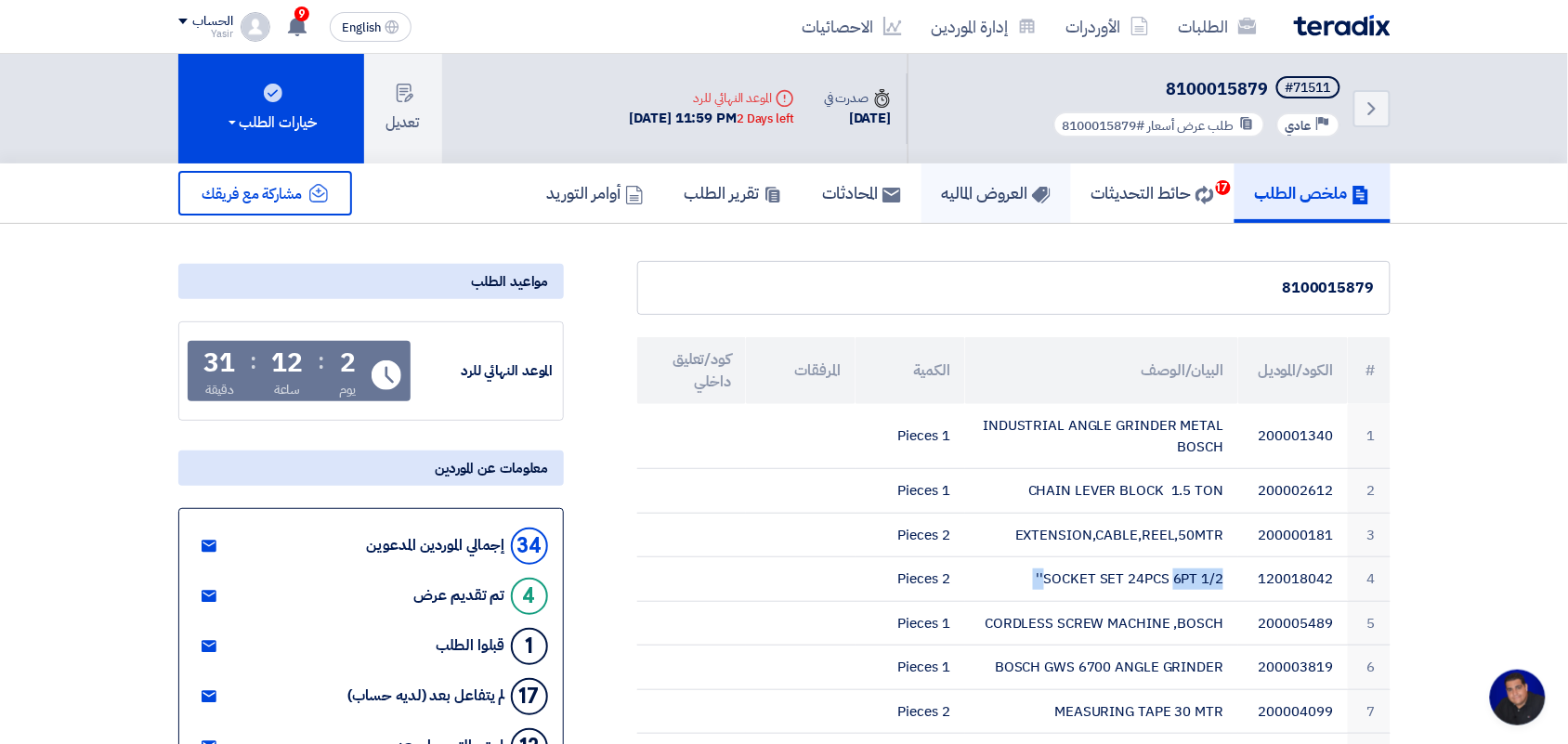
click at [976, 201] on h5 "العروض الماليه" at bounding box center [995, 192] width 109 height 22
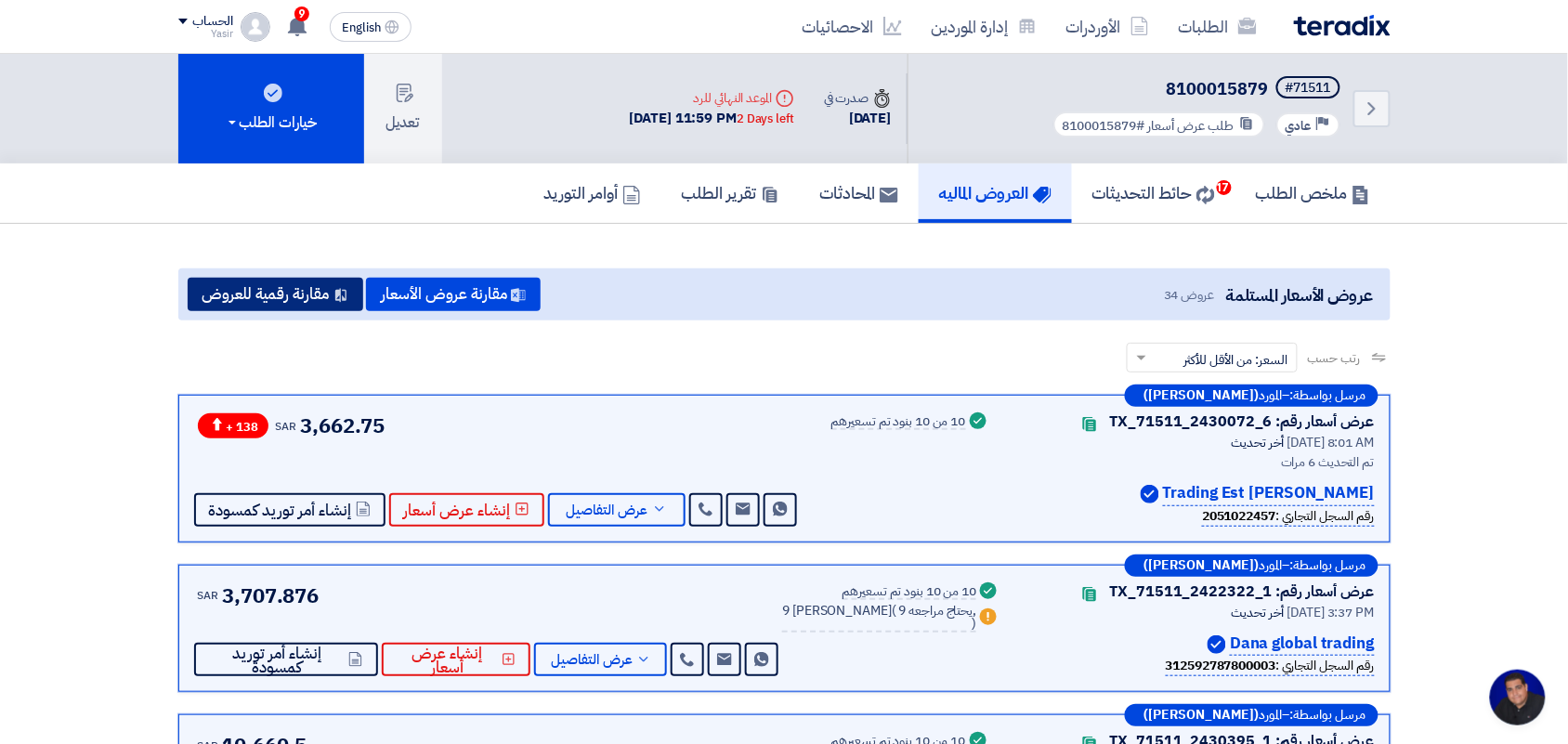
click at [283, 295] on button "مقارنة رقمية للعروض" at bounding box center [274, 293] width 175 height 33
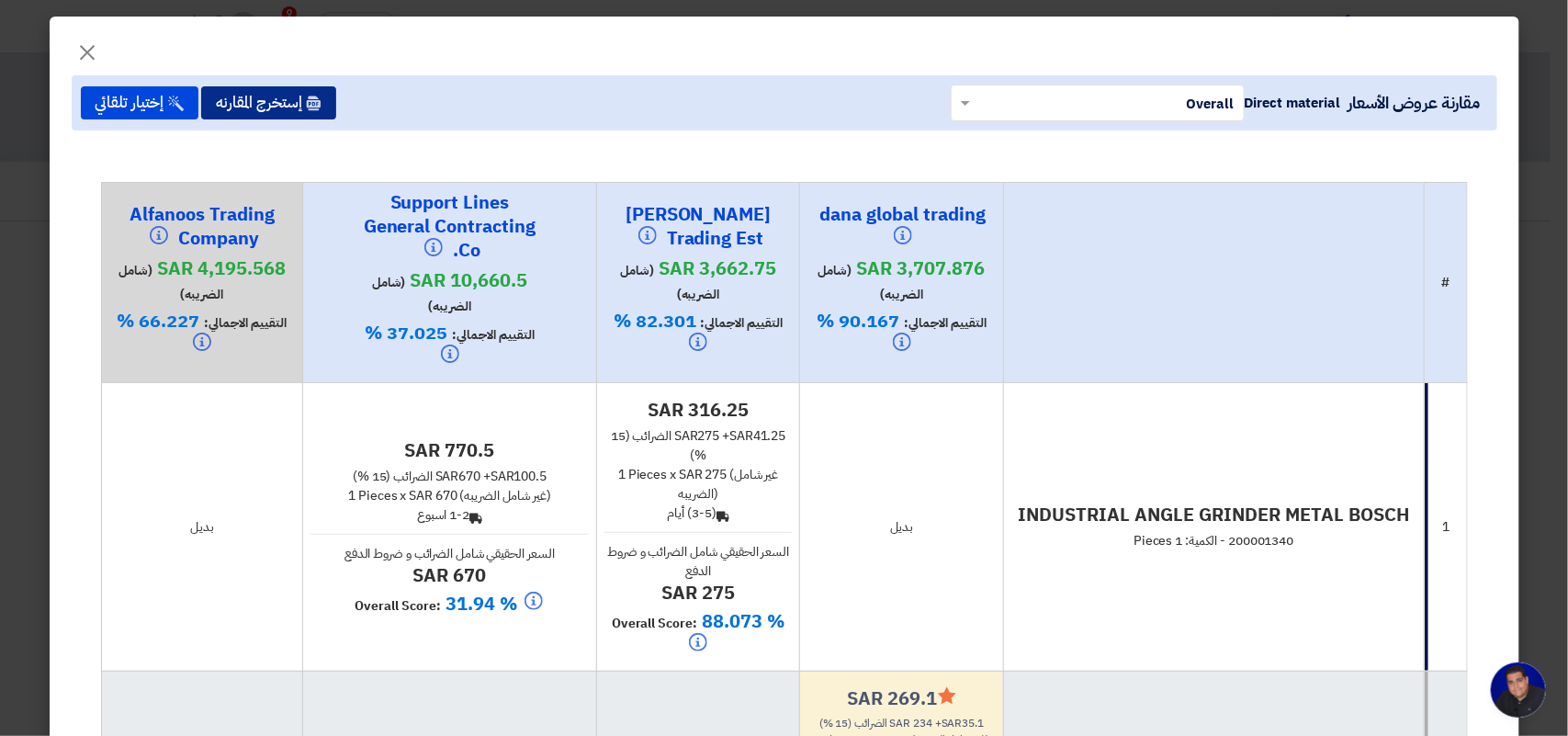
click at [264, 96] on button "إستخرج المقارنه" at bounding box center [269, 102] width 135 height 33
click at [301, 98] on button "إستخرج المقارنه" at bounding box center [269, 102] width 135 height 33
click at [96, 55] on span "×" at bounding box center [88, 52] width 22 height 55
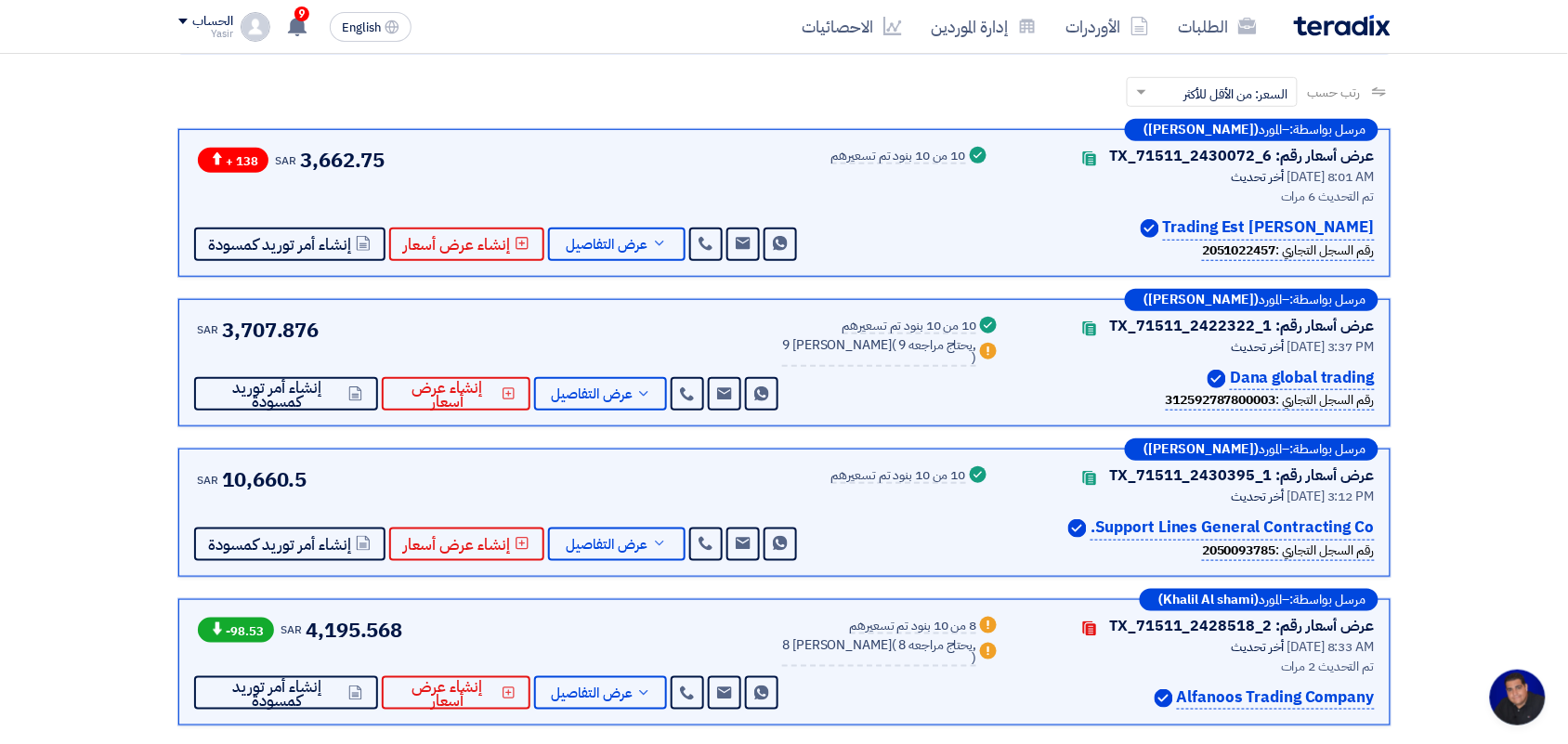
scroll to position [275, 0]
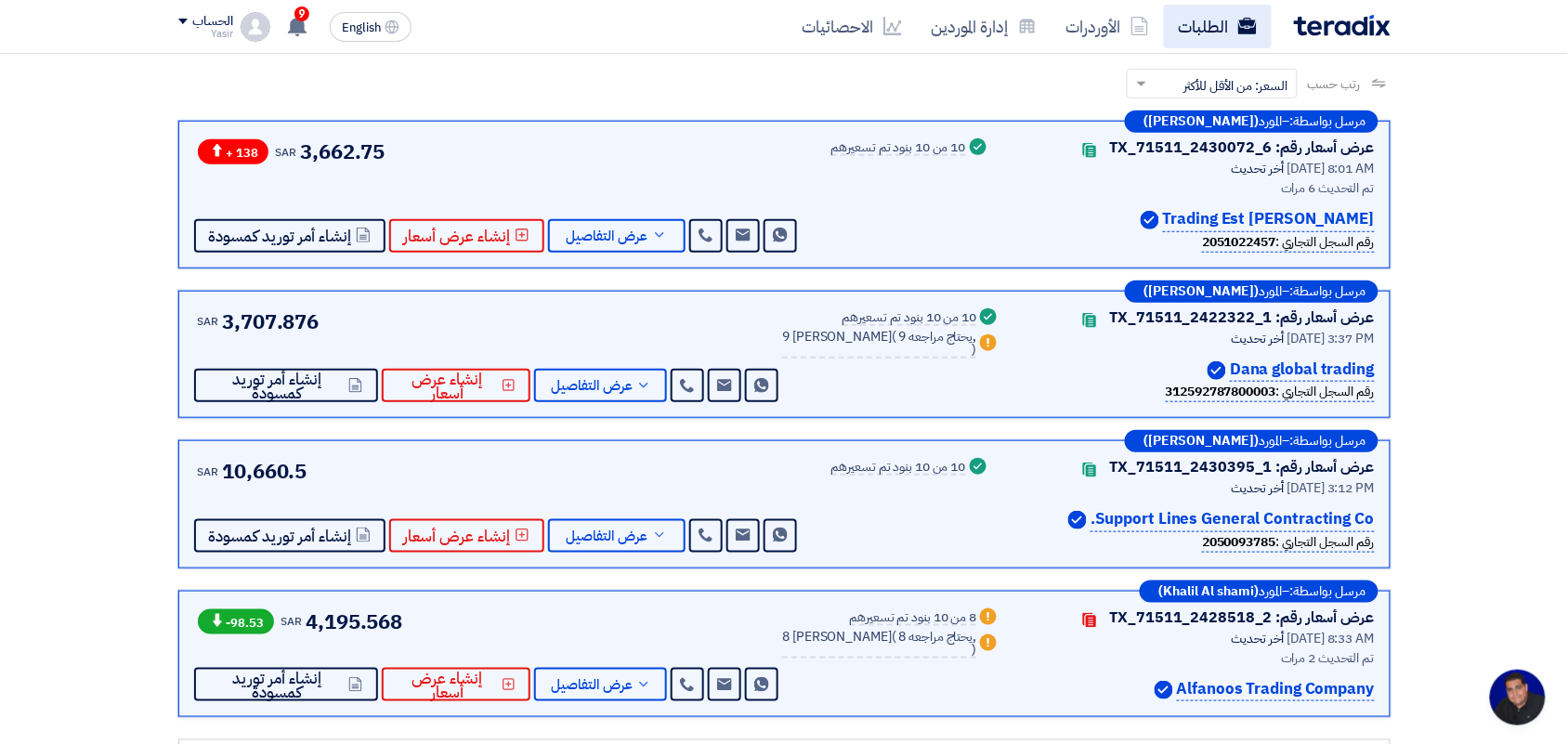
click at [1213, 28] on link "الطلبات" at bounding box center [1218, 27] width 108 height 44
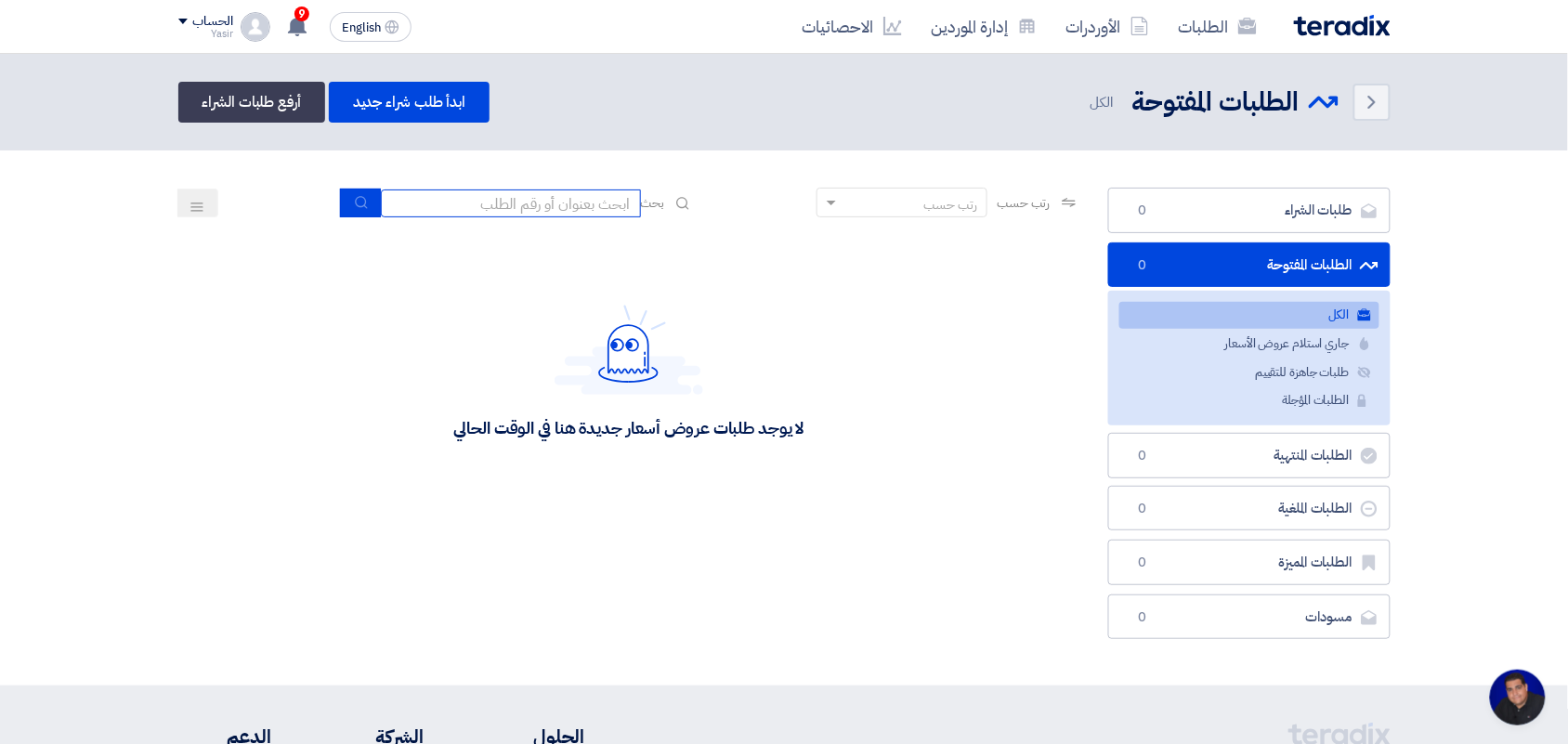
click at [470, 209] on input at bounding box center [510, 203] width 260 height 27
type input "new"
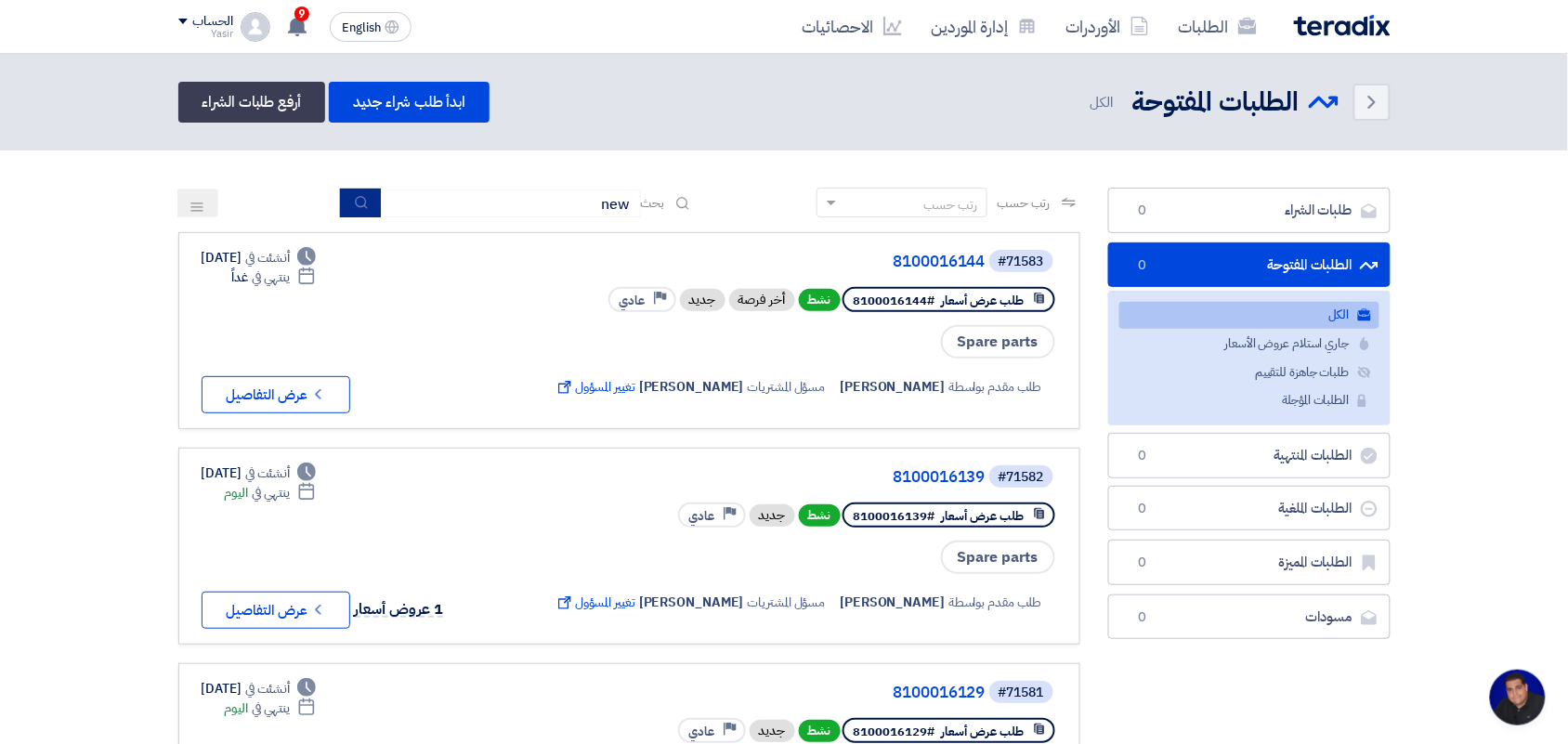
click at [361, 201] on use "submit" at bounding box center [361, 202] width 12 height 12
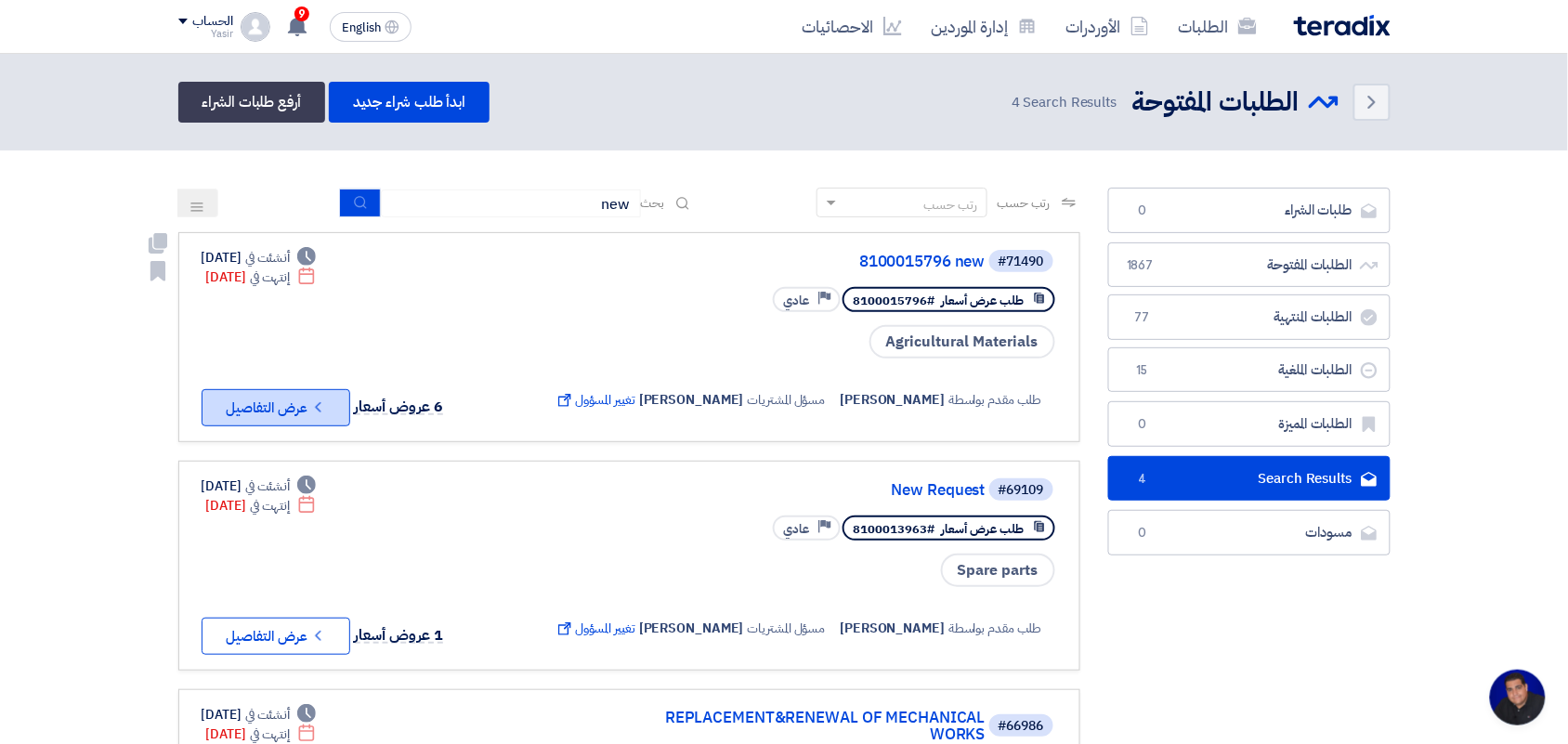
click at [305, 418] on button "Check details عرض التفاصيل" at bounding box center [275, 407] width 149 height 37
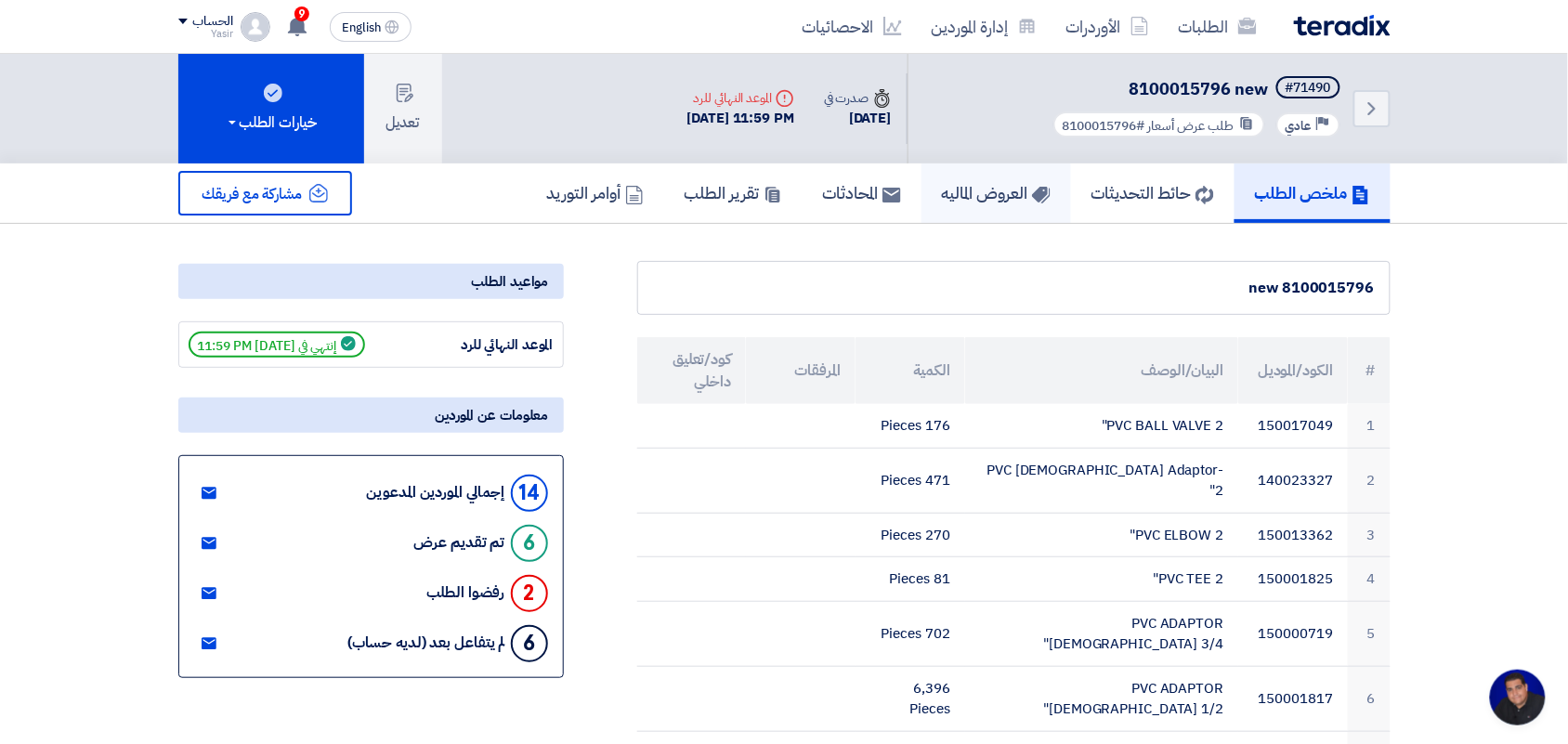
click at [992, 202] on link "العروض الماليه" at bounding box center [996, 193] width 150 height 60
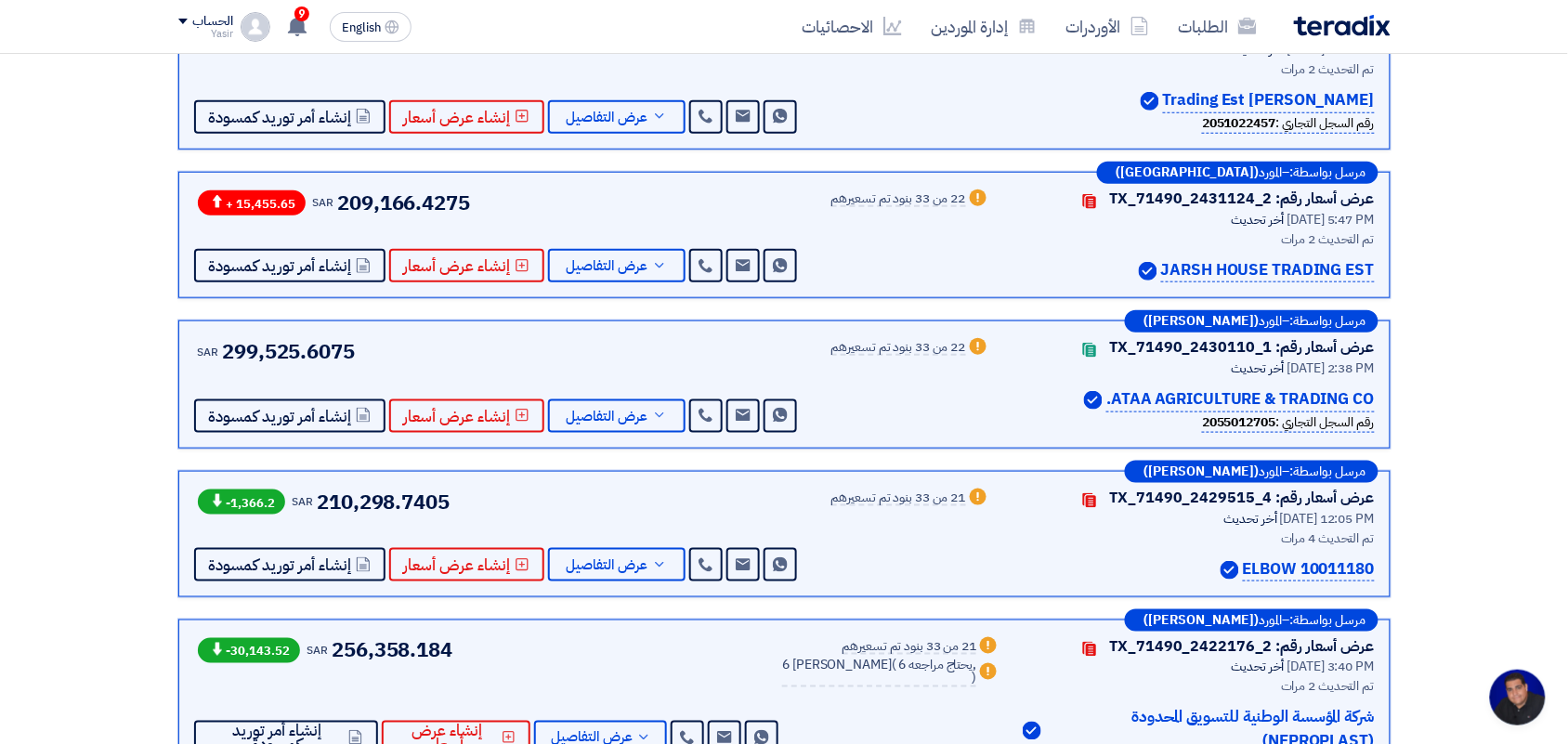
scroll to position [418, 0]
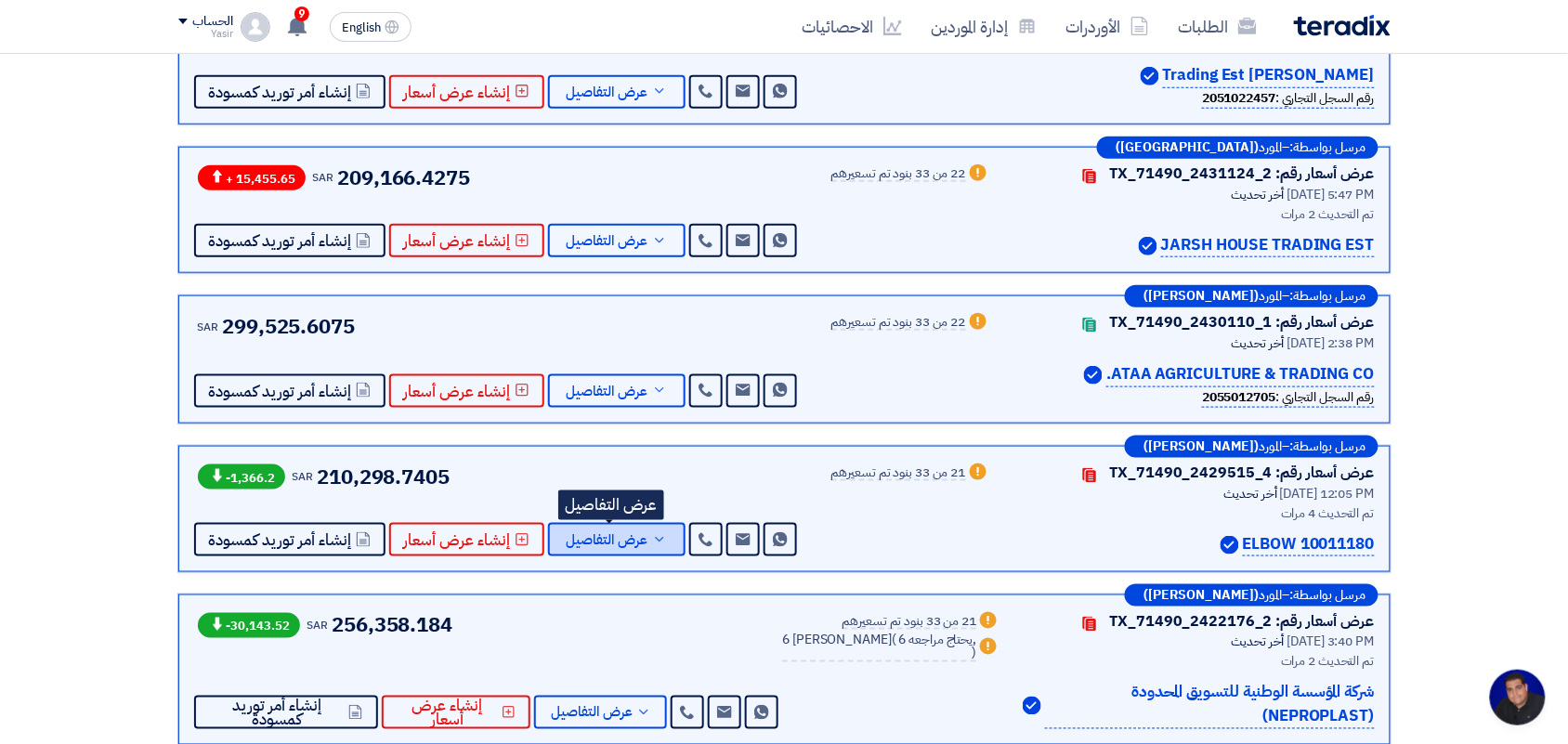
click at [607, 537] on span "عرض التفاصيل" at bounding box center [608, 540] width 81 height 14
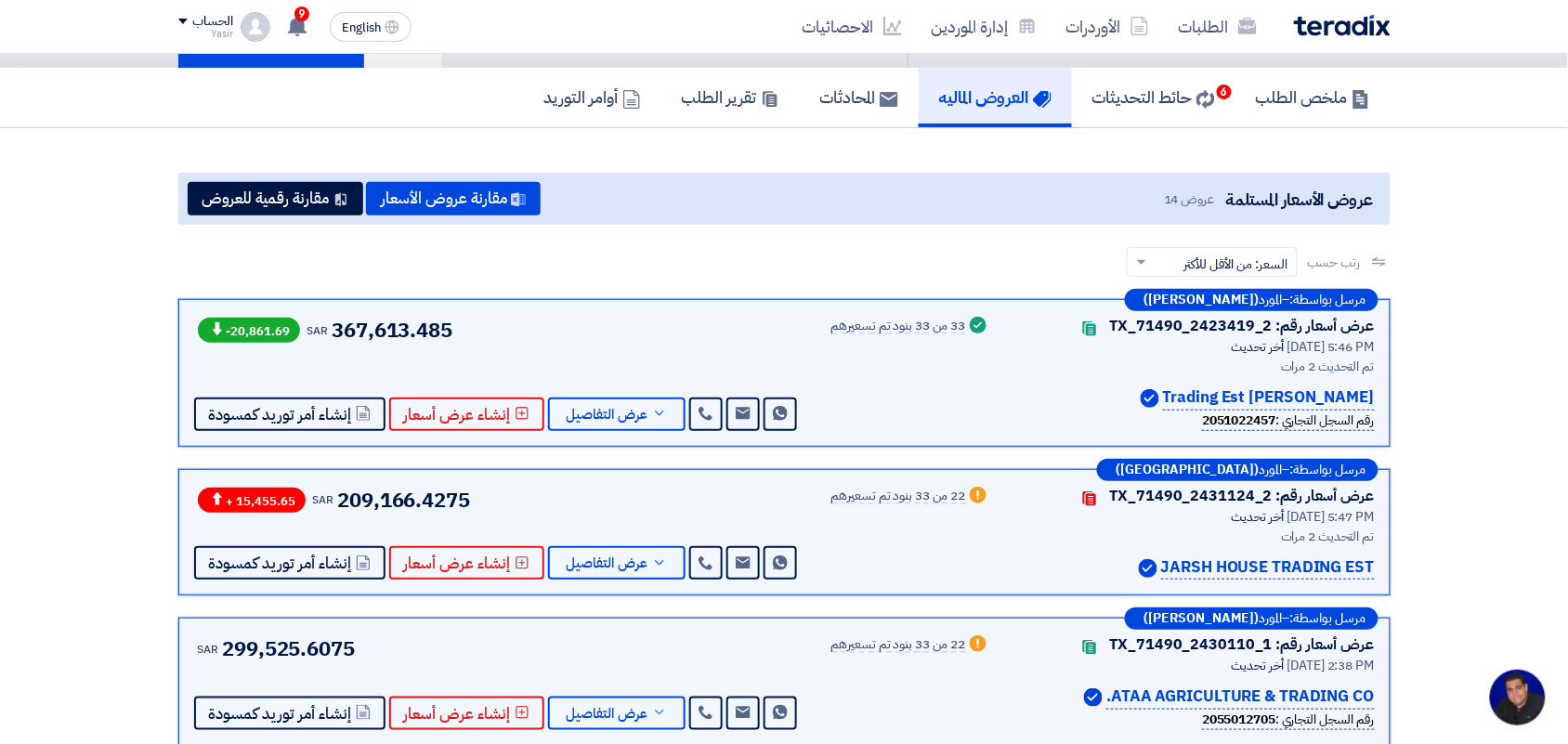
scroll to position [48, 0]
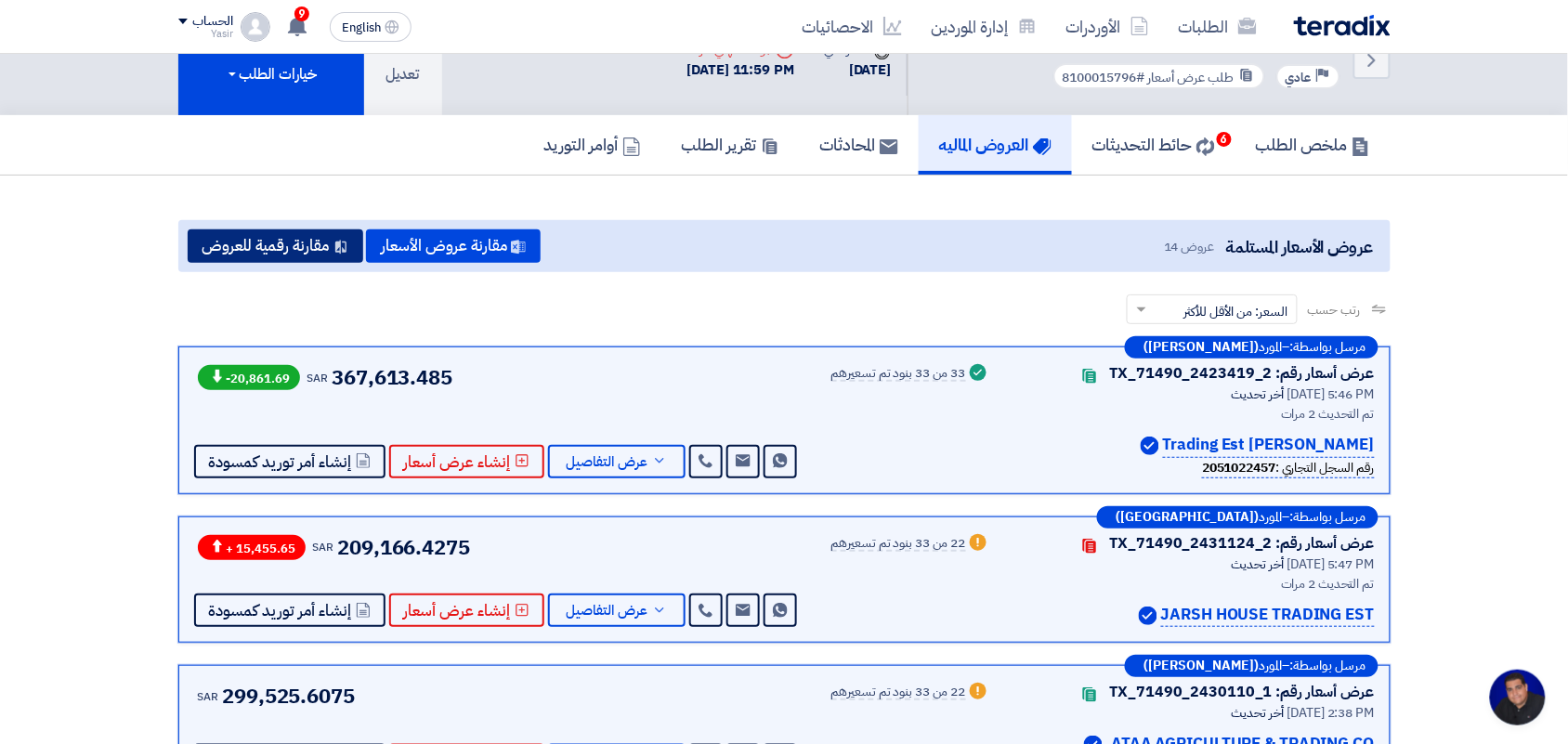
click at [288, 244] on button "مقارنة رقمية للعروض" at bounding box center [274, 245] width 175 height 33
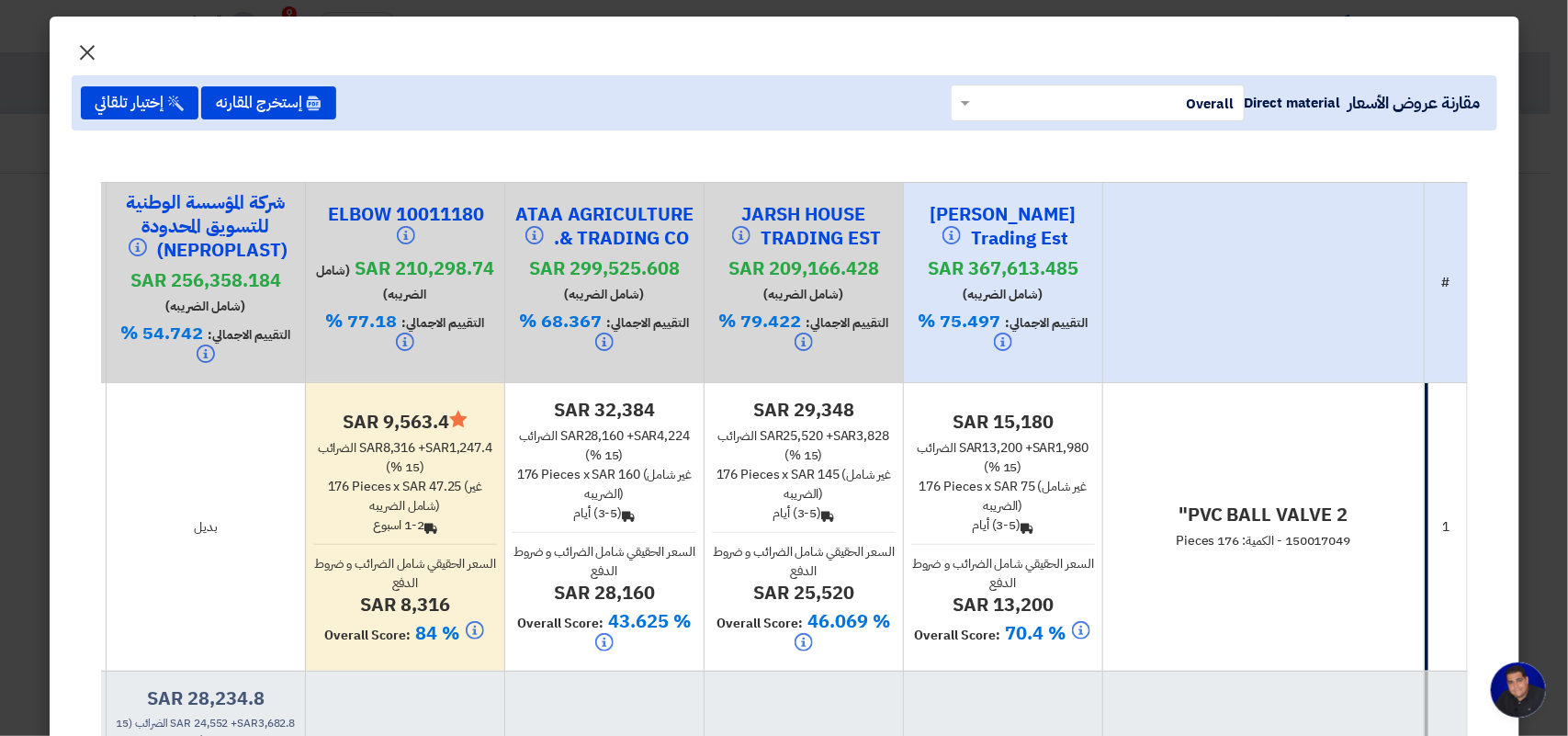
click at [93, 48] on span "×" at bounding box center [88, 52] width 22 height 55
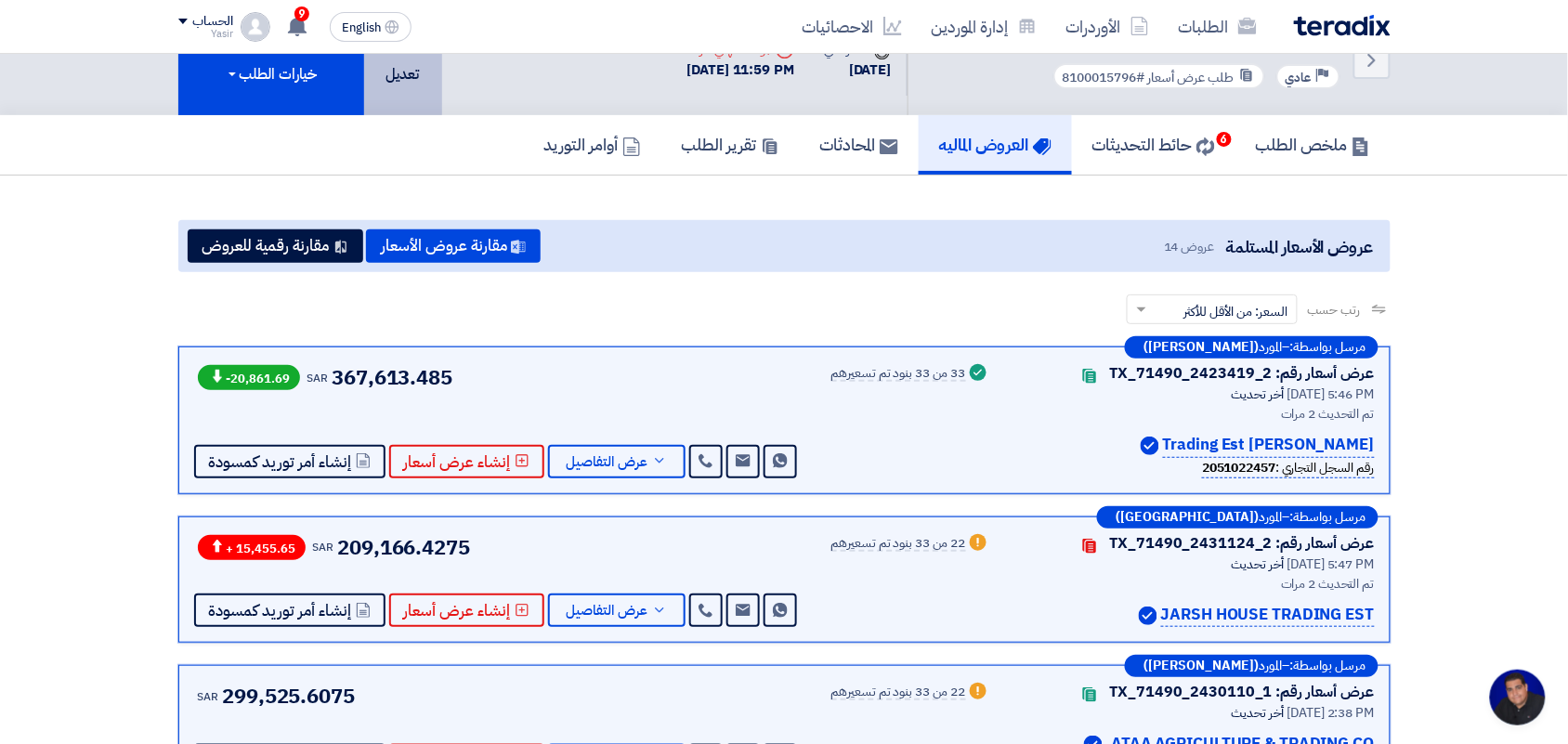
click at [407, 77] on button "تعديل" at bounding box center [403, 61] width 78 height 110
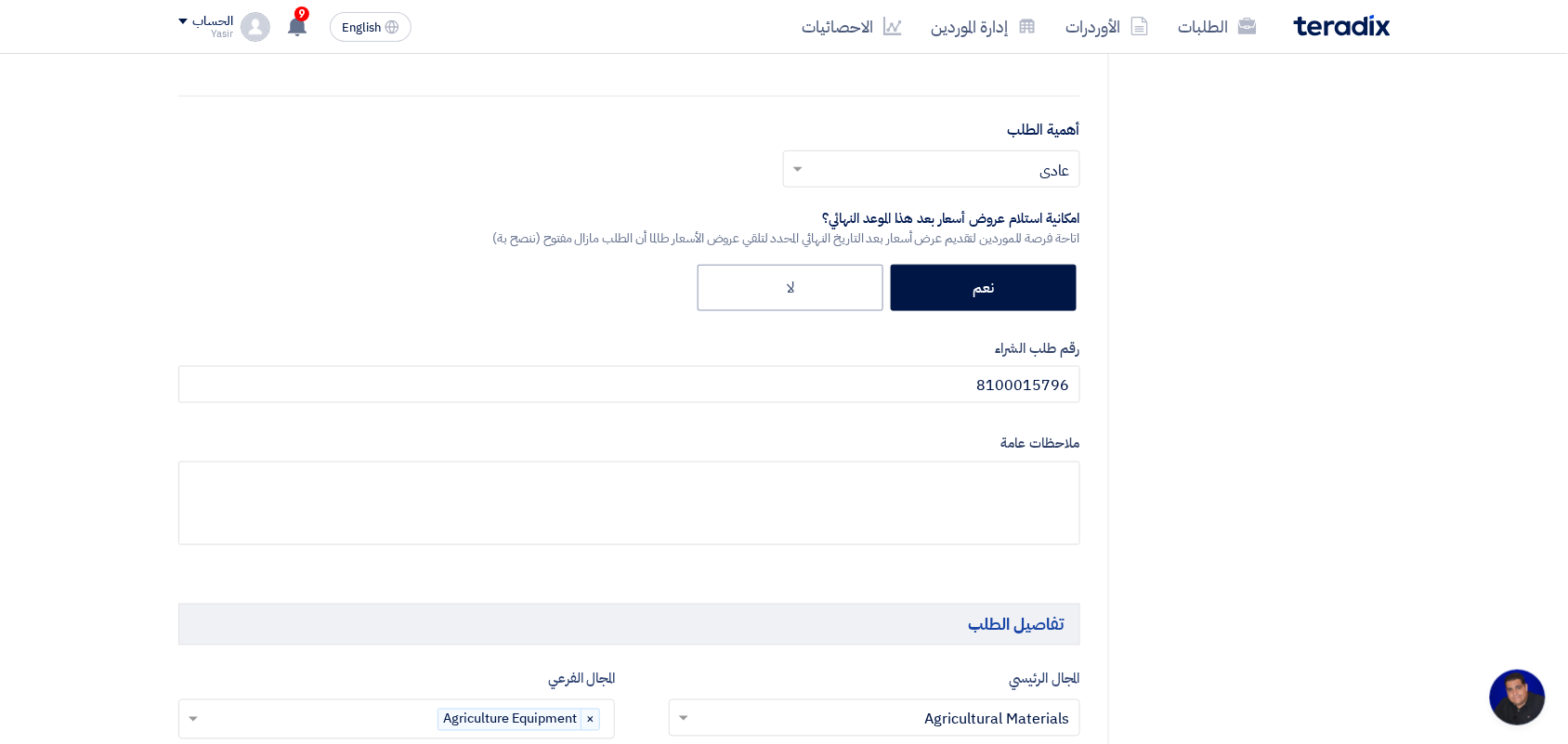
scroll to position [474, 0]
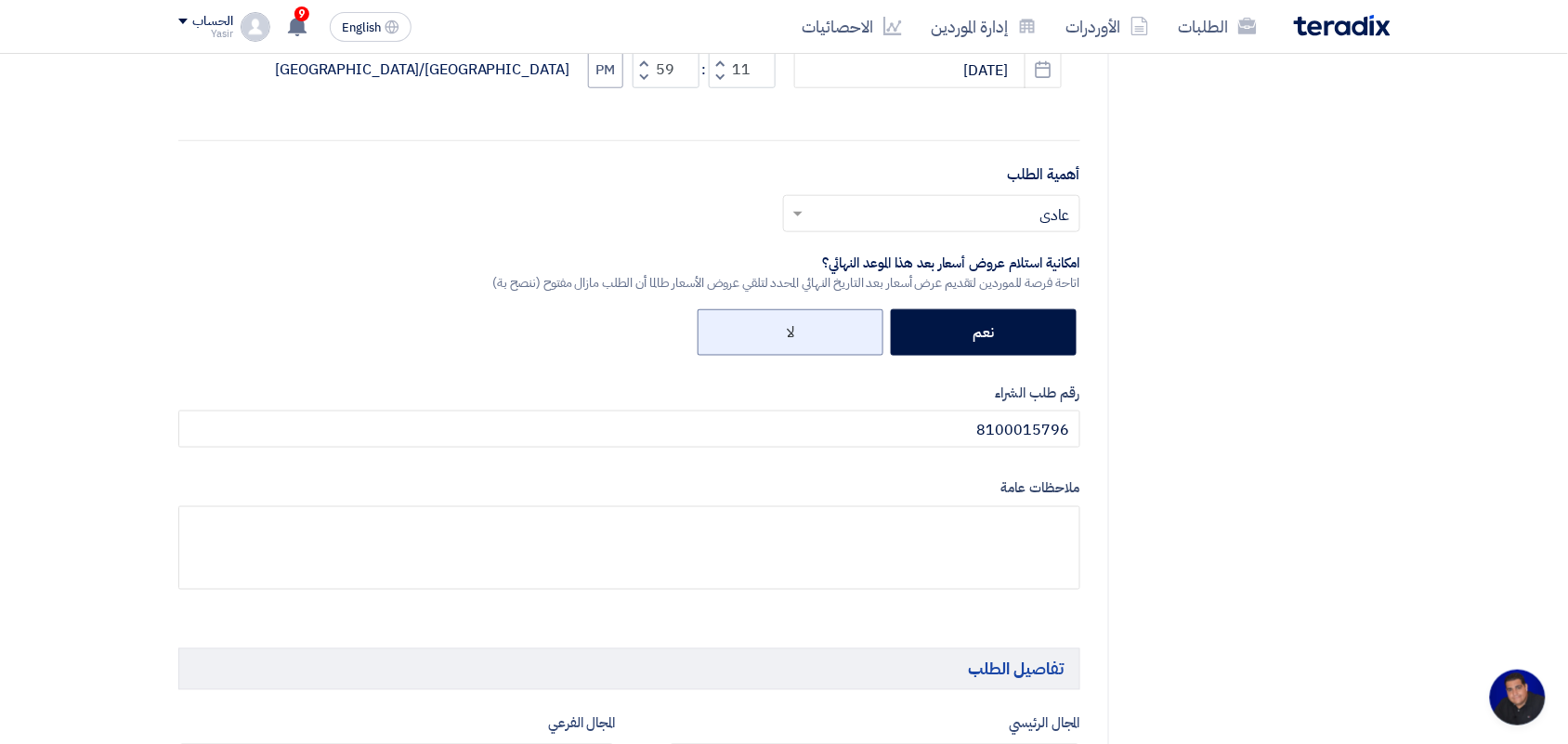
click at [748, 323] on label "لا" at bounding box center [790, 332] width 185 height 46
click at [782, 326] on input "لا" at bounding box center [787, 331] width 12 height 12
radio input "true"
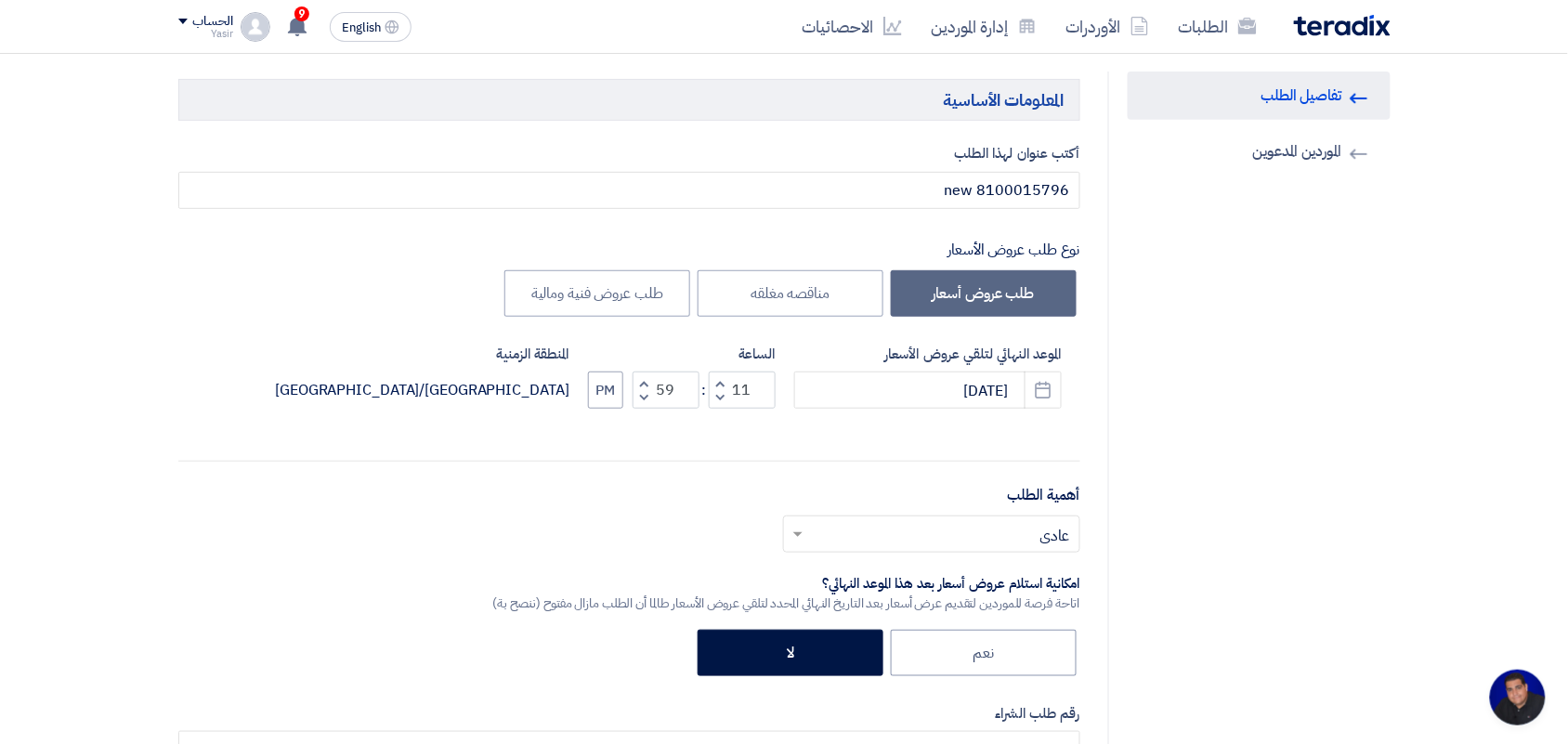
scroll to position [52, 0]
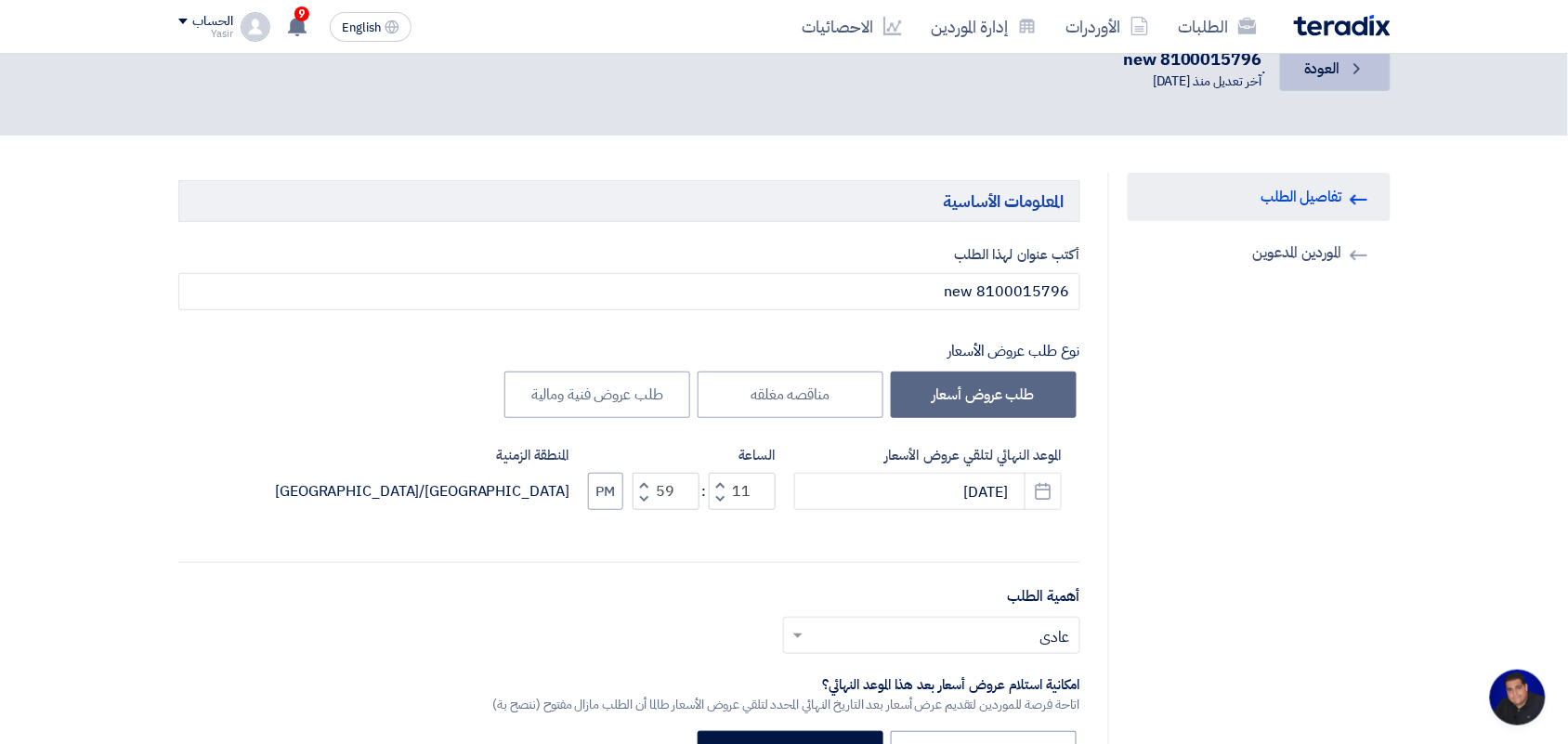
click at [1317, 70] on span "العودة" at bounding box center [1321, 69] width 35 height 23
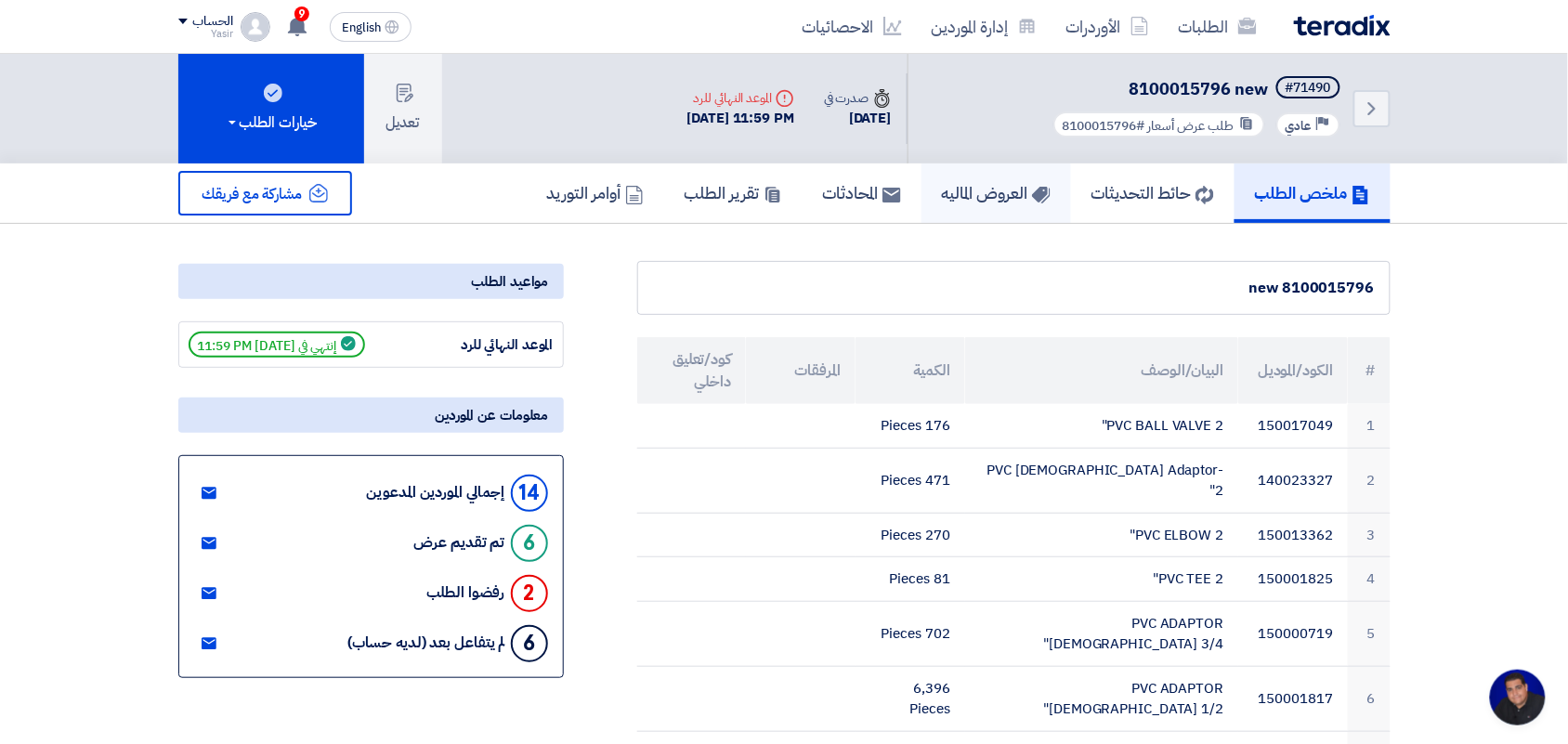
click at [931, 202] on link "العروض الماليه" at bounding box center [996, 193] width 150 height 60
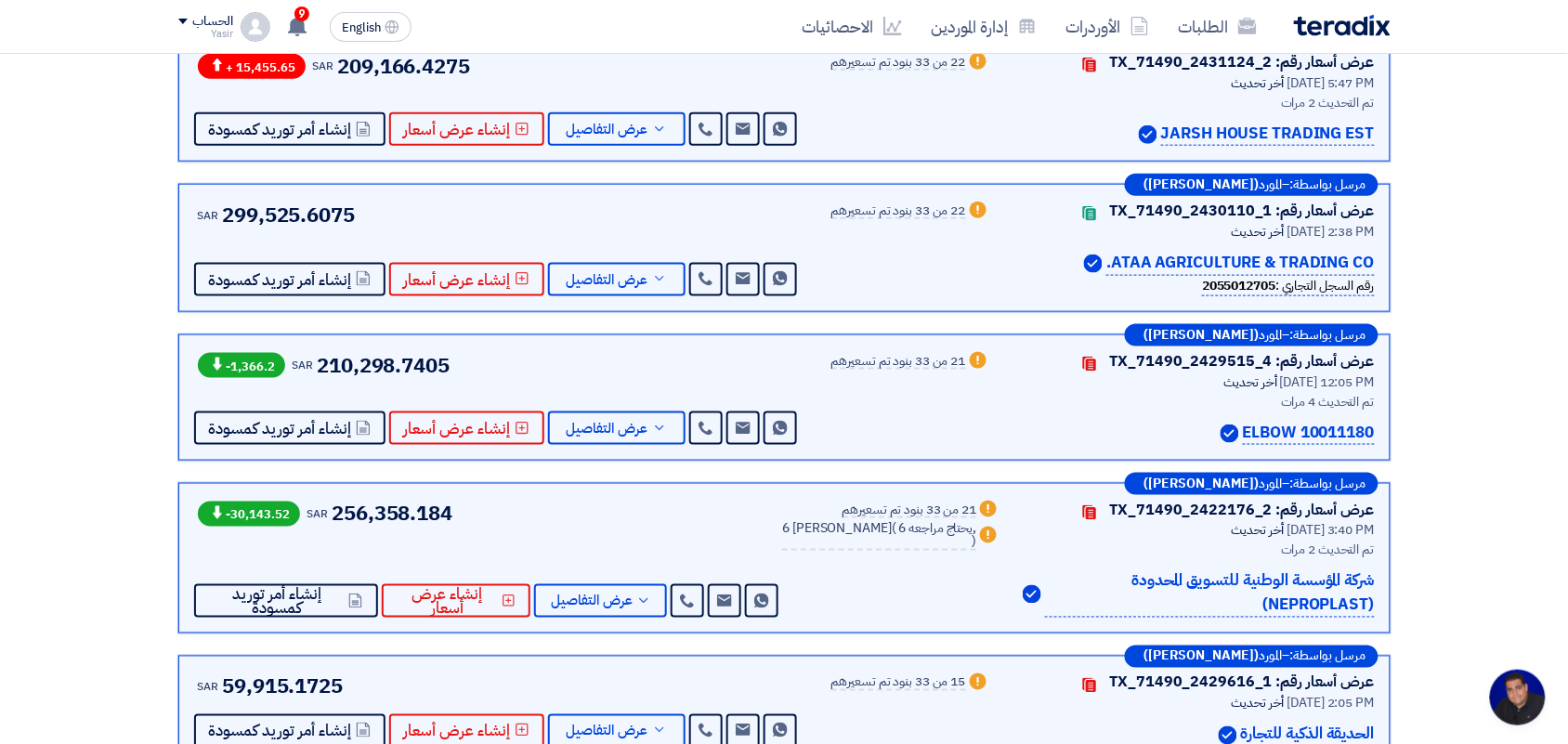
scroll to position [539, 0]
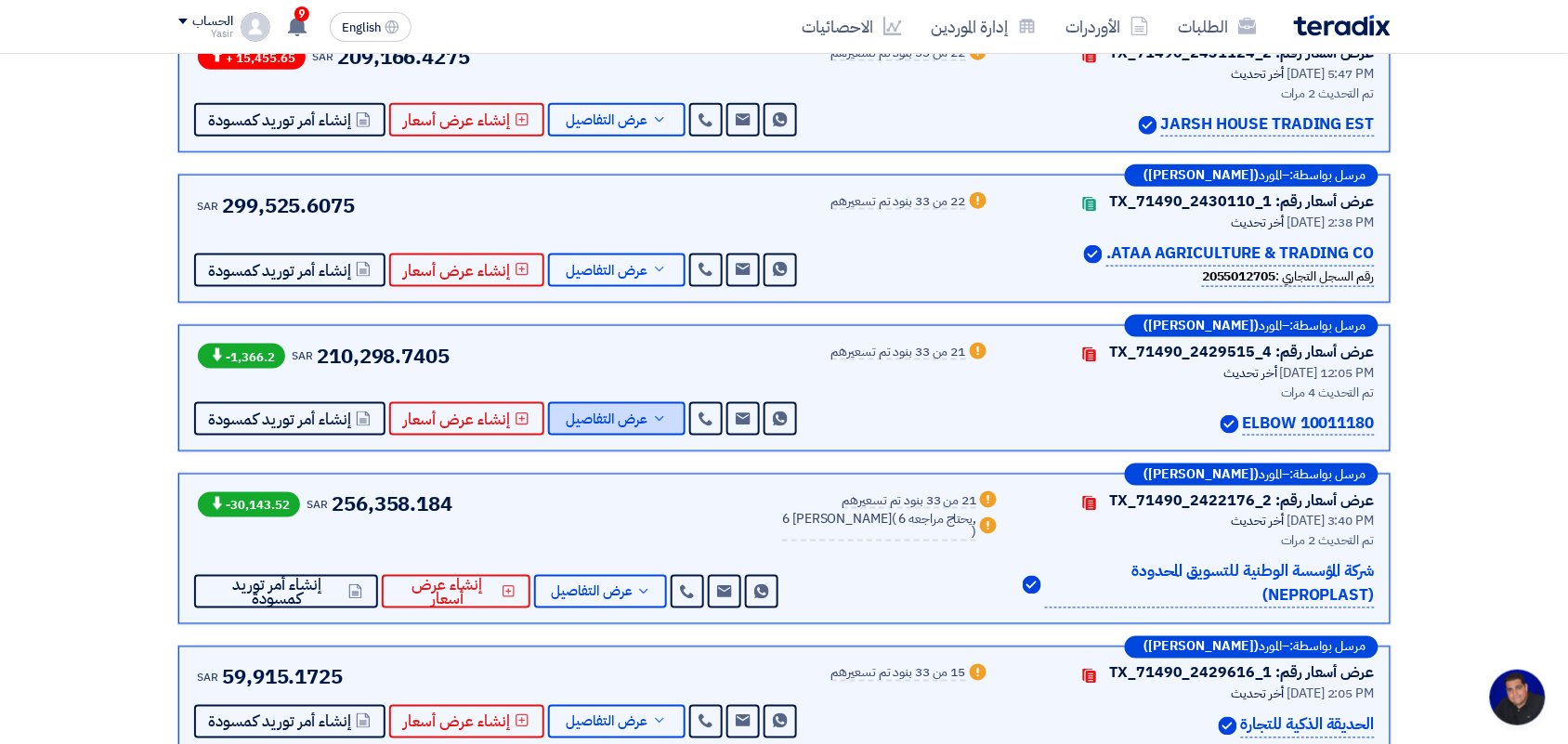
click at [643, 428] on button "عرض التفاصيل" at bounding box center [616, 418] width 137 height 33
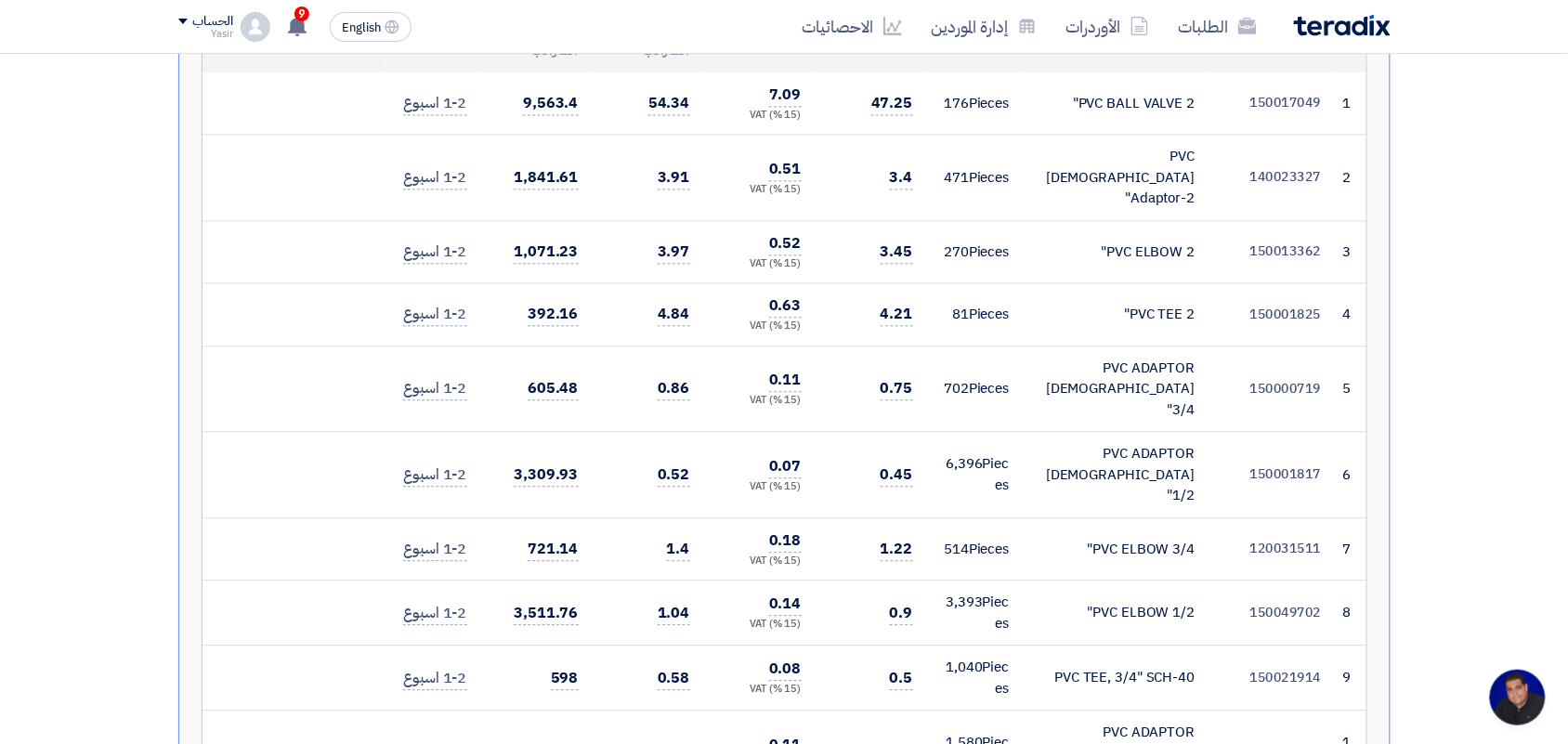
scroll to position [1116, 0]
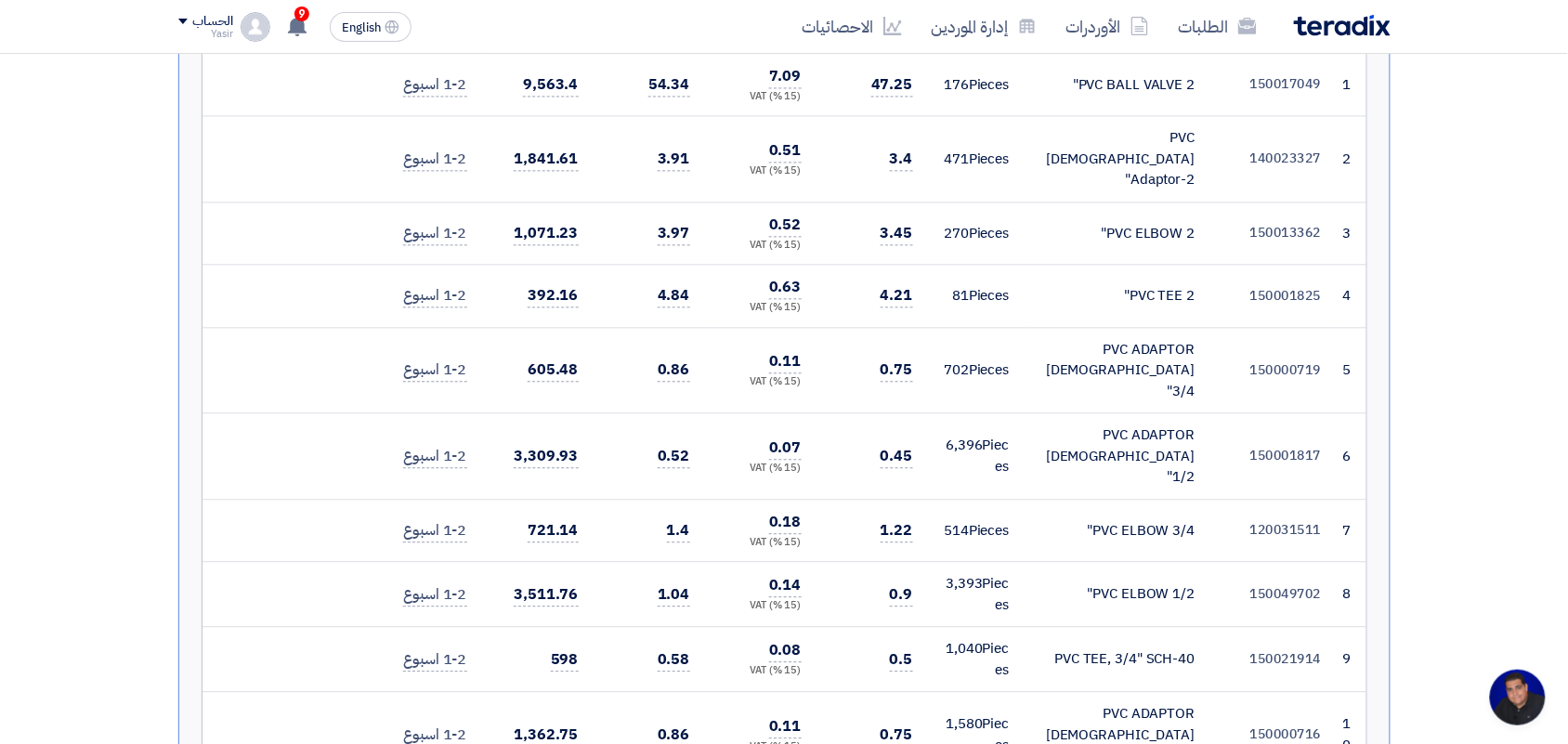
click at [1134, 80] on div "PVC BALL VALVE 2"" at bounding box center [1117, 85] width 156 height 22
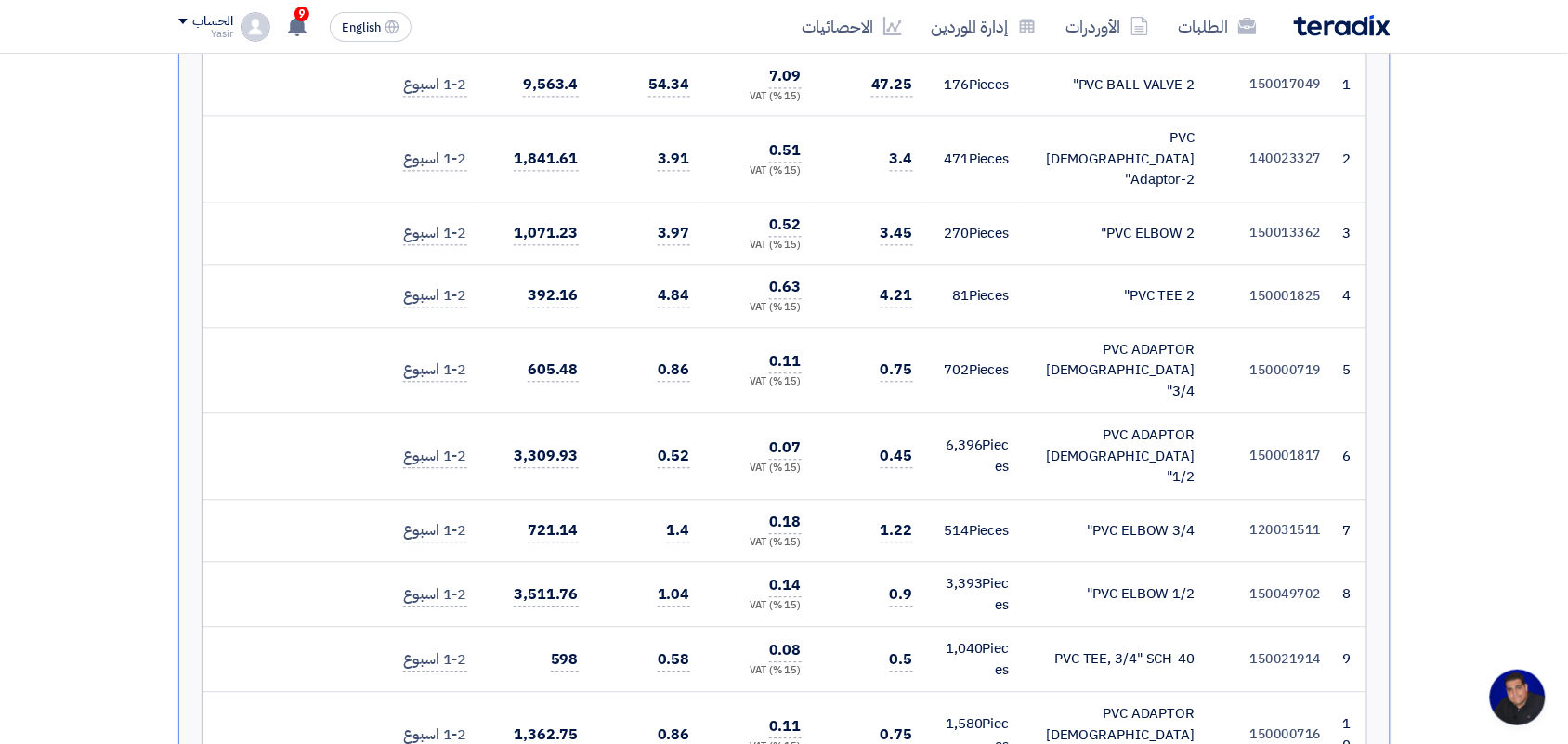
click at [1134, 80] on div "PVC BALL VALVE 2"" at bounding box center [1117, 85] width 156 height 22
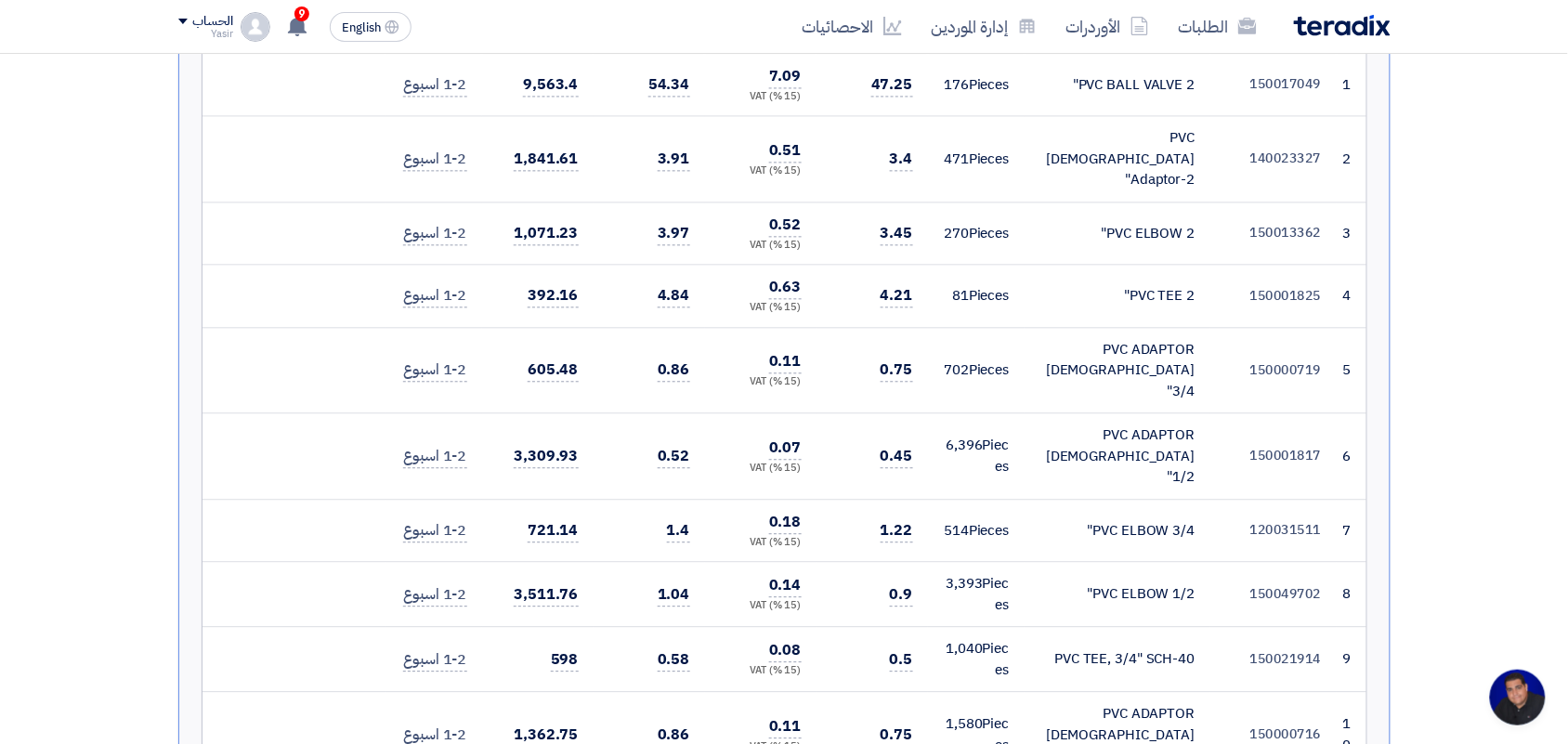
drag, startPoint x: 1134, startPoint y: 80, endPoint x: 1031, endPoint y: 85, distance: 103.1
click at [1133, 80] on div "PVC BALL VALVE 2"" at bounding box center [1117, 85] width 156 height 22
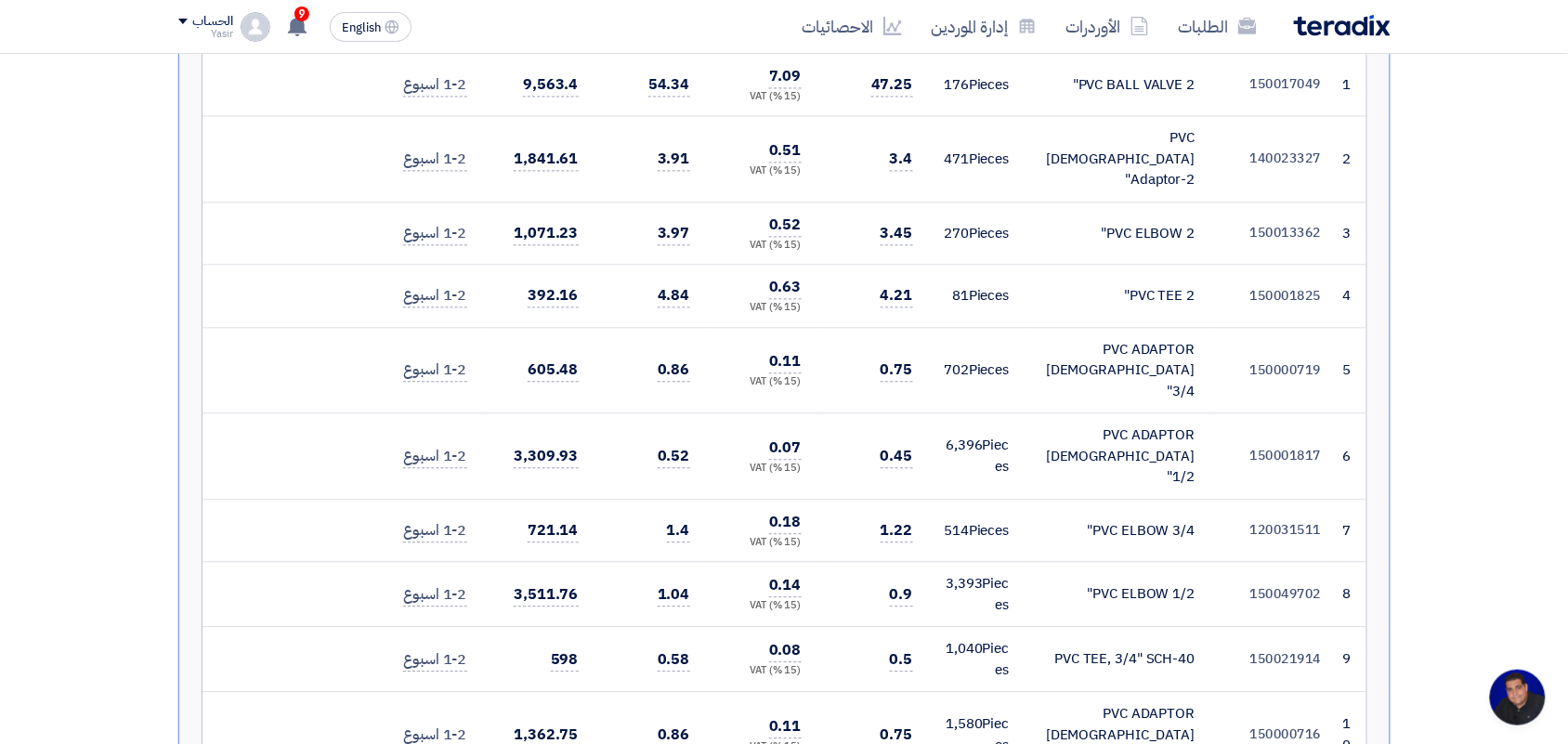
click at [1031, 85] on td "PVC BALL VALVE 2"" at bounding box center [1118, 85] width 185 height 62
click at [665, 80] on span "54.34" at bounding box center [669, 85] width 42 height 24
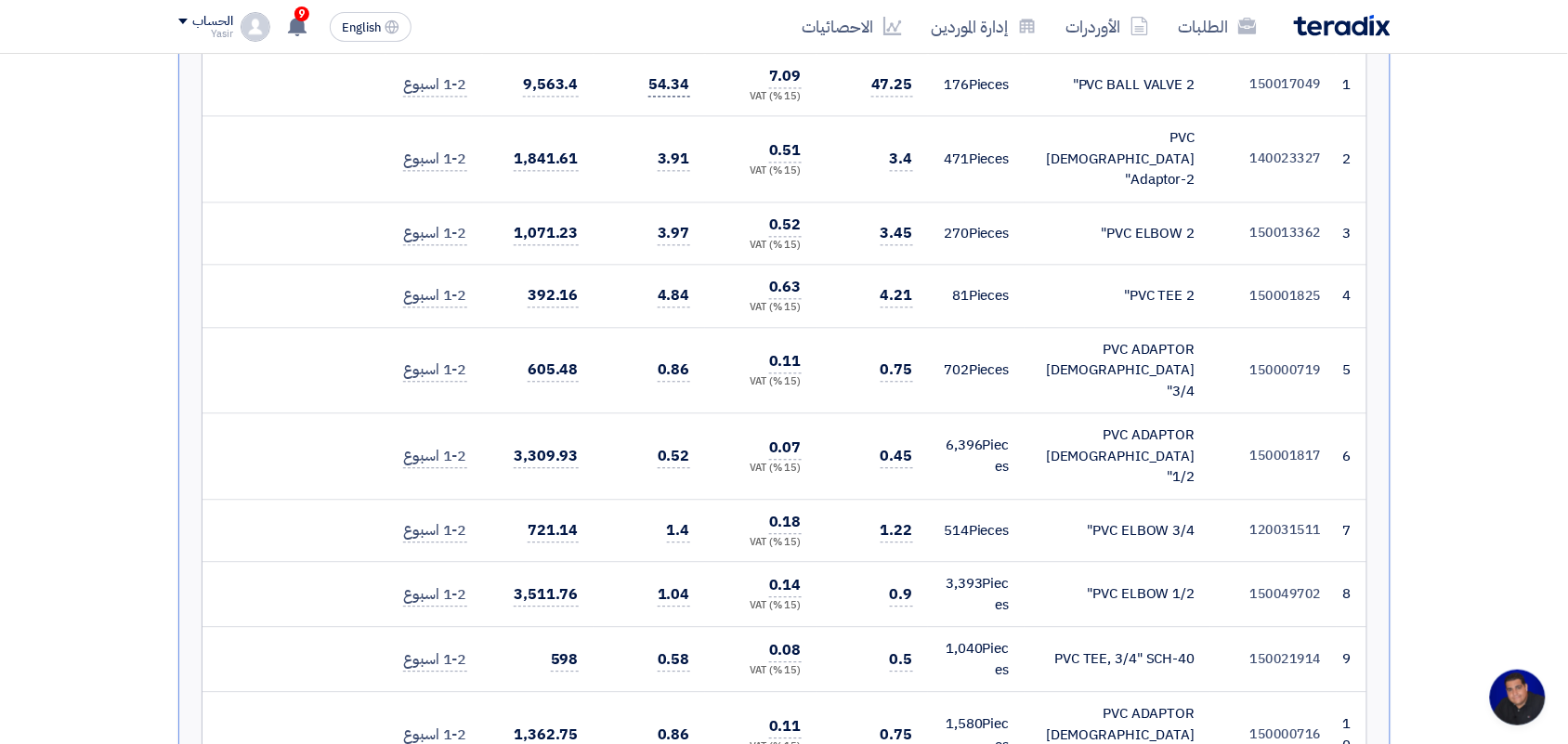
click at [665, 80] on span "54.34" at bounding box center [669, 85] width 42 height 24
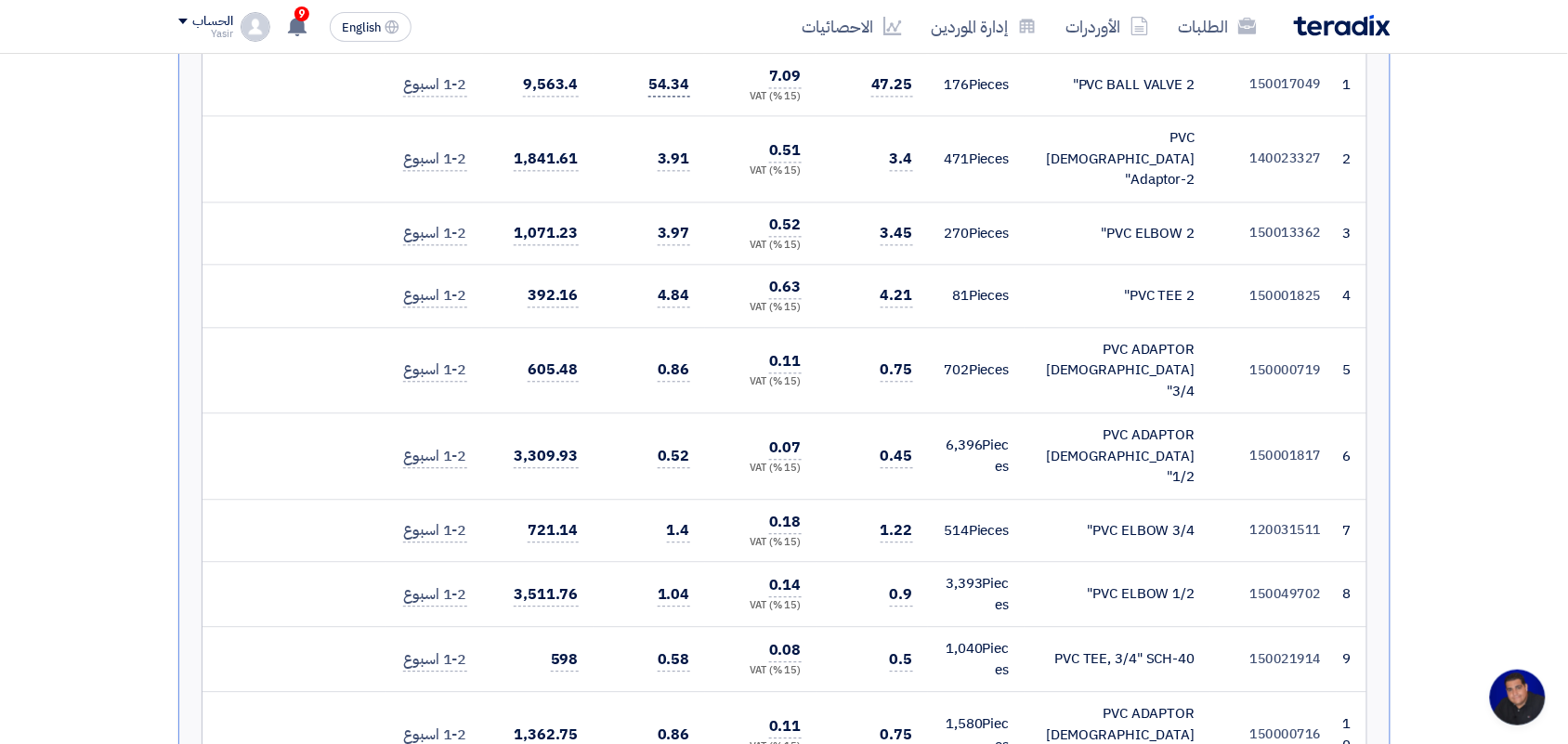
click at [665, 80] on span "54.34" at bounding box center [669, 85] width 42 height 24
click at [892, 86] on span "47.25" at bounding box center [892, 85] width 42 height 24
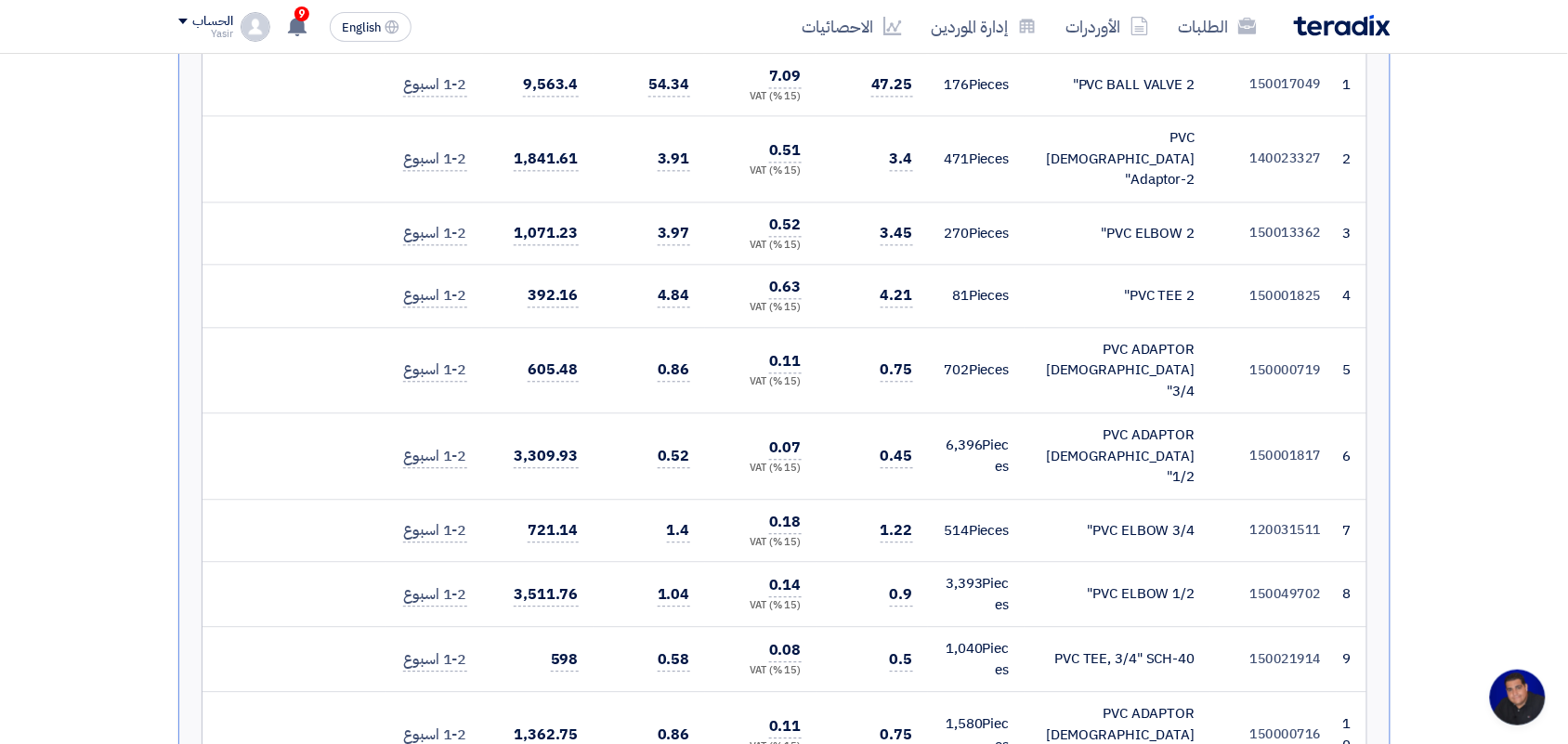
click at [969, 80] on span "176" at bounding box center [956, 85] width 25 height 21
click at [1131, 80] on div "PVC BALL VALVE 2"" at bounding box center [1117, 85] width 156 height 22
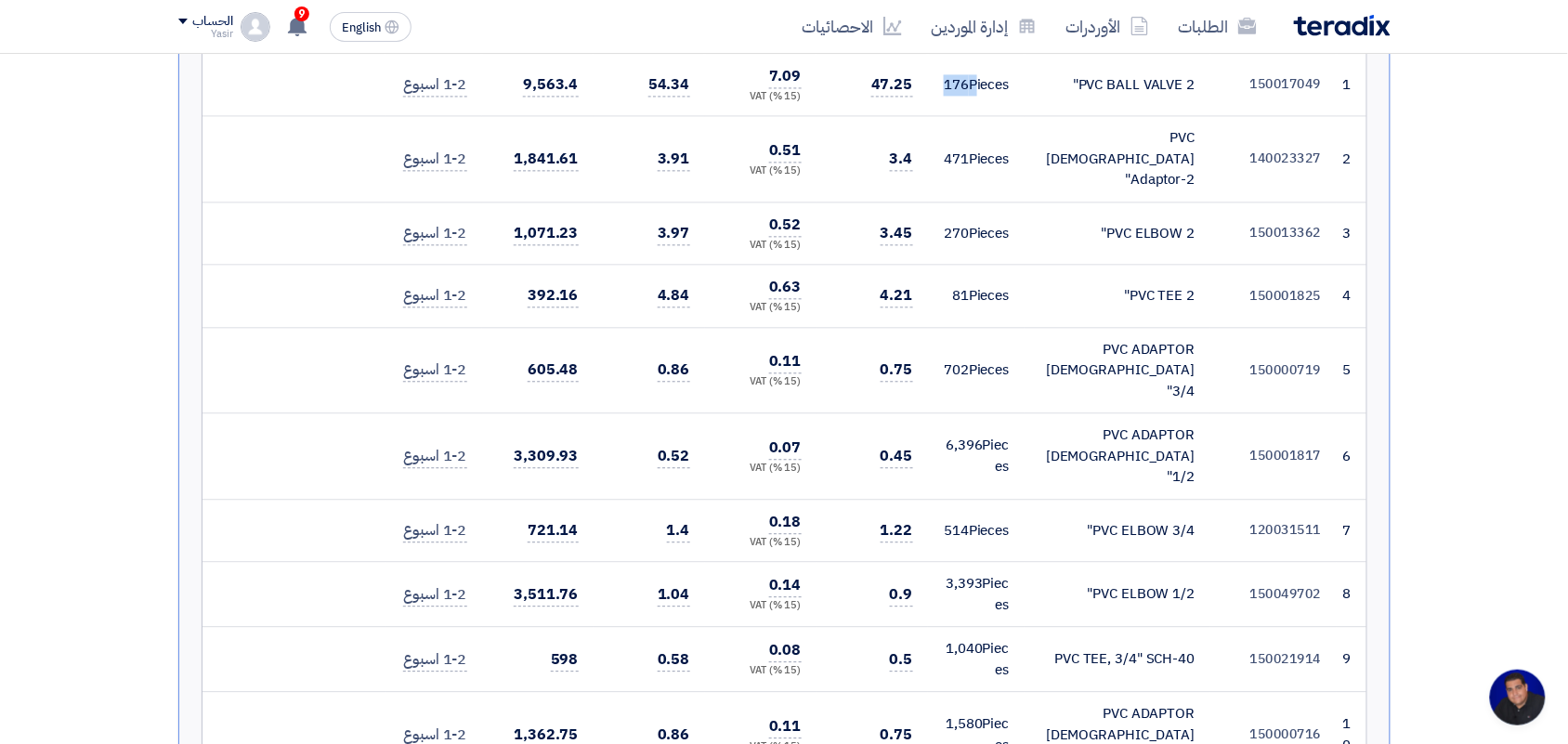
click at [1131, 80] on div "PVC BALL VALVE 2"" at bounding box center [1117, 85] width 156 height 22
click at [1087, 110] on td "PVC BALL VALVE 2"" at bounding box center [1118, 85] width 185 height 62
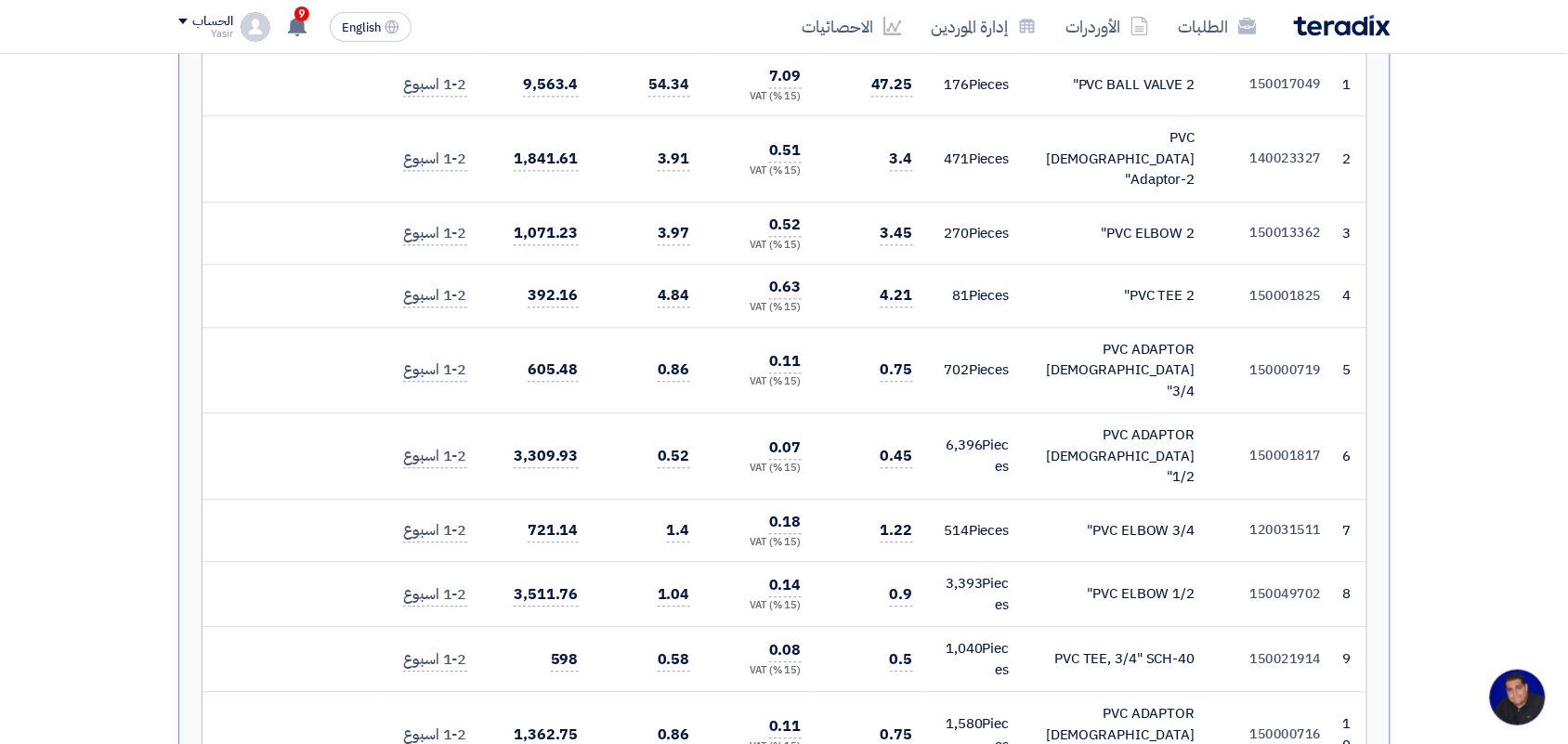
click at [1139, 158] on div "PVC [DEMOGRAPHIC_DATA] Adaptor-2"" at bounding box center [1117, 158] width 156 height 63
click at [1140, 158] on div "PVC [DEMOGRAPHIC_DATA] Adaptor-2"" at bounding box center [1117, 158] width 156 height 63
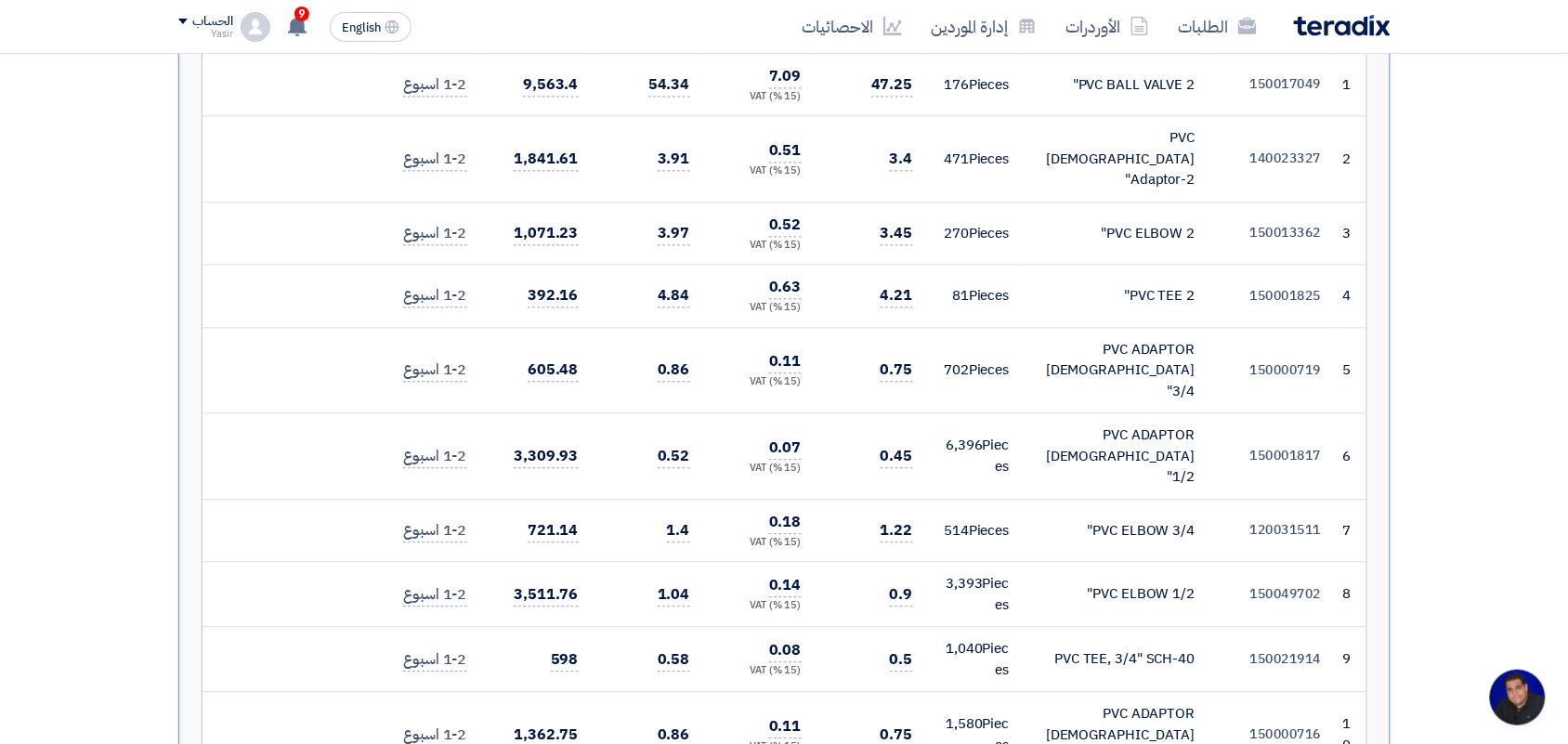
click at [1140, 158] on div "PVC [DEMOGRAPHIC_DATA] Adaptor-2"" at bounding box center [1117, 158] width 156 height 63
click at [1115, 107] on td "PVC BALL VALVE 2"" at bounding box center [1118, 85] width 185 height 62
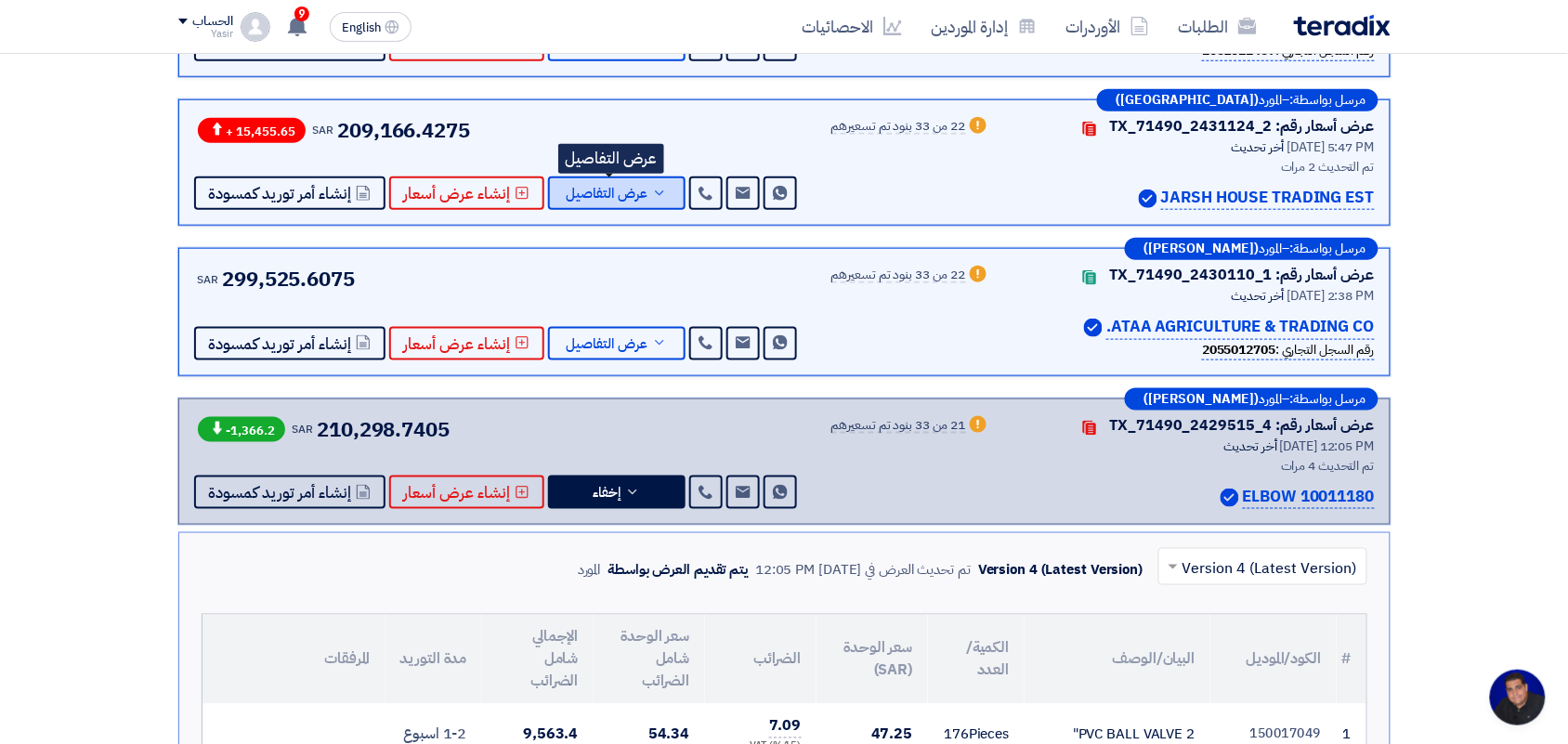
click at [633, 192] on span "عرض التفاصيل" at bounding box center [608, 193] width 81 height 14
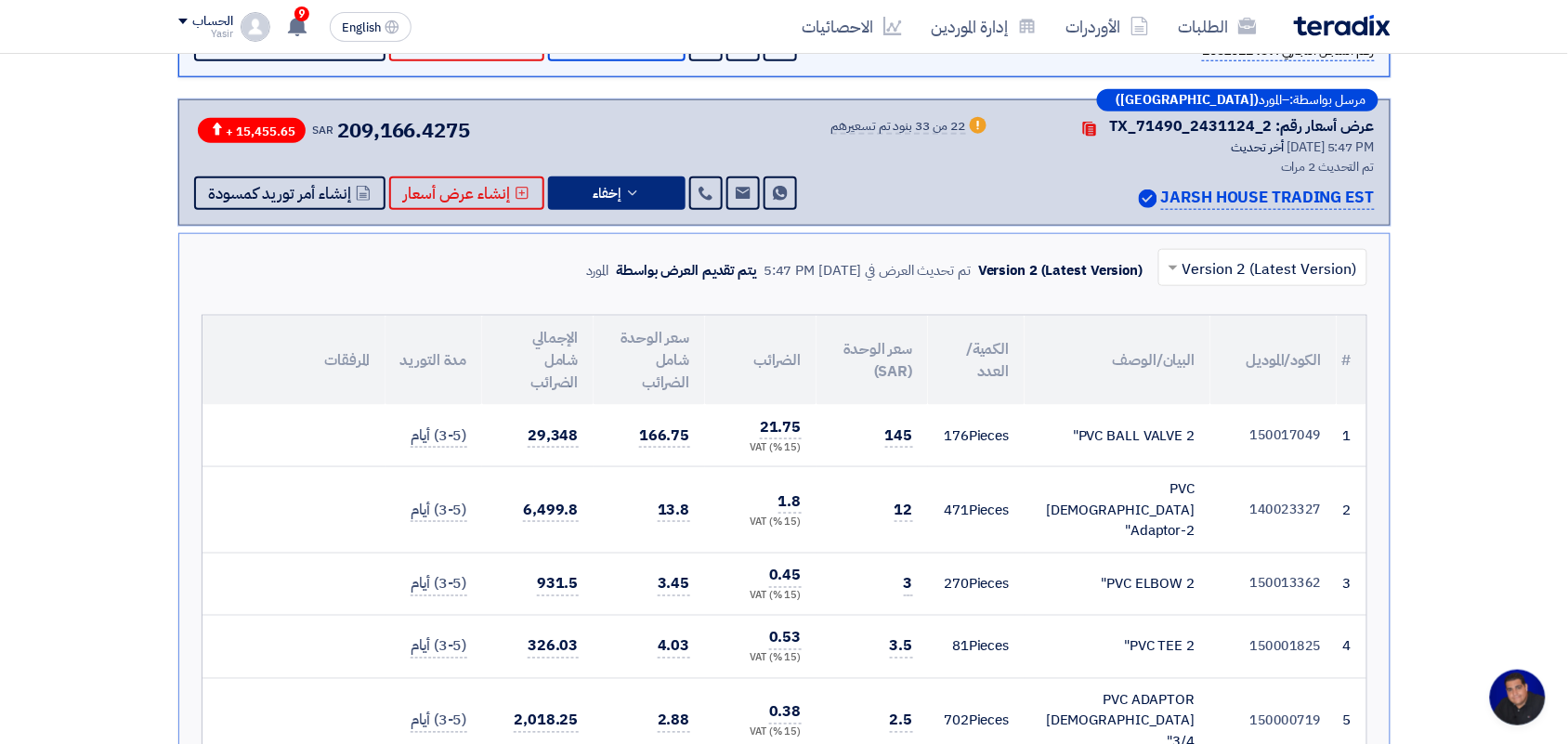
click at [1224, 268] on input "text" at bounding box center [1273, 270] width 172 height 30
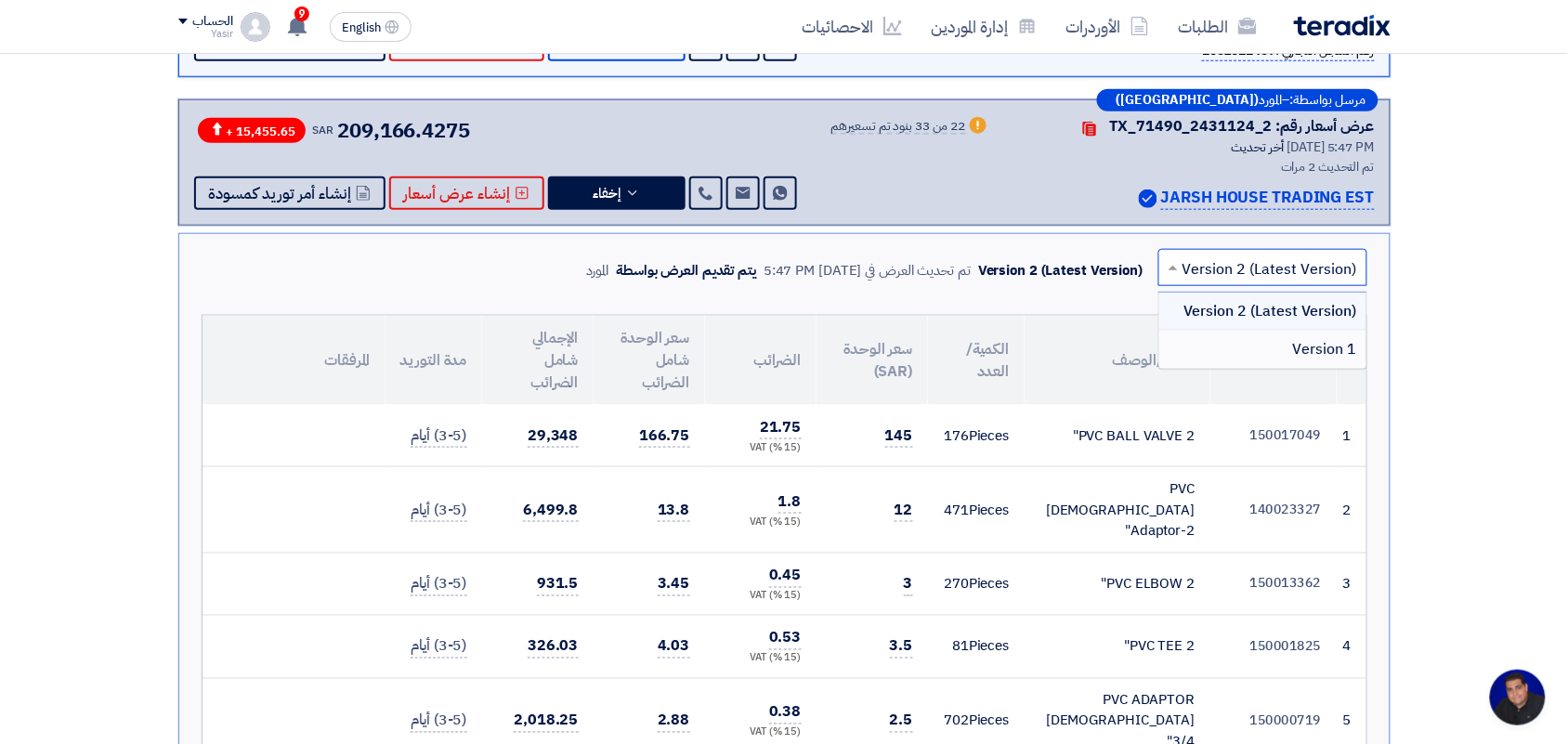
click at [1242, 345] on div "Version 1" at bounding box center [1262, 348] width 207 height 37
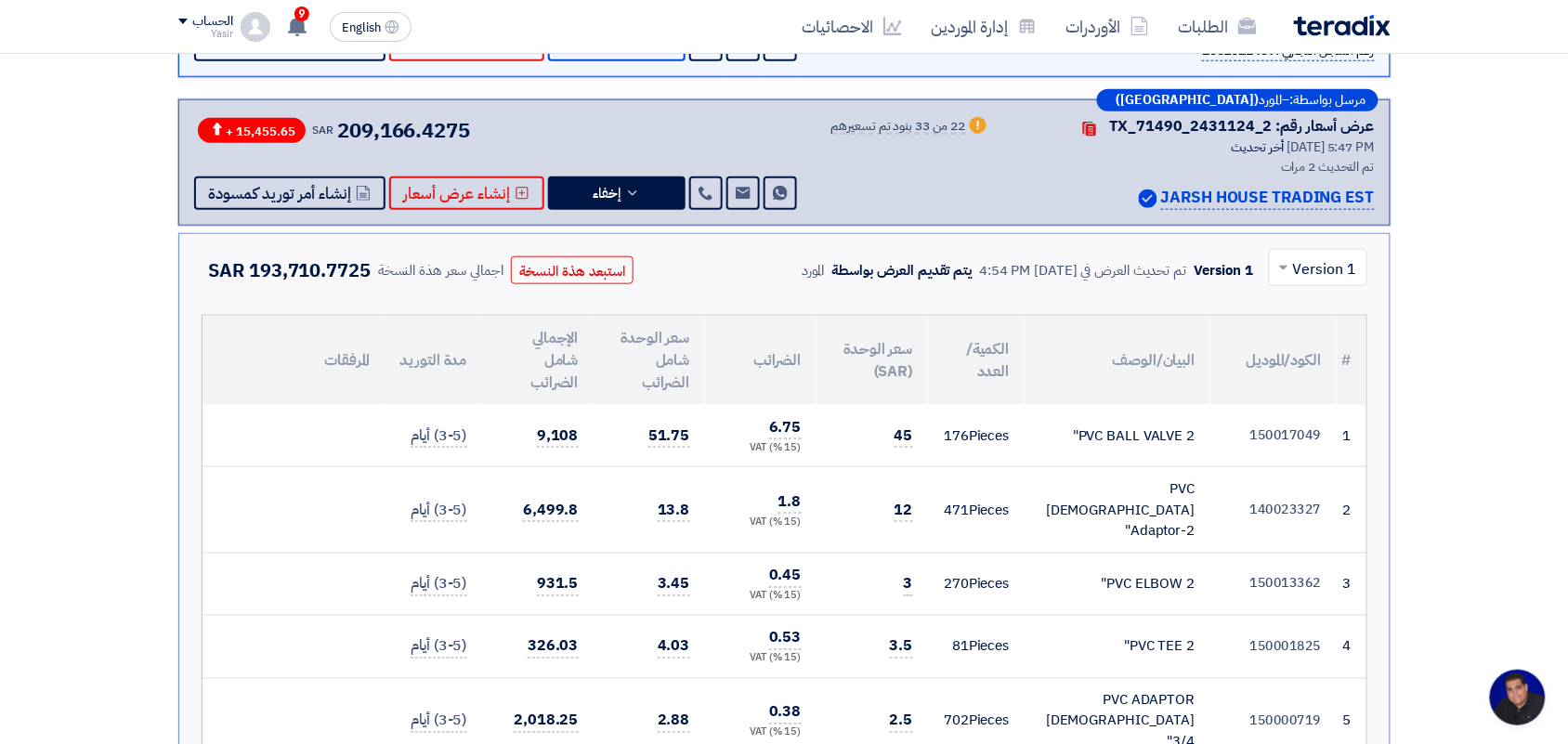
click at [1294, 261] on div at bounding box center [1318, 268] width 97 height 30
click at [1288, 308] on span "Version 2 (Latest Version)" at bounding box center [1269, 311] width 175 height 23
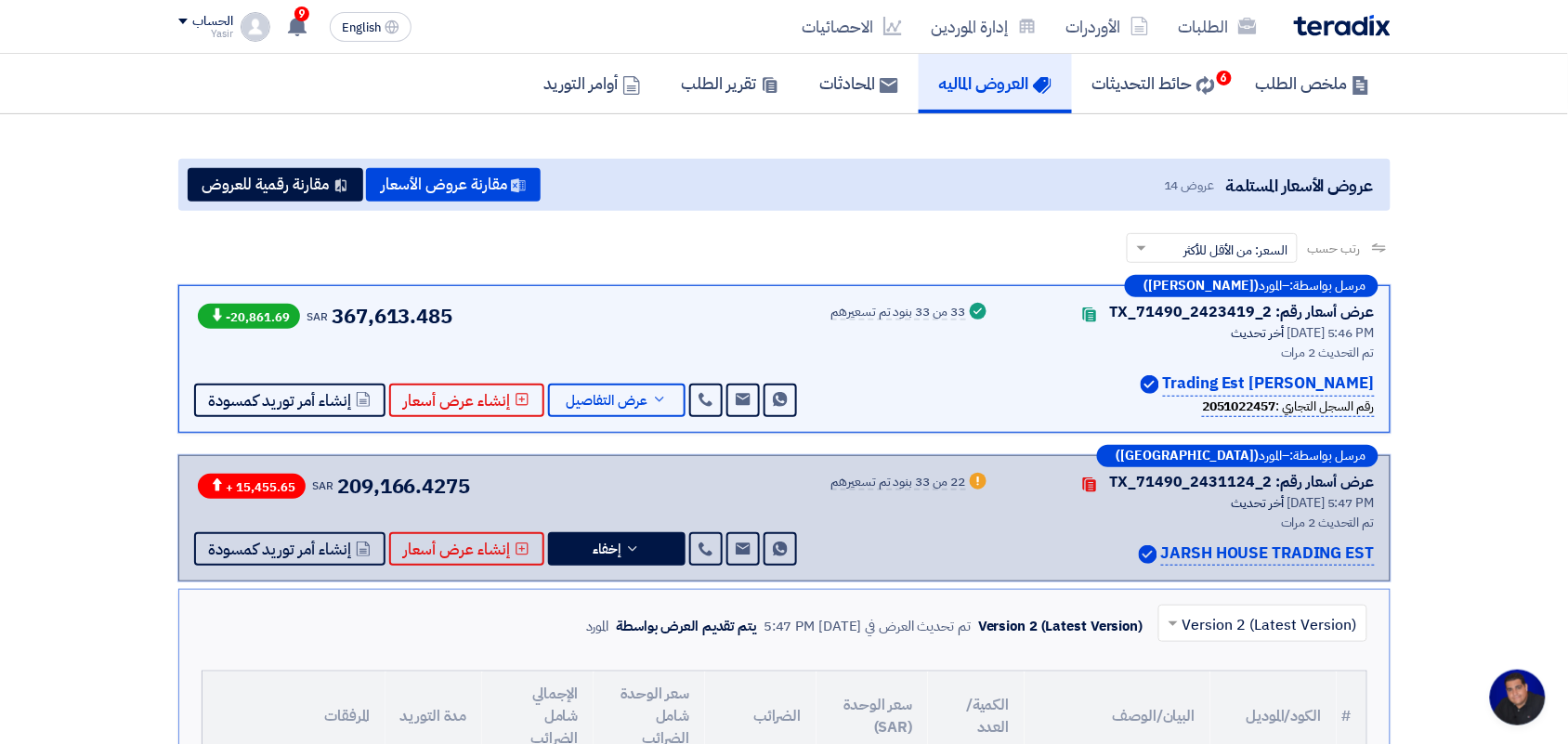
scroll to position [73, 0]
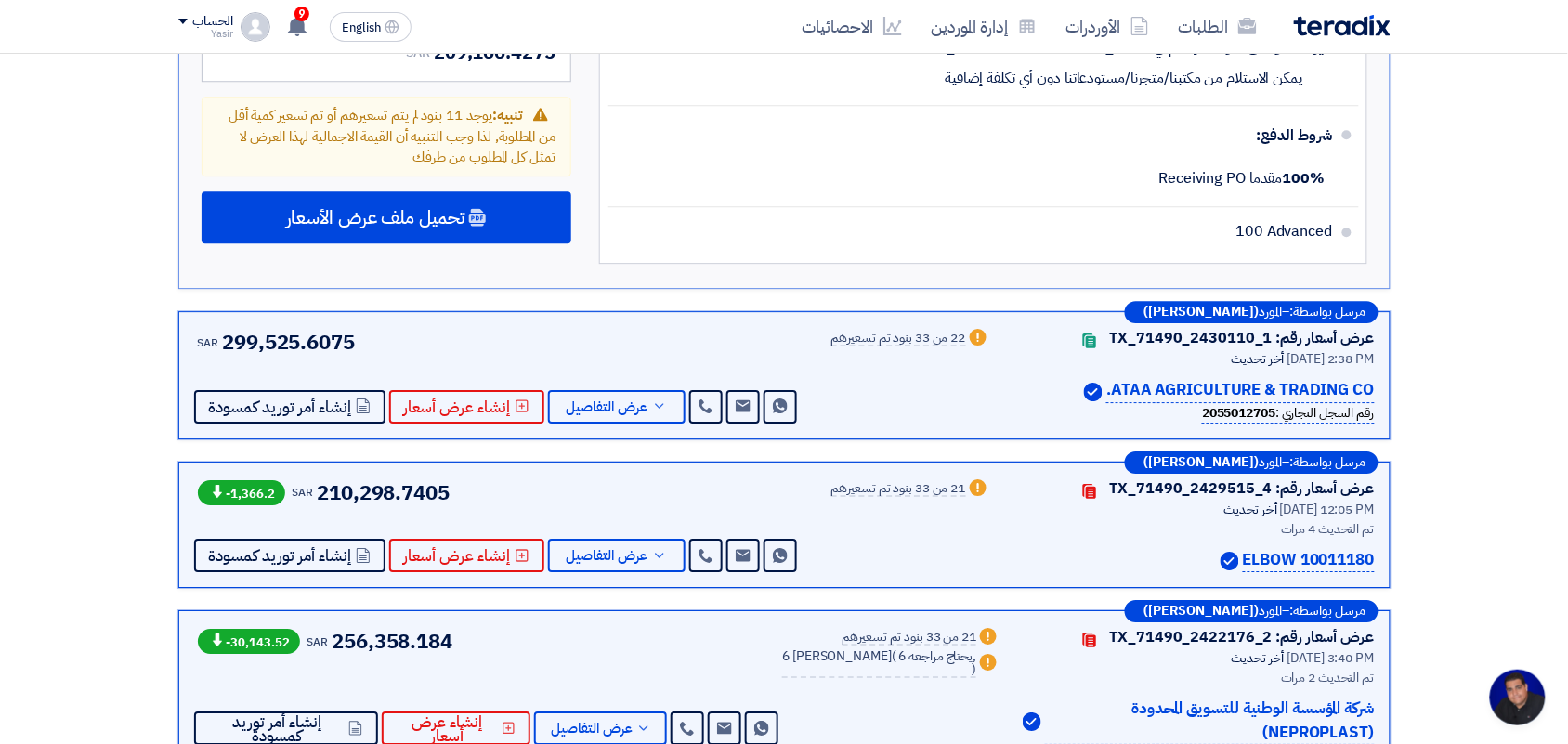
scroll to position [3614, 0]
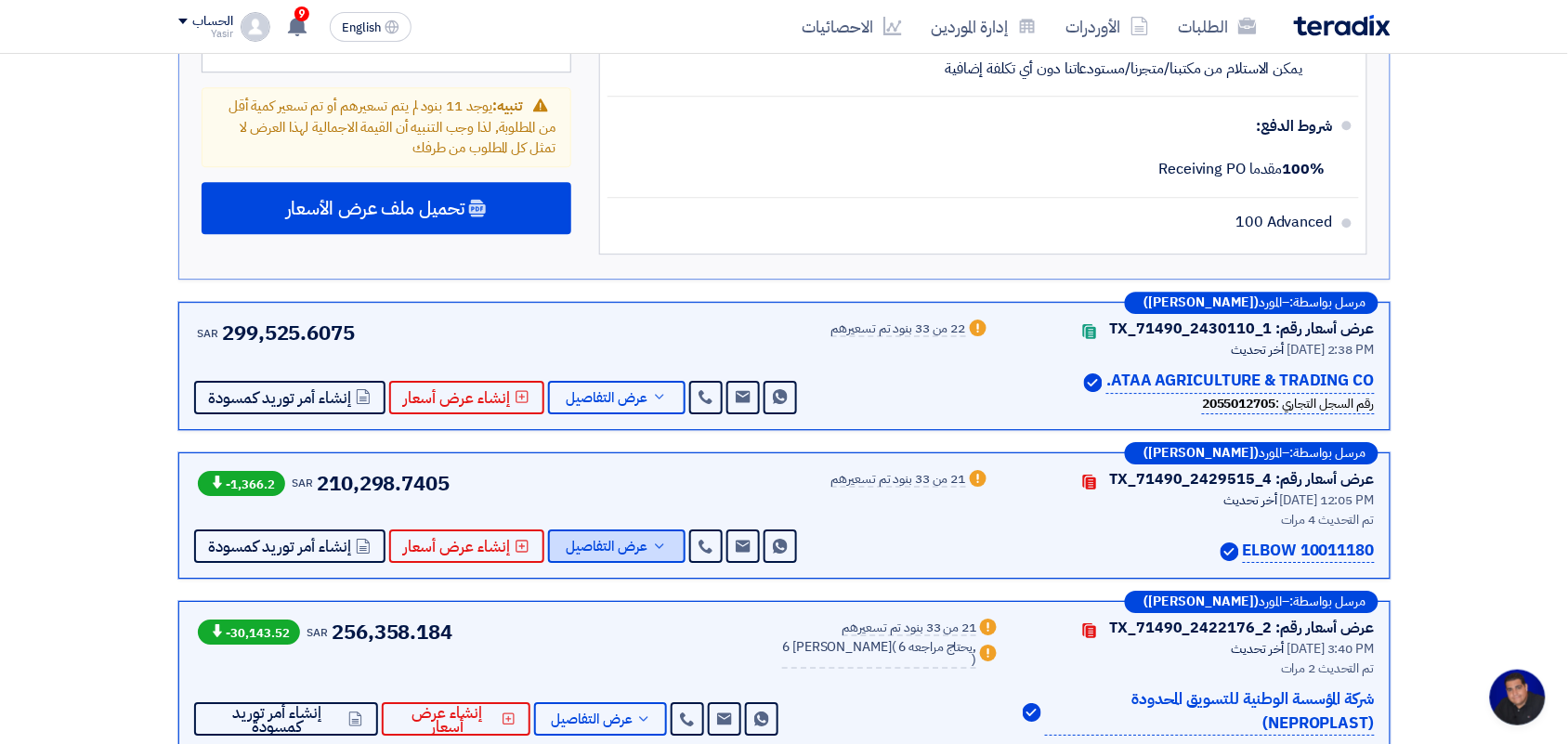
click at [619, 540] on span "عرض التفاصيل" at bounding box center [608, 546] width 81 height 14
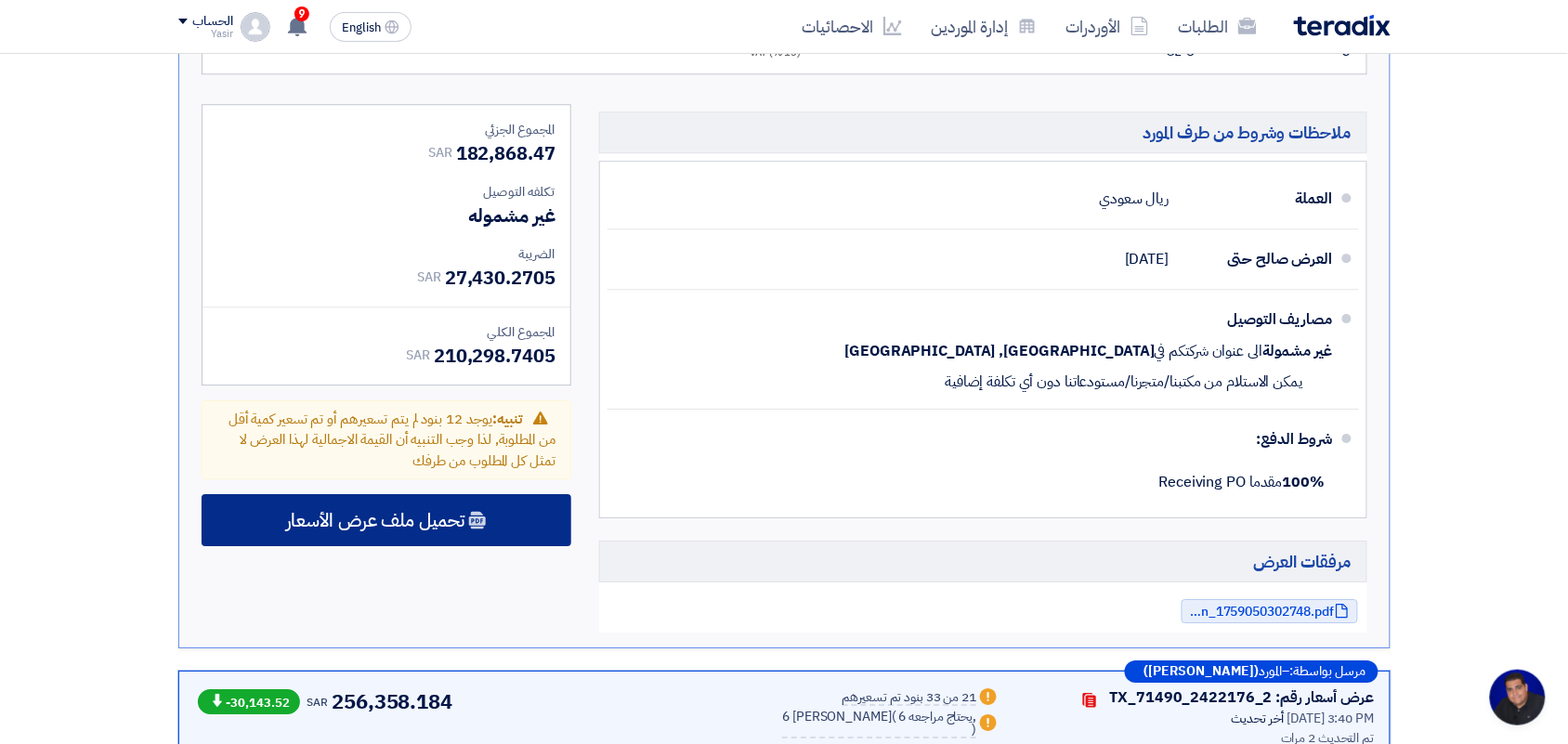
click at [534, 494] on div "تحميل ملف عرض الأسعار" at bounding box center [386, 520] width 370 height 52
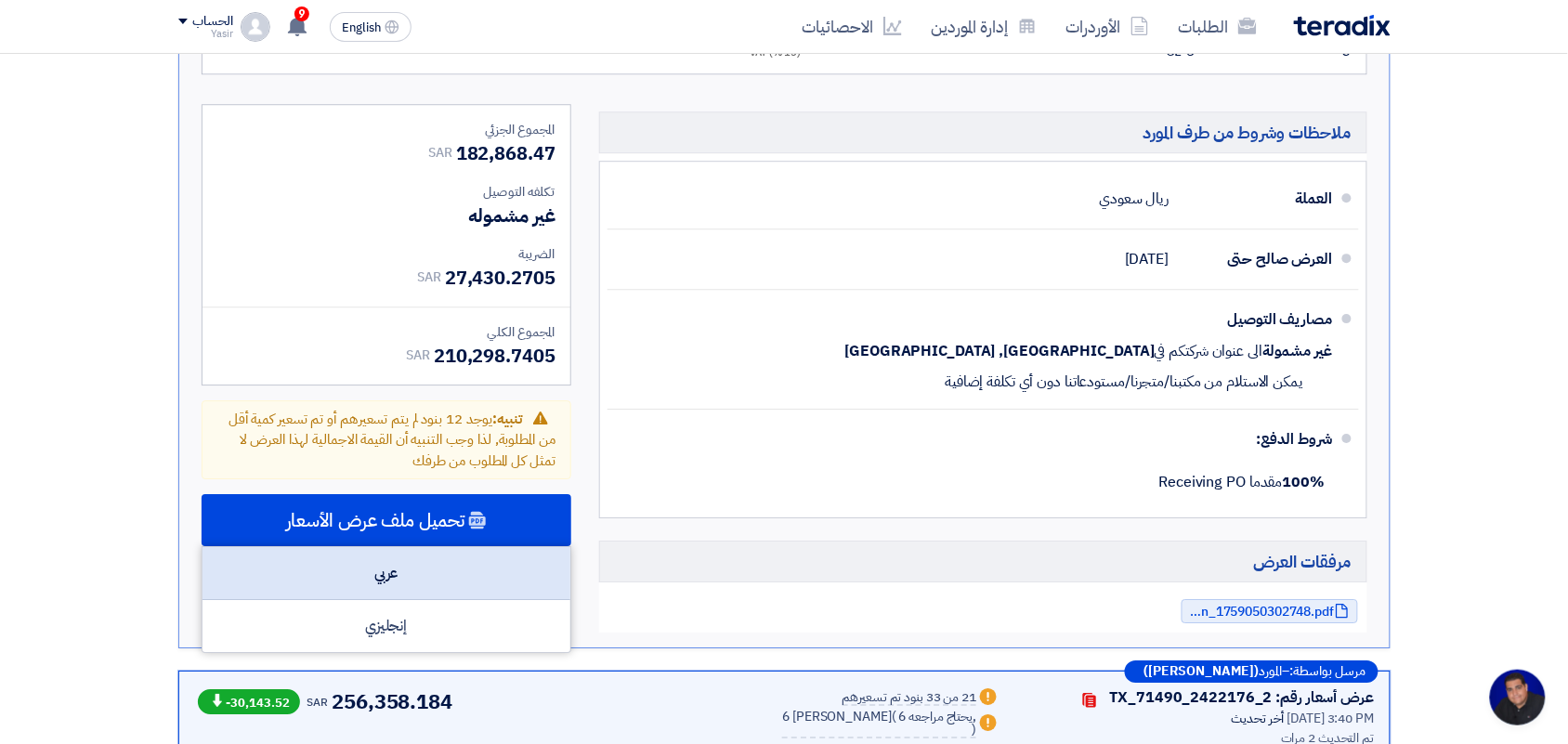
click at [399, 547] on div "عربي" at bounding box center [386, 574] width 368 height 53
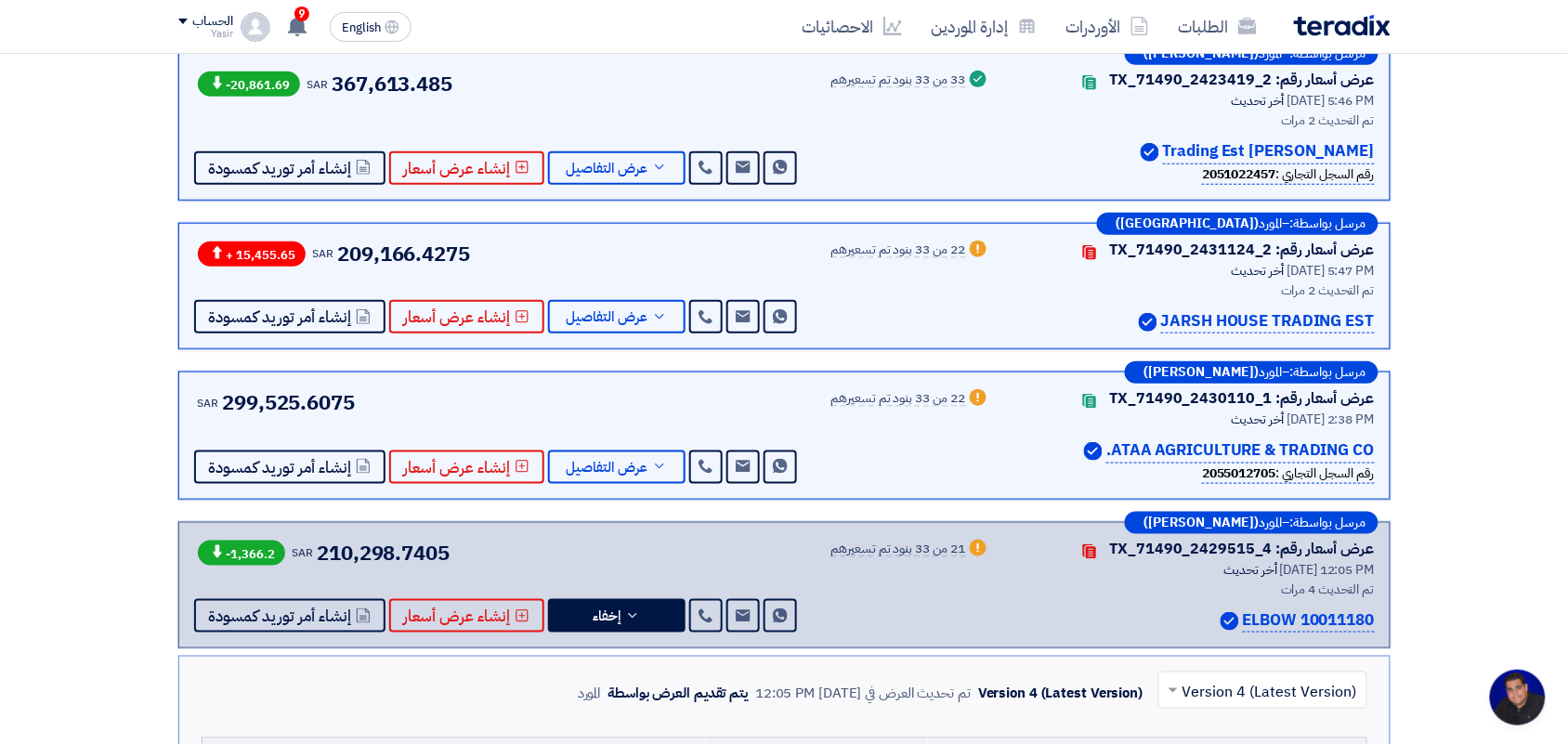
scroll to position [2, 0]
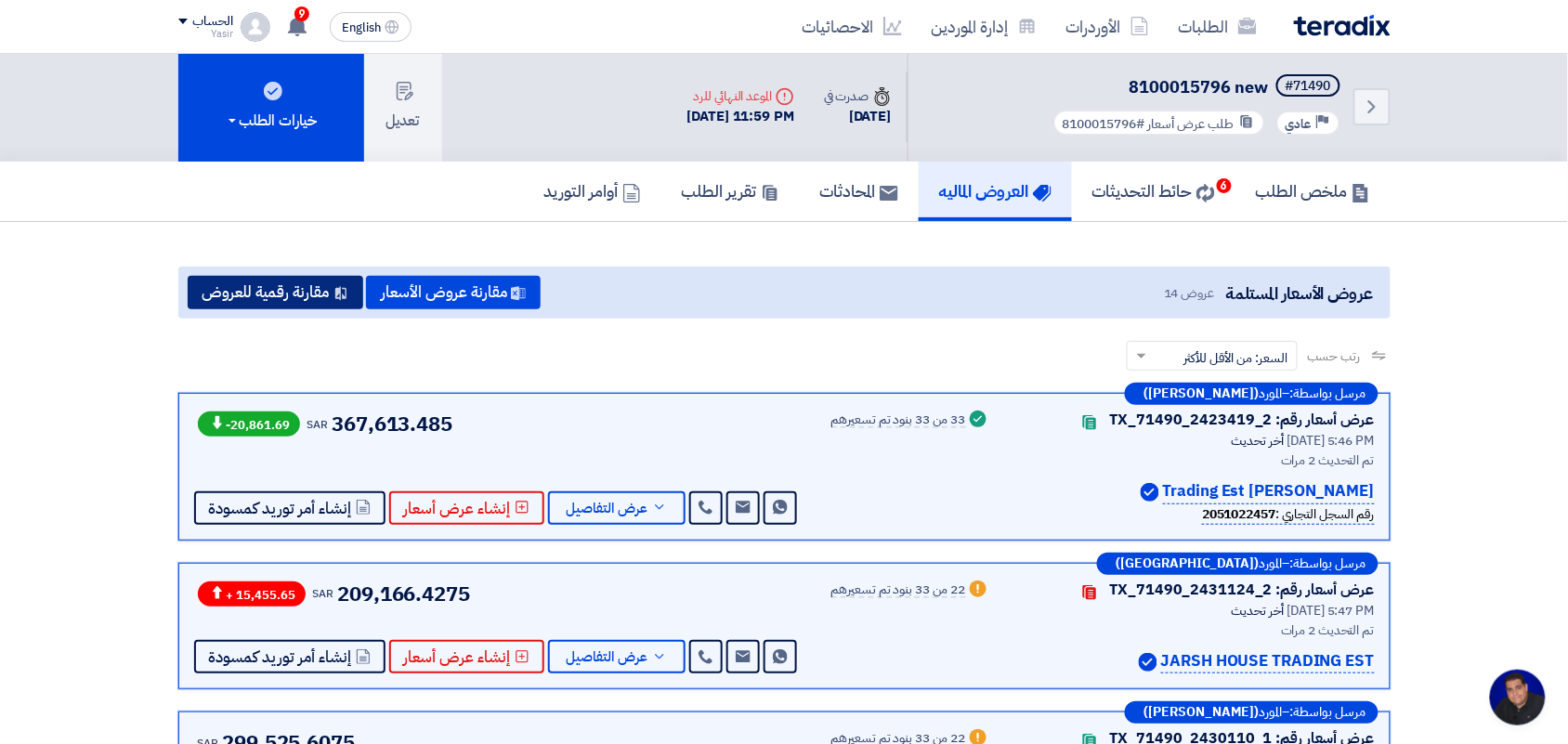
click at [290, 275] on button "مقارنة رقمية للعروض" at bounding box center [274, 292] width 175 height 33
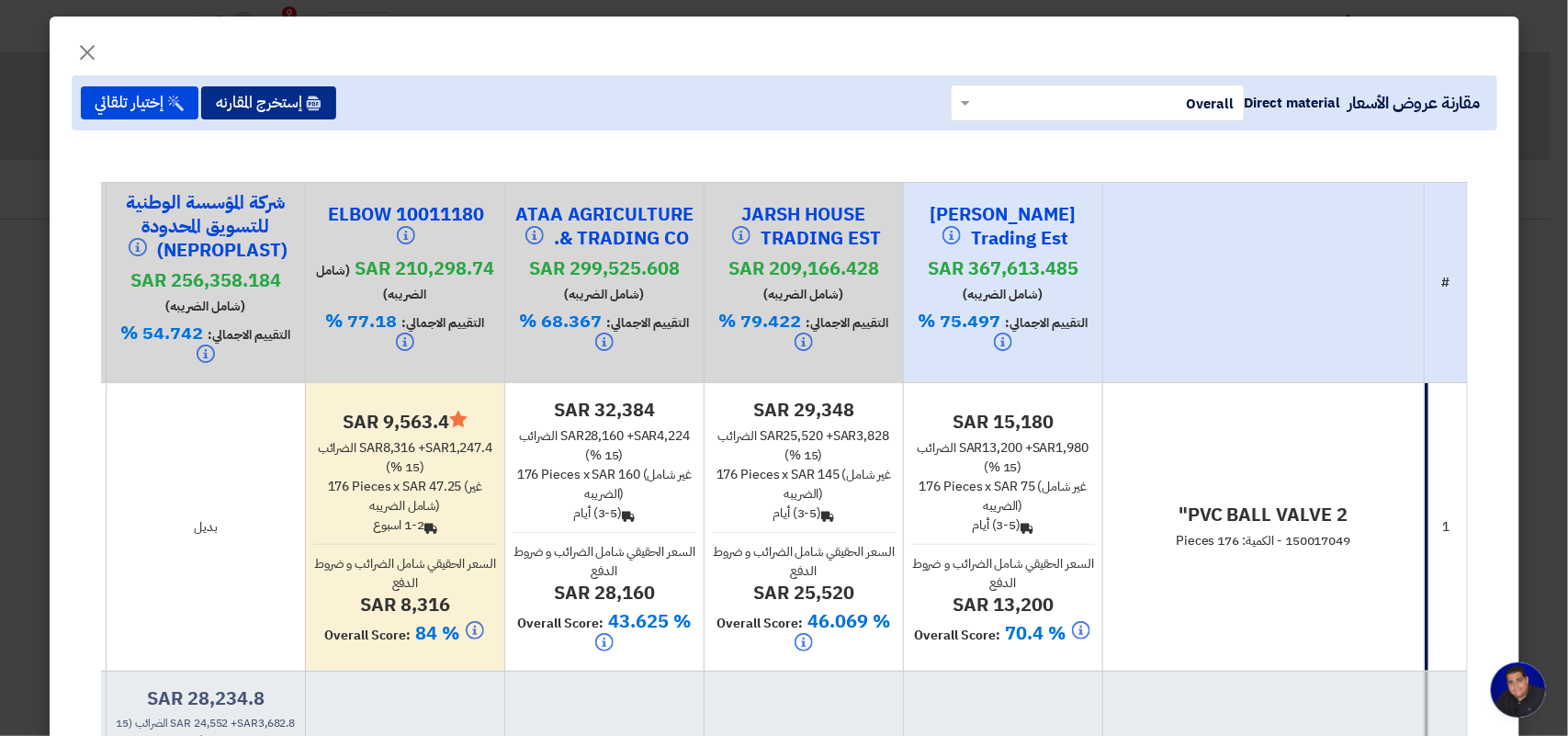
click at [295, 93] on button "إستخرج المقارنه" at bounding box center [269, 102] width 135 height 33
click at [299, 99] on button "إستخرج المقارنه" at bounding box center [269, 102] width 135 height 33
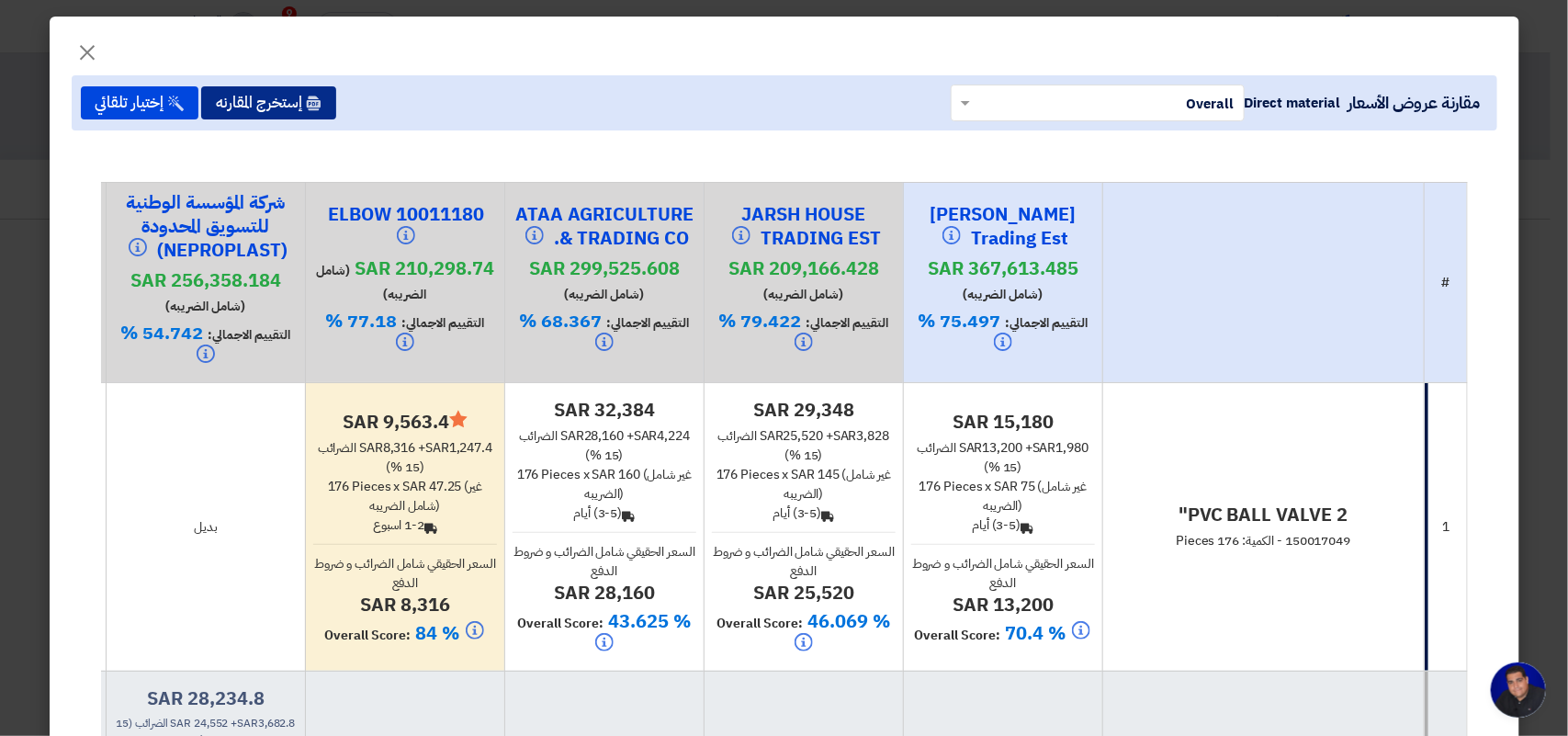
click at [299, 99] on button "إستخرج المقارنه" at bounding box center [269, 102] width 135 height 33
click at [281, 107] on button "إستخرج المقارنه" at bounding box center [269, 102] width 135 height 33
click at [289, 108] on button "إستخرج المقارنه" at bounding box center [269, 102] width 135 height 33
click at [294, 108] on button "إستخرج المقارنه" at bounding box center [269, 102] width 135 height 33
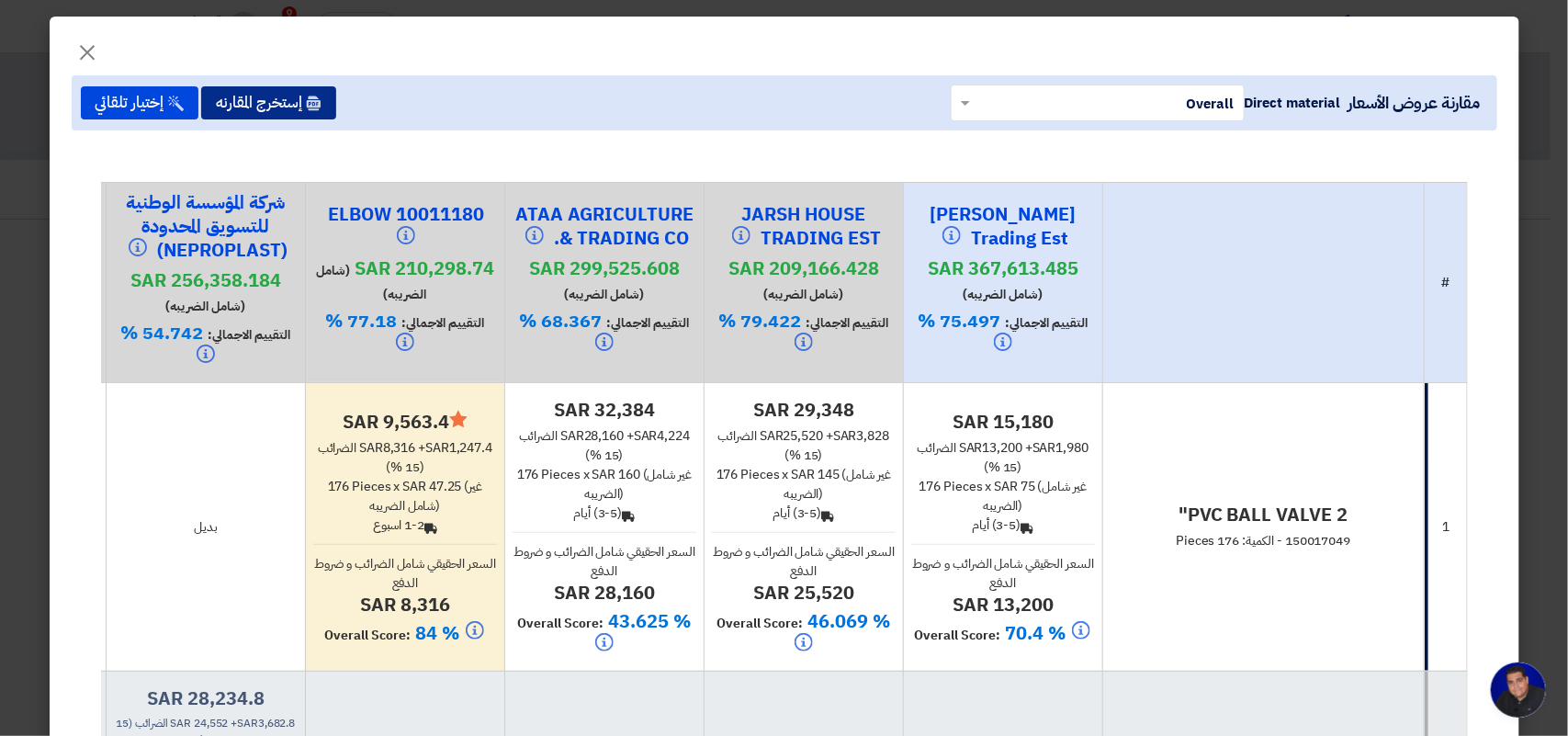
click at [294, 108] on button "إستخرج المقارنه" at bounding box center [269, 102] width 135 height 33
click at [98, 51] on span "×" at bounding box center [88, 52] width 22 height 55
